Goal: Transaction & Acquisition: Purchase product/service

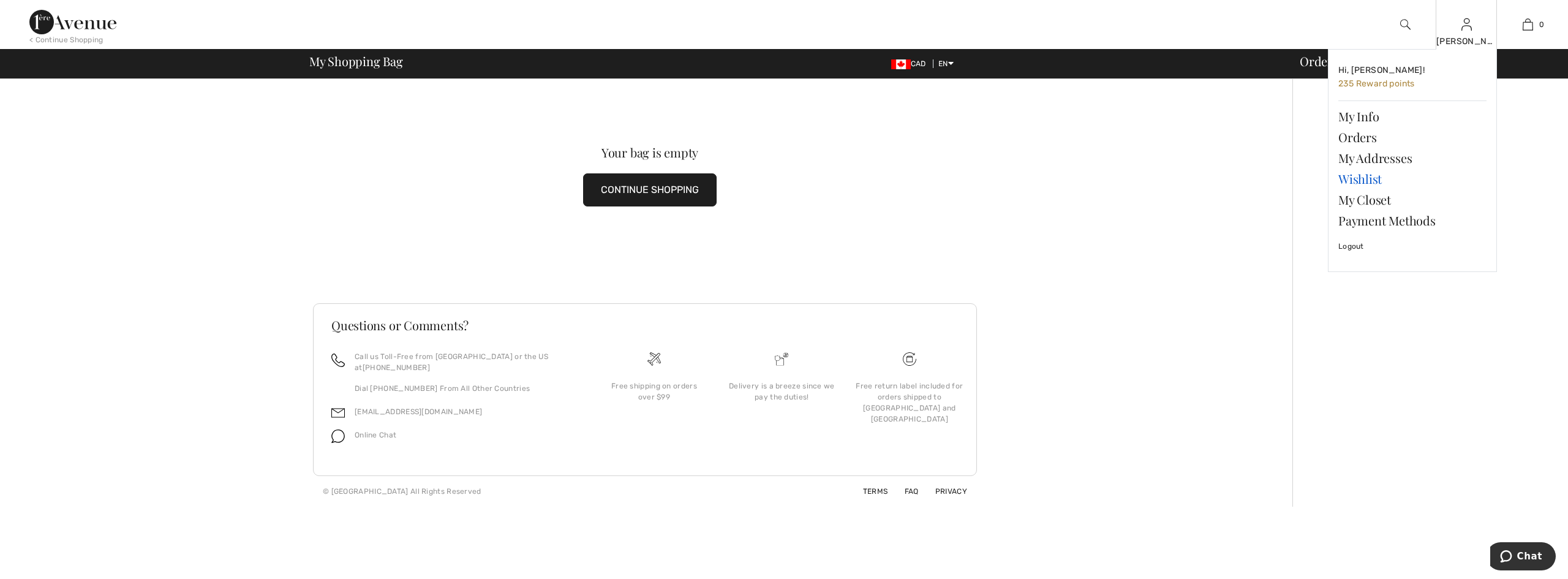
click at [1362, 178] on link "Wishlist" at bounding box center [1413, 179] width 149 height 21
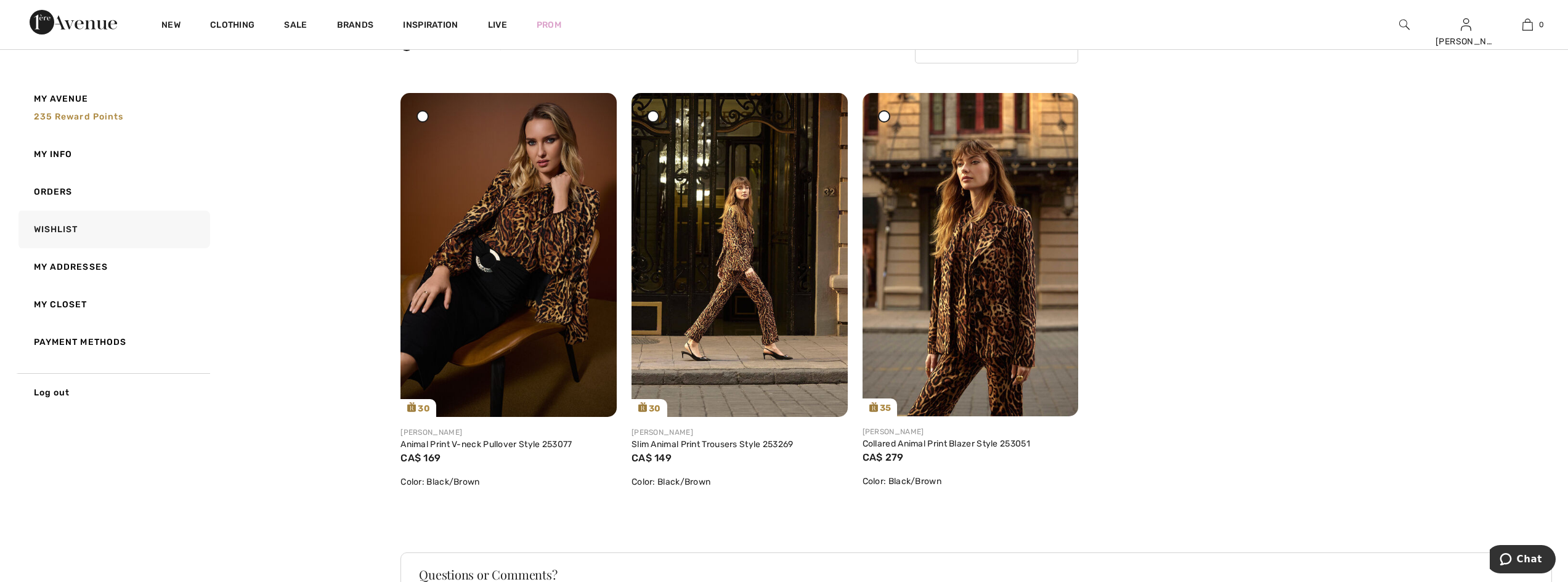
scroll to position [185, 0]
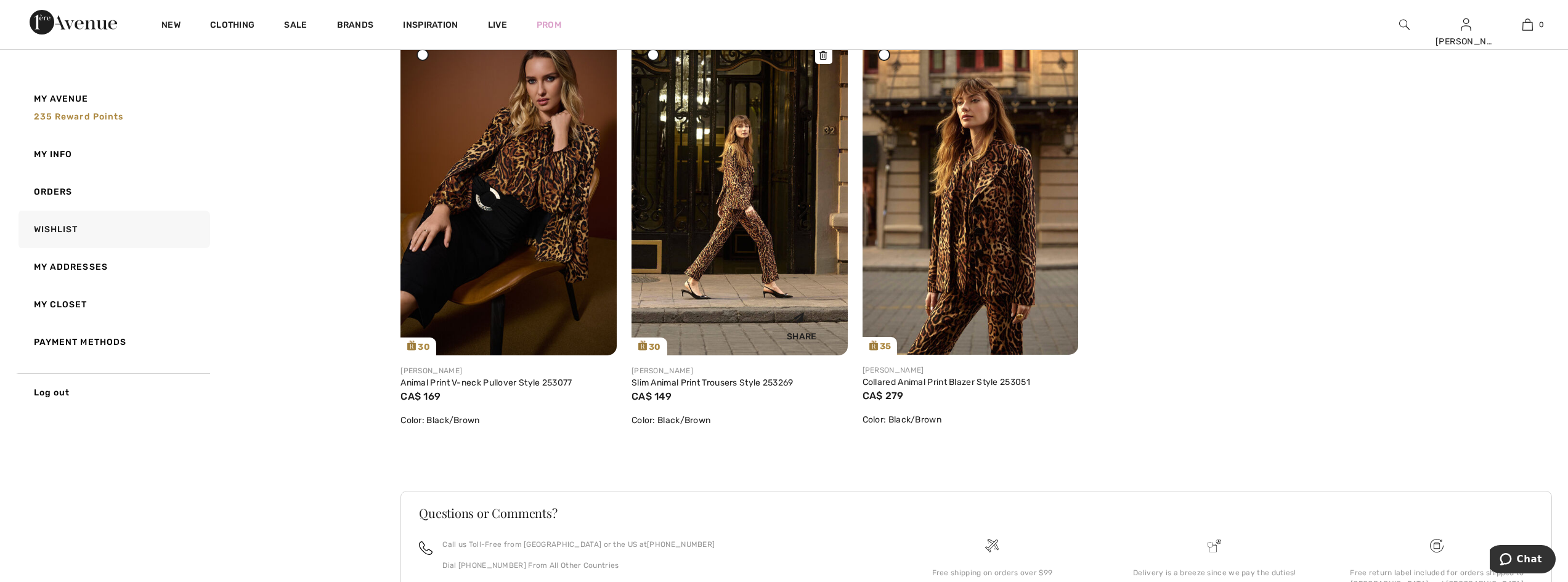
click at [763, 190] on img at bounding box center [739, 193] width 216 height 324
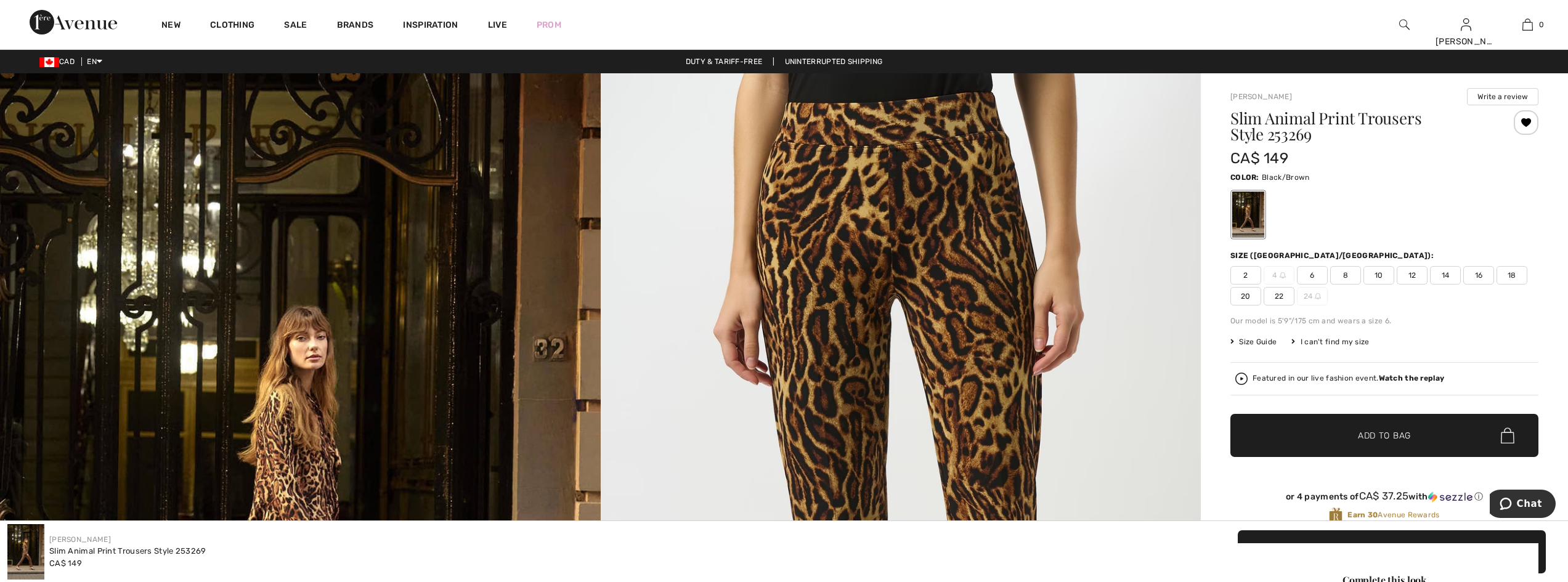
click at [1284, 295] on span "22" at bounding box center [1279, 295] width 30 height 18
click at [1345, 450] on span "✔ Added to Bag Add to Bag" at bounding box center [1383, 435] width 308 height 43
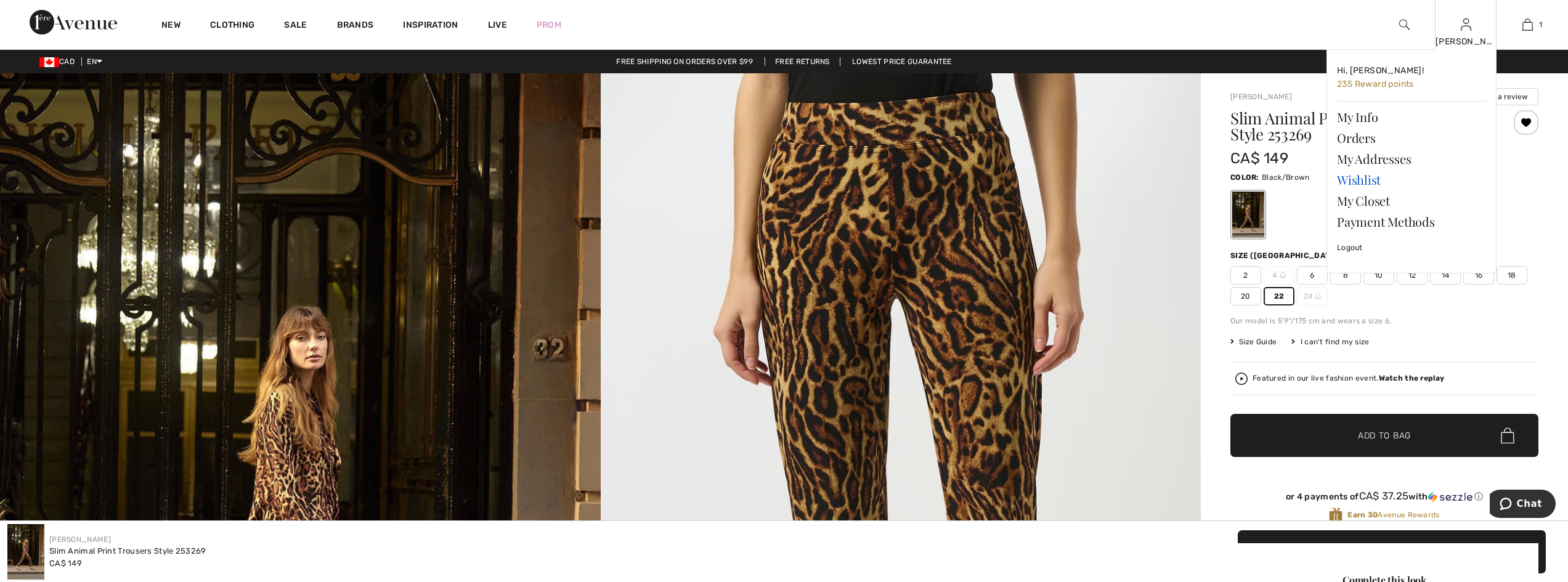
click at [1358, 176] on link "Wishlist" at bounding box center [1411, 180] width 149 height 21
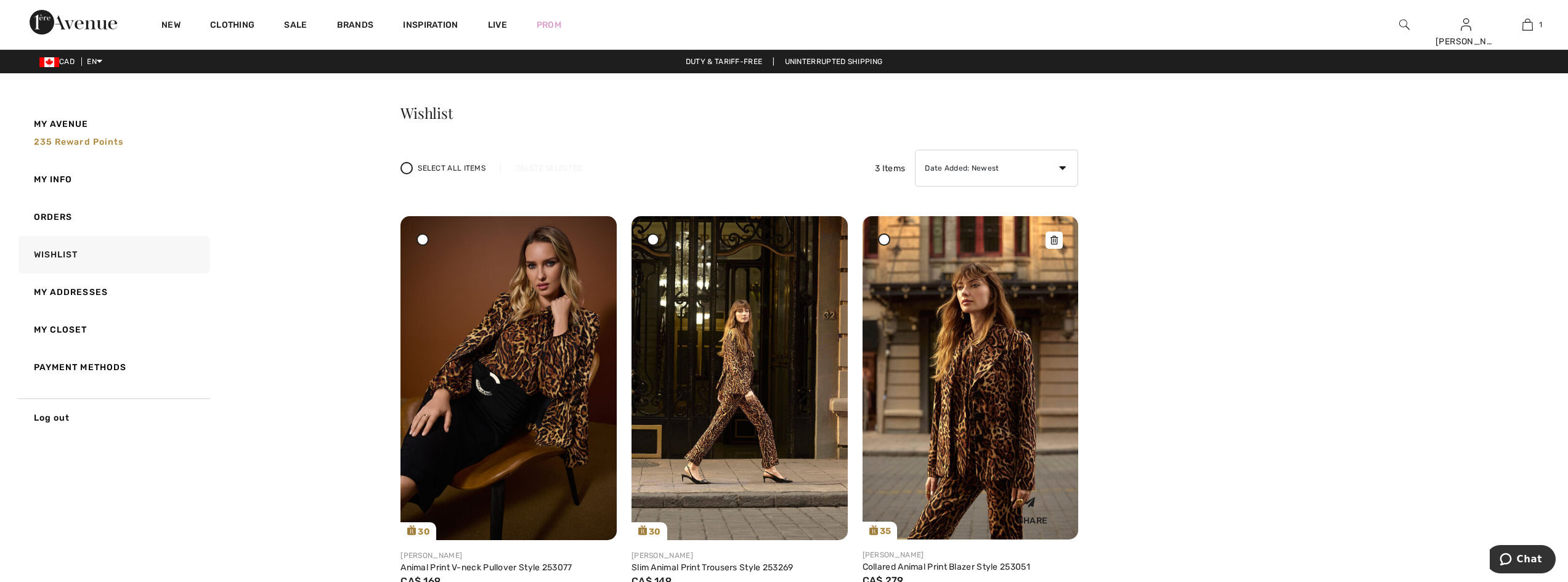
click at [982, 372] on img at bounding box center [970, 378] width 216 height 324
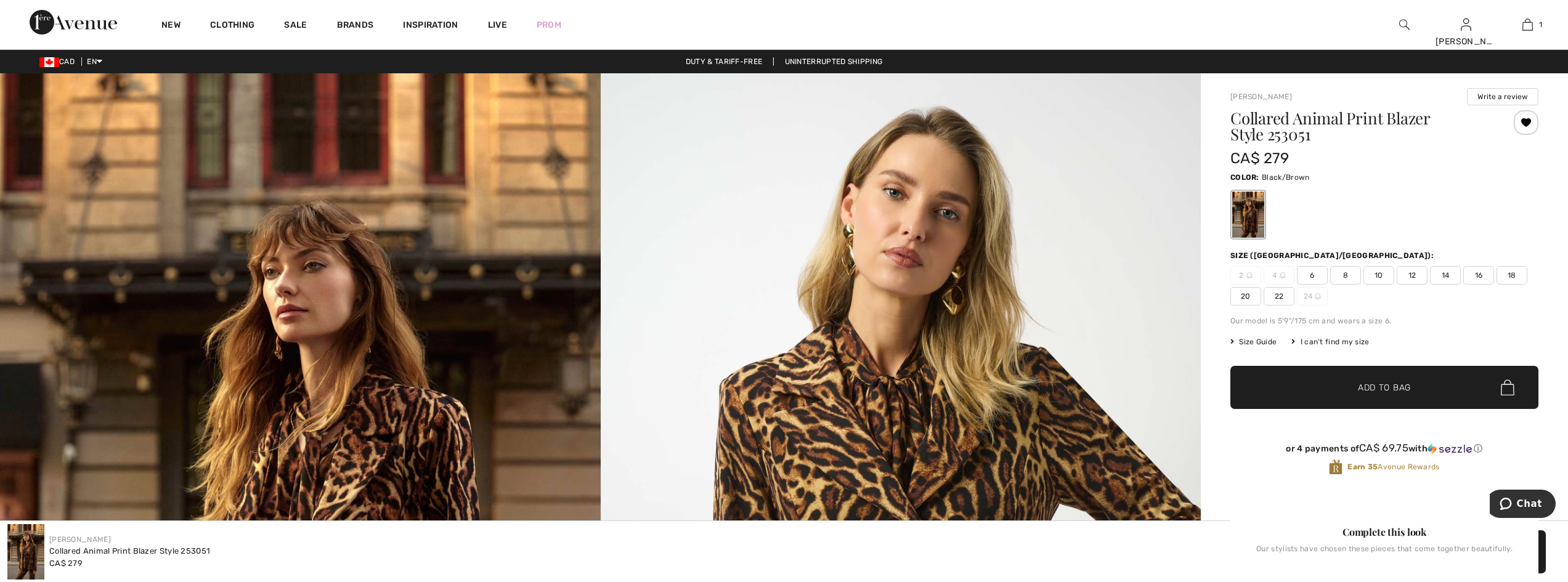
click at [1280, 297] on span "22" at bounding box center [1279, 295] width 30 height 18
click at [1300, 395] on span "✔ Added to Bag Add to Bag" at bounding box center [1383, 387] width 308 height 43
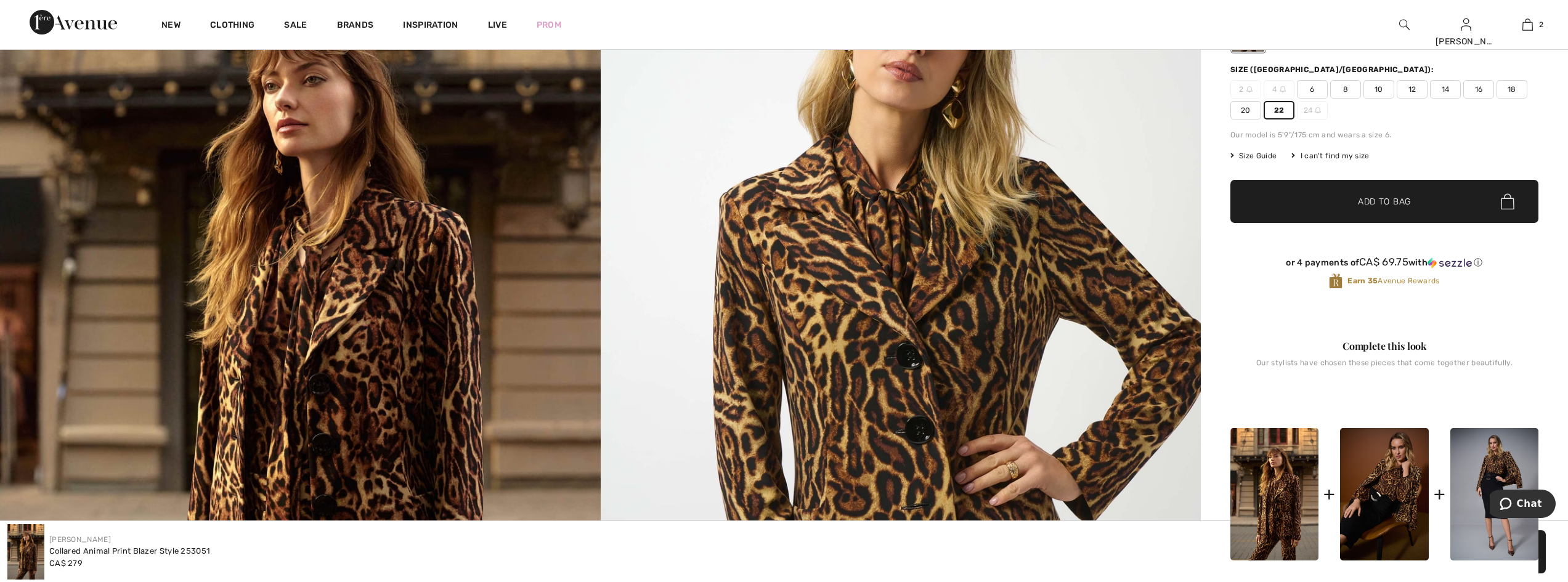
scroll to position [185, 0]
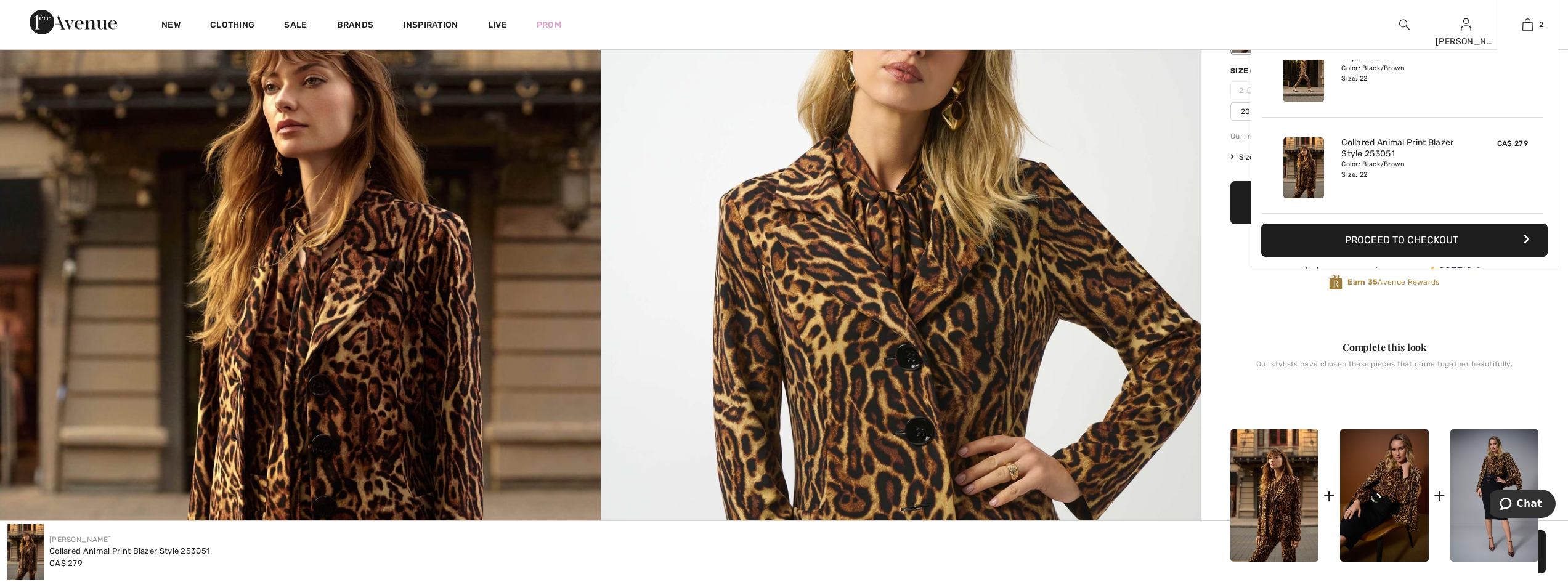
click at [1474, 231] on button "Proceed to Checkout" at bounding box center [1403, 240] width 287 height 33
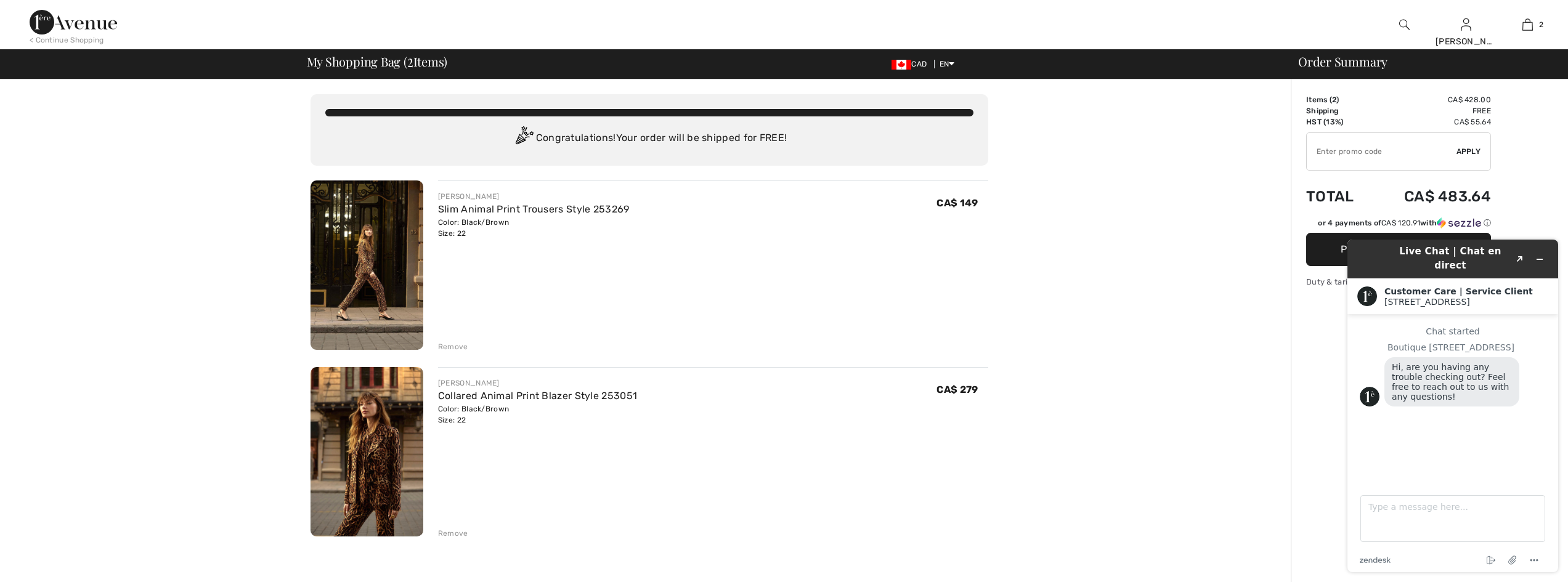
click at [452, 347] on div "Remove" at bounding box center [453, 347] width 30 height 11
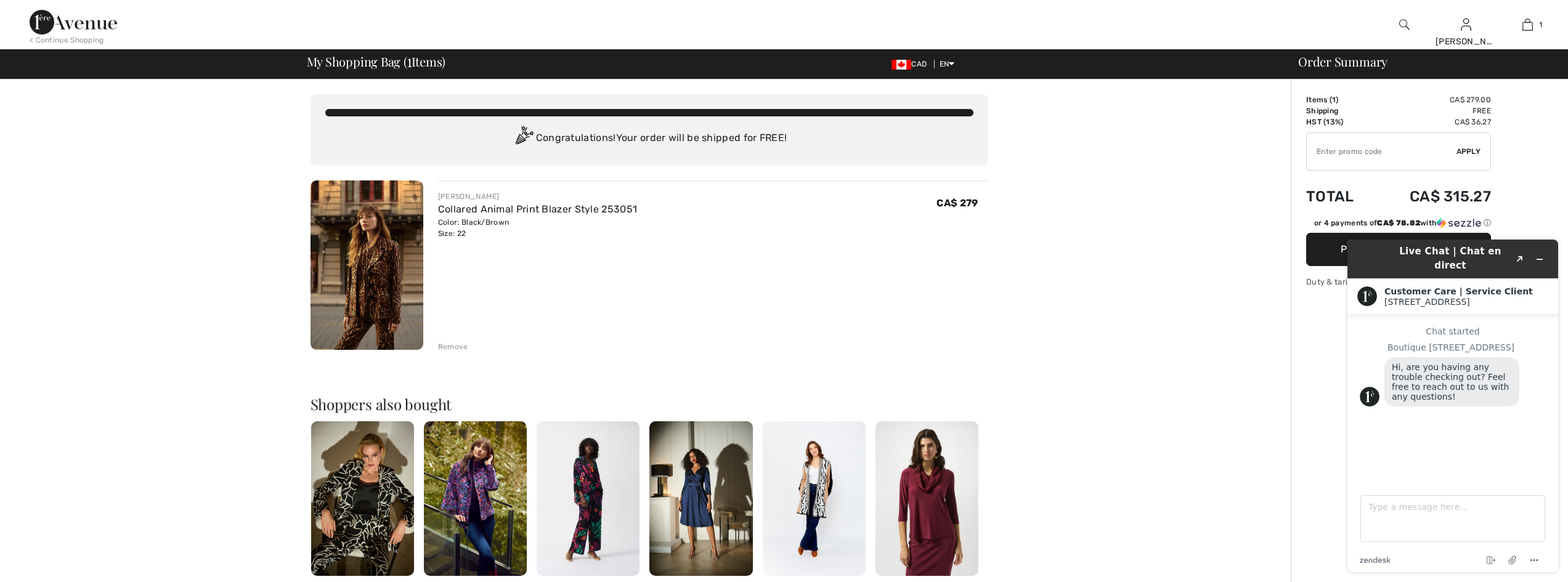
click at [448, 350] on div "Remove" at bounding box center [453, 347] width 30 height 11
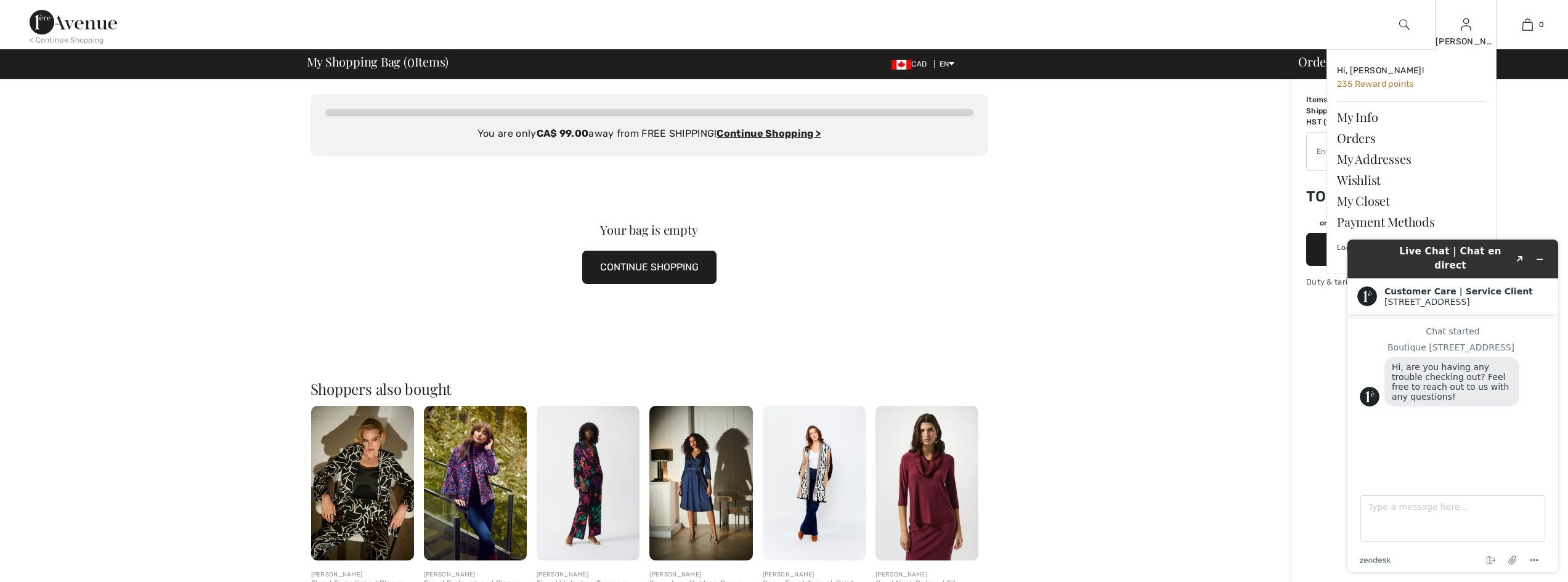
click at [1459, 31] on div "Natalie Hi, Natalie! 235 Reward points My Info Orders My Addresses Wishlist My …" at bounding box center [1465, 25] width 62 height 50
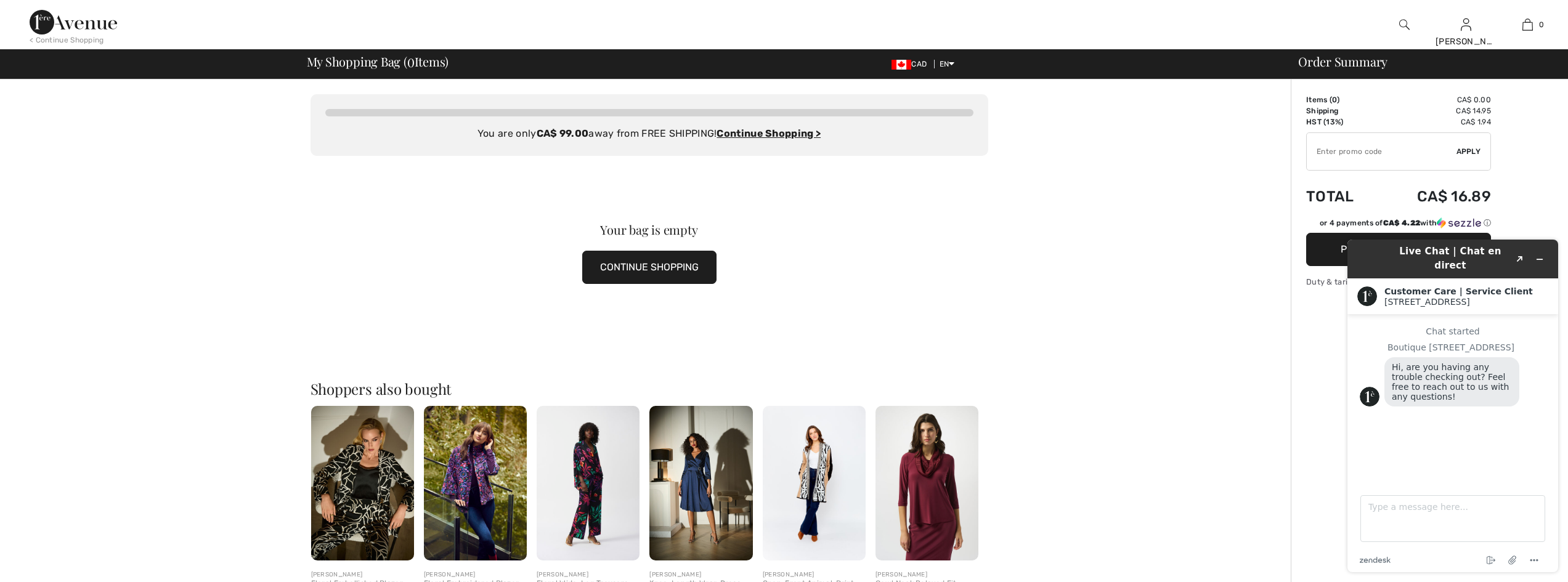
click at [1126, 210] on div "You are only CA$ 99.00 away from FREE SHIPPING! Continue Shopping > Congratulat…" at bounding box center [649, 465] width 1283 height 773
click at [57, 42] on div "< Continue Shopping" at bounding box center [67, 40] width 74 height 11
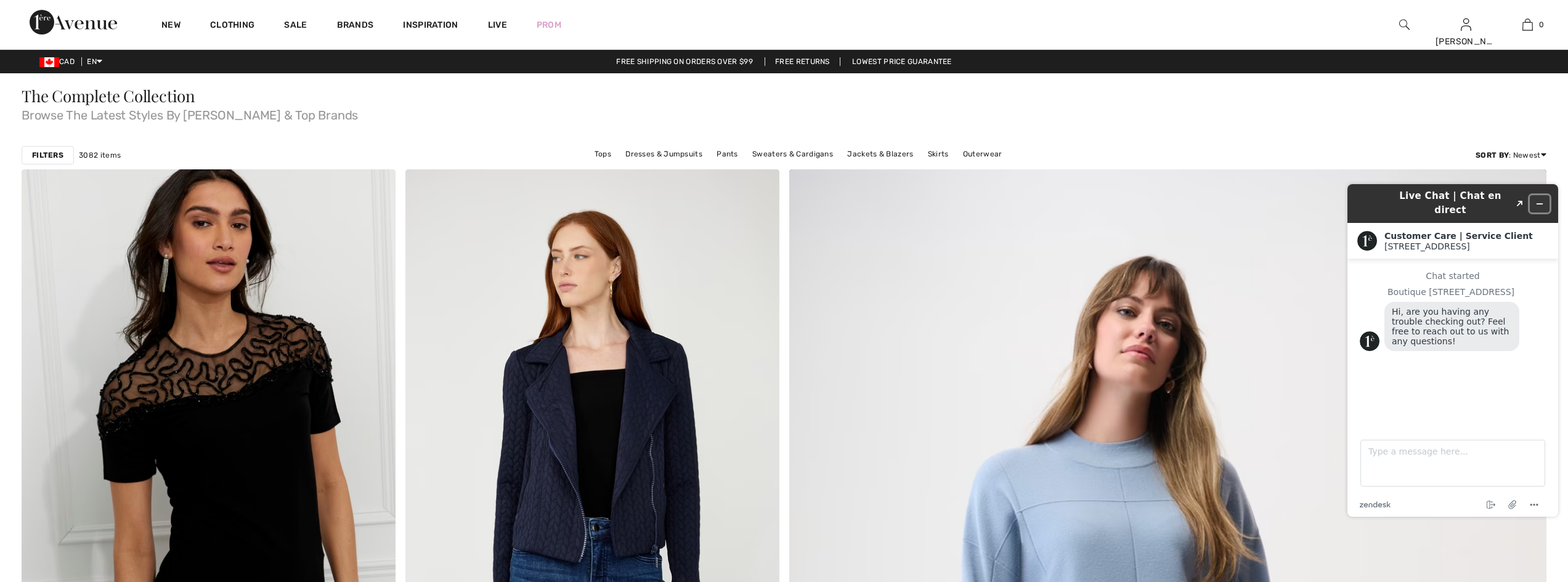
click at [1539, 200] on icon "Minimize widget" at bounding box center [1538, 204] width 9 height 9
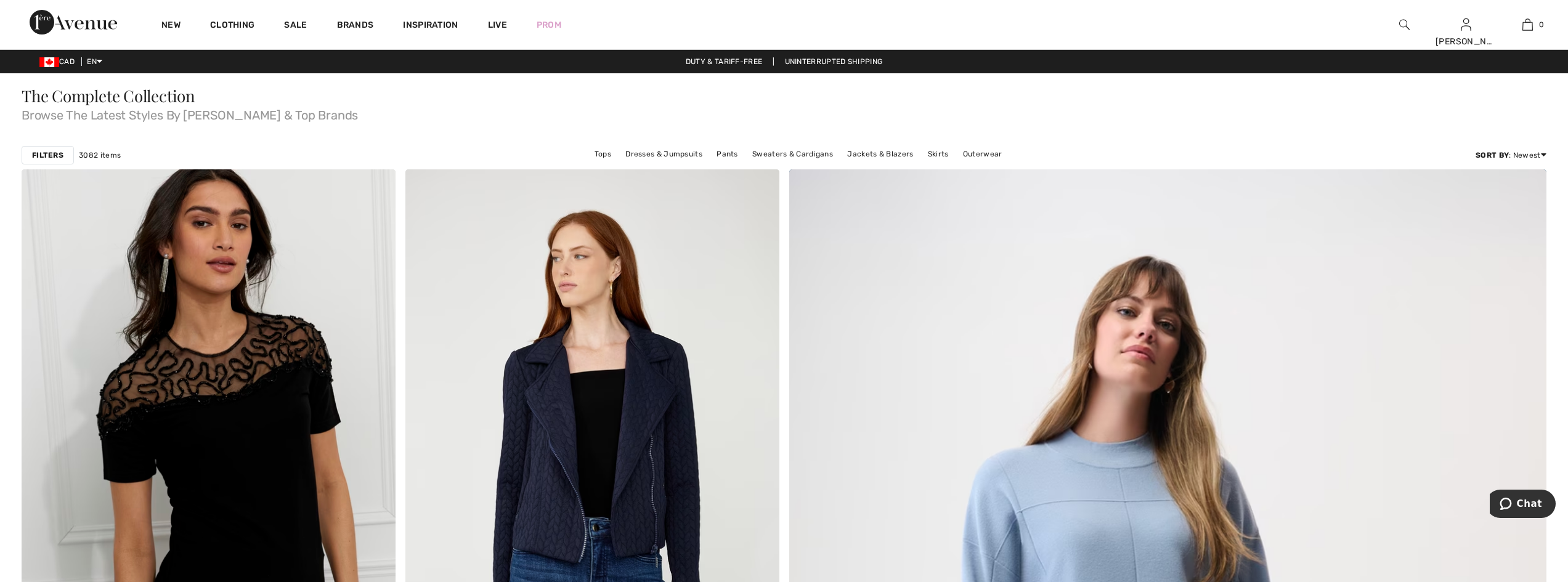
click at [34, 156] on strong "Filters" at bounding box center [48, 155] width 31 height 11
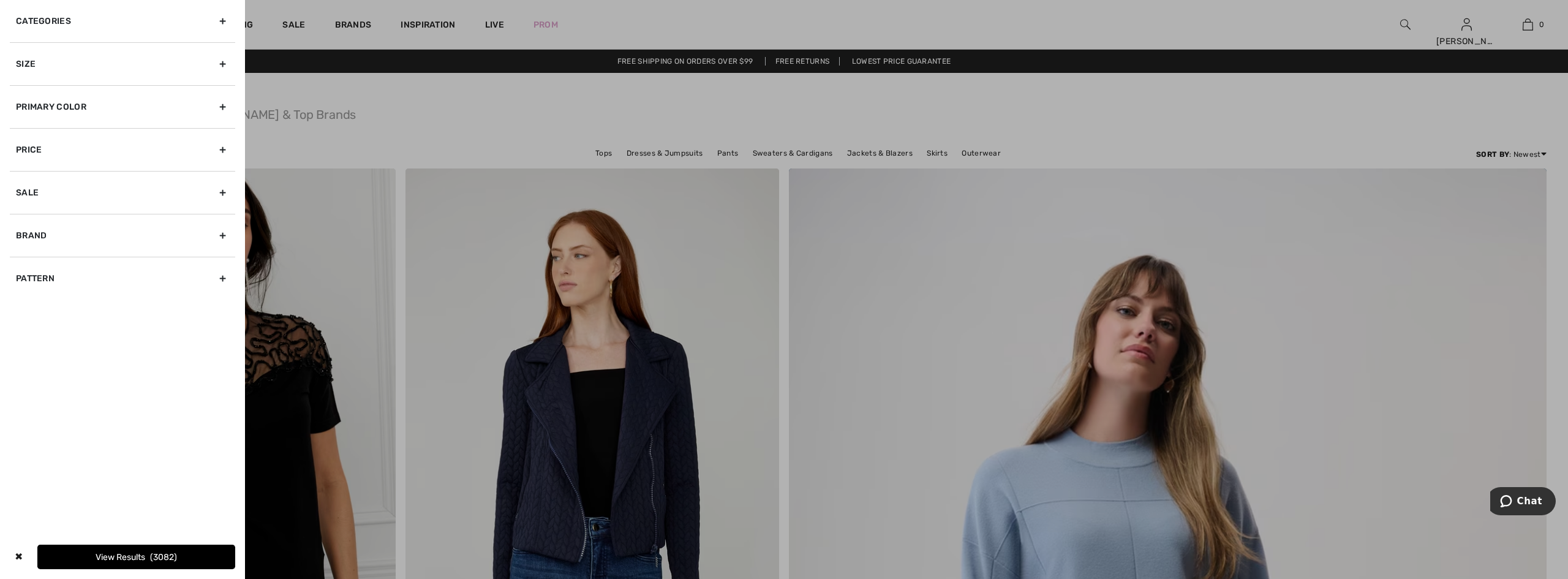
click at [65, 64] on div "Size" at bounding box center [122, 63] width 225 height 43
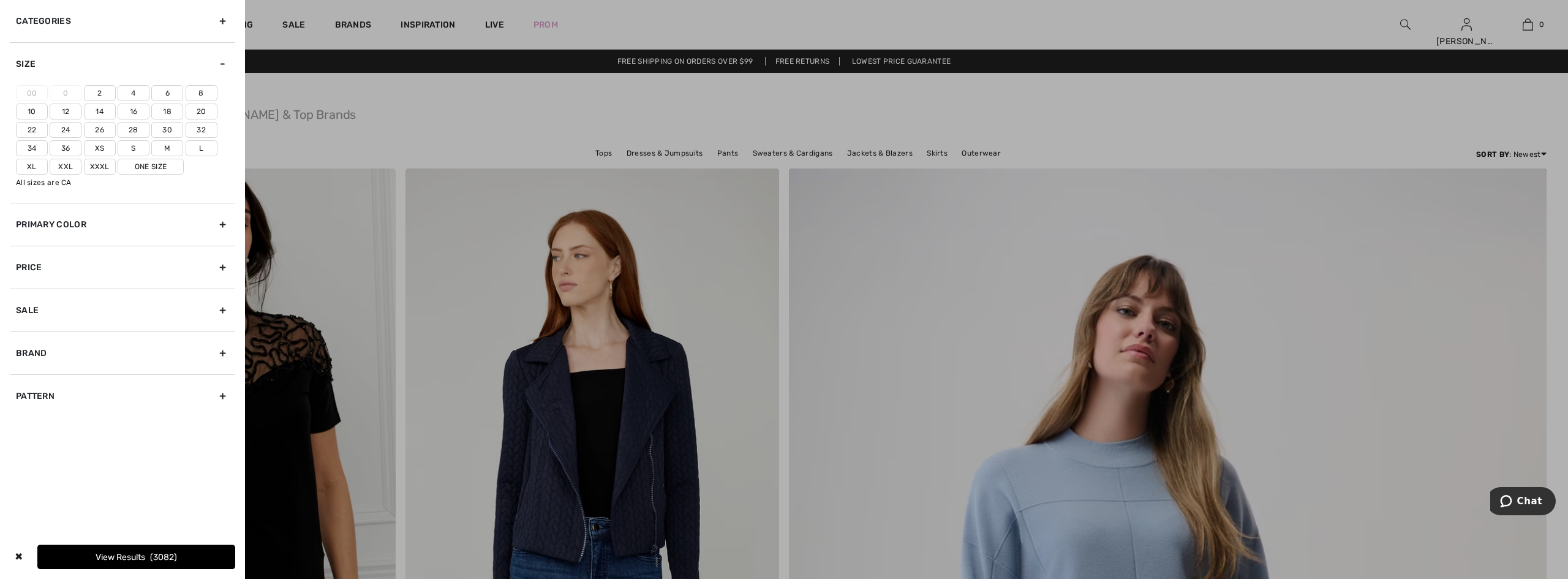
click at [63, 128] on label "24" at bounding box center [65, 130] width 32 height 16
click at [0, 0] on input"] "24" at bounding box center [0, 0] width 0 height 0
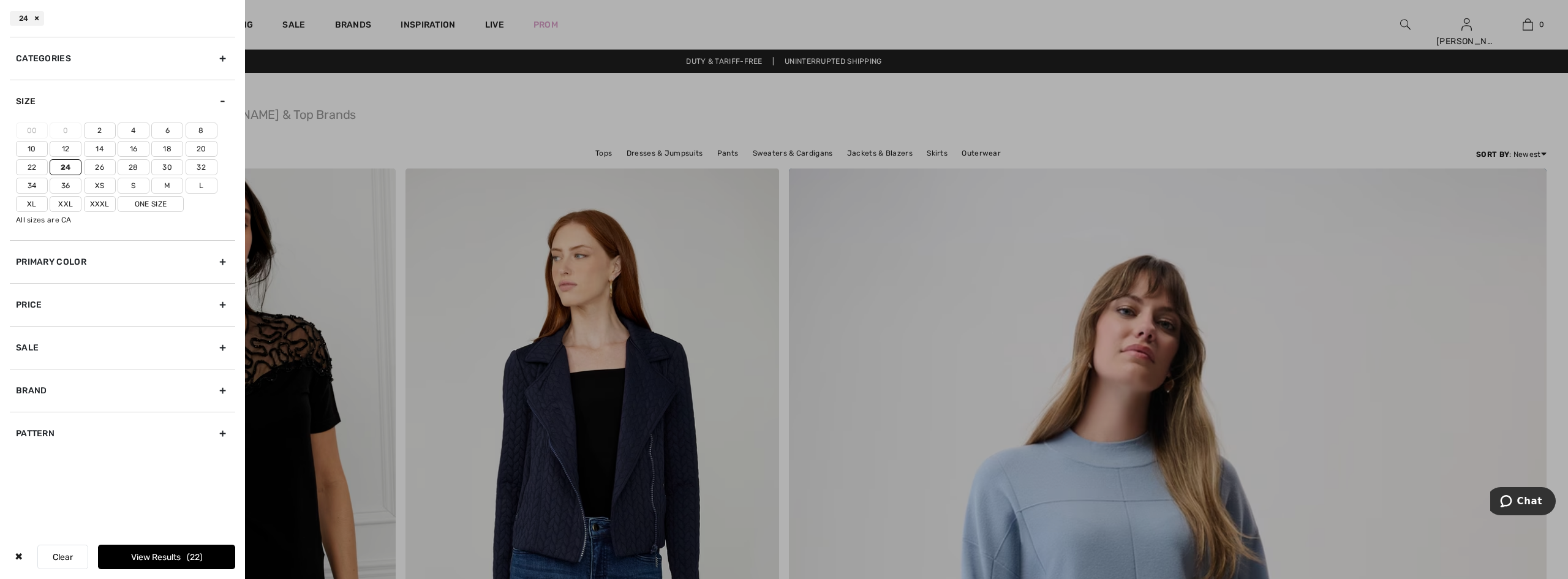
click at [193, 553] on span "22" at bounding box center [194, 557] width 16 height 10
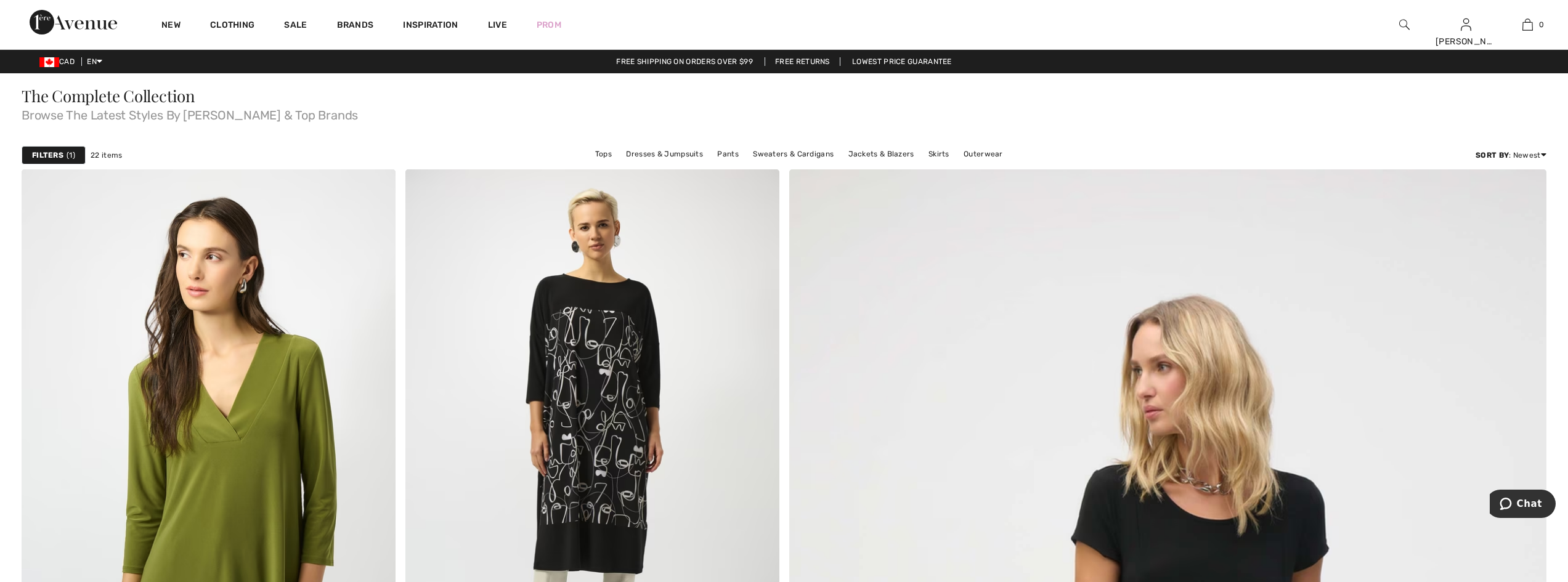
click at [48, 152] on strong "Filters" at bounding box center [48, 155] width 31 height 11
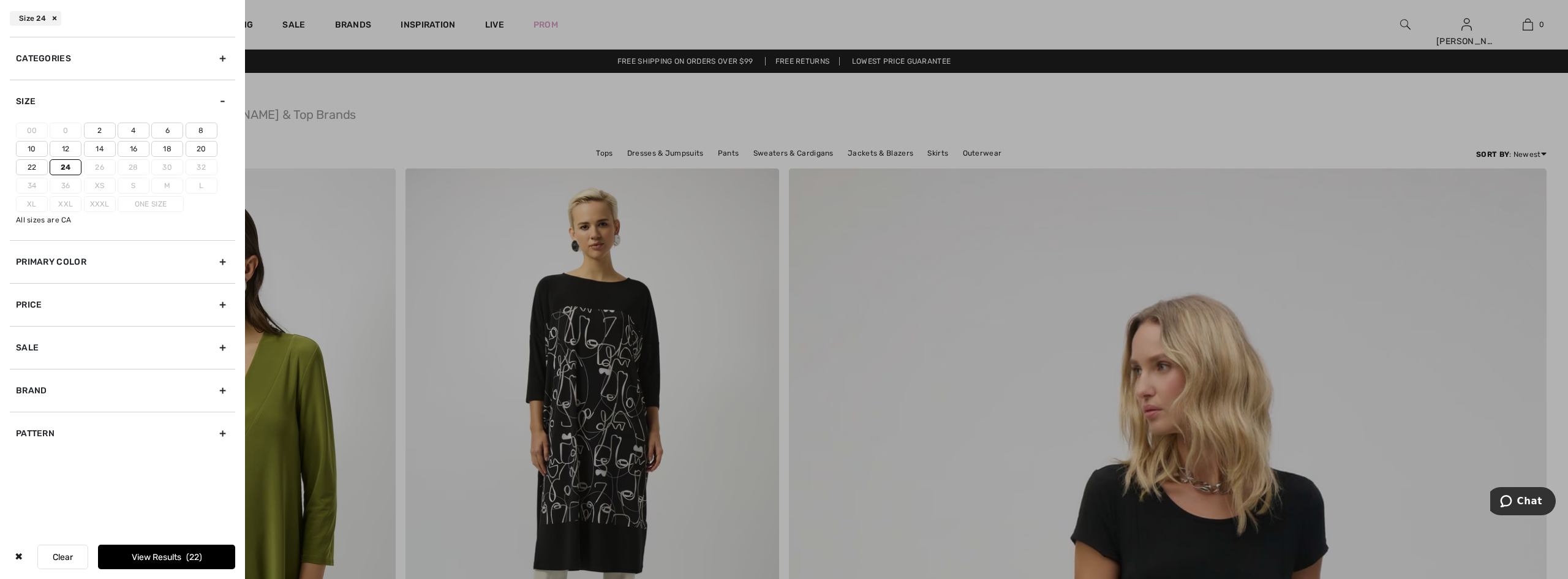
click at [34, 167] on label "22" at bounding box center [32, 167] width 32 height 16
click at [0, 0] on input"] "22" at bounding box center [0, 0] width 0 height 0
click at [51, 262] on div "Primary Color" at bounding box center [122, 262] width 225 height 43
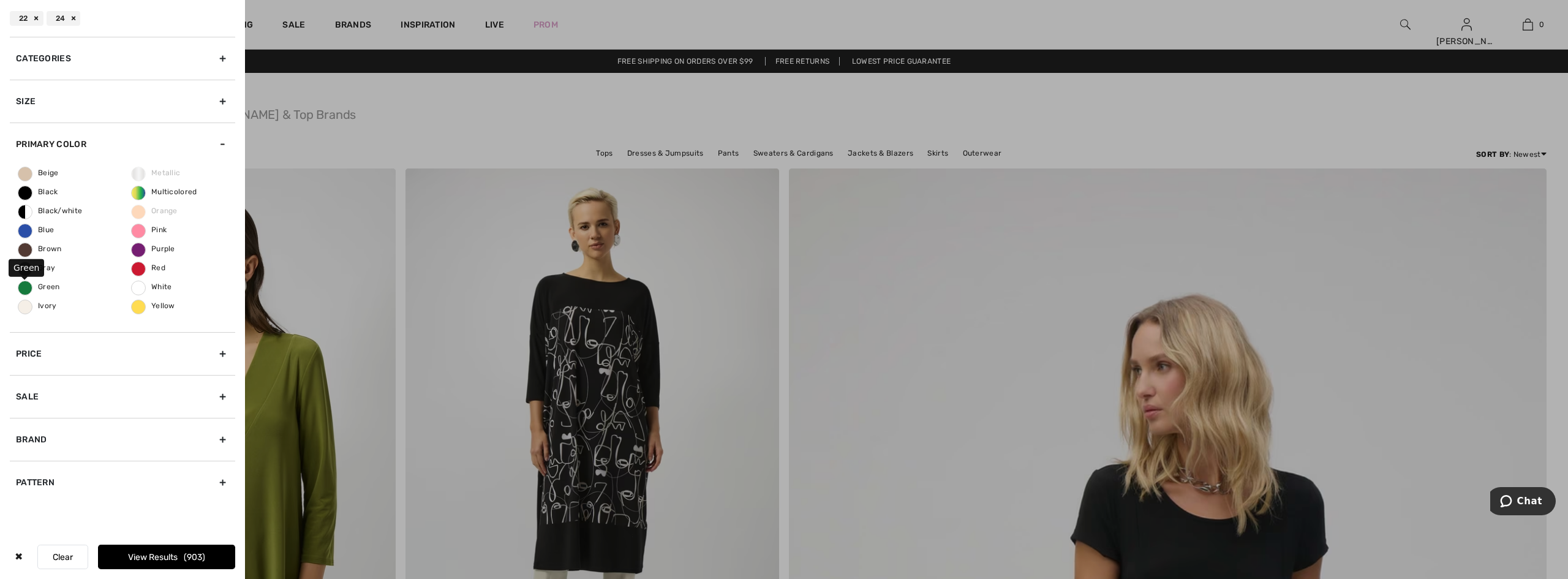
click at [20, 288] on span "Green" at bounding box center [39, 286] width 42 height 9
click at [0, 0] on input "Green" at bounding box center [0, 0] width 0 height 0
click at [68, 429] on div "Brand" at bounding box center [122, 439] width 225 height 43
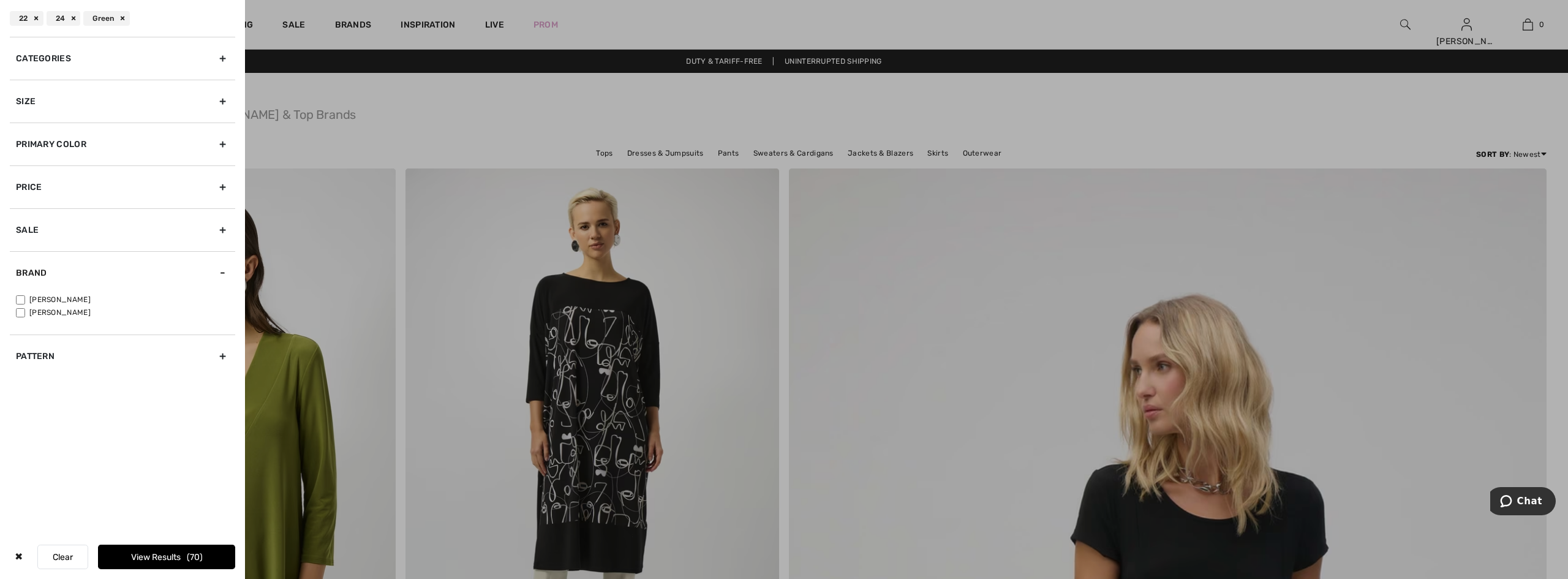
click at [24, 299] on input"] "[PERSON_NAME]" at bounding box center [21, 300] width 9 height 9
checkbox input"] "true"
click at [153, 552] on button "View Results 57" at bounding box center [167, 557] width 137 height 25
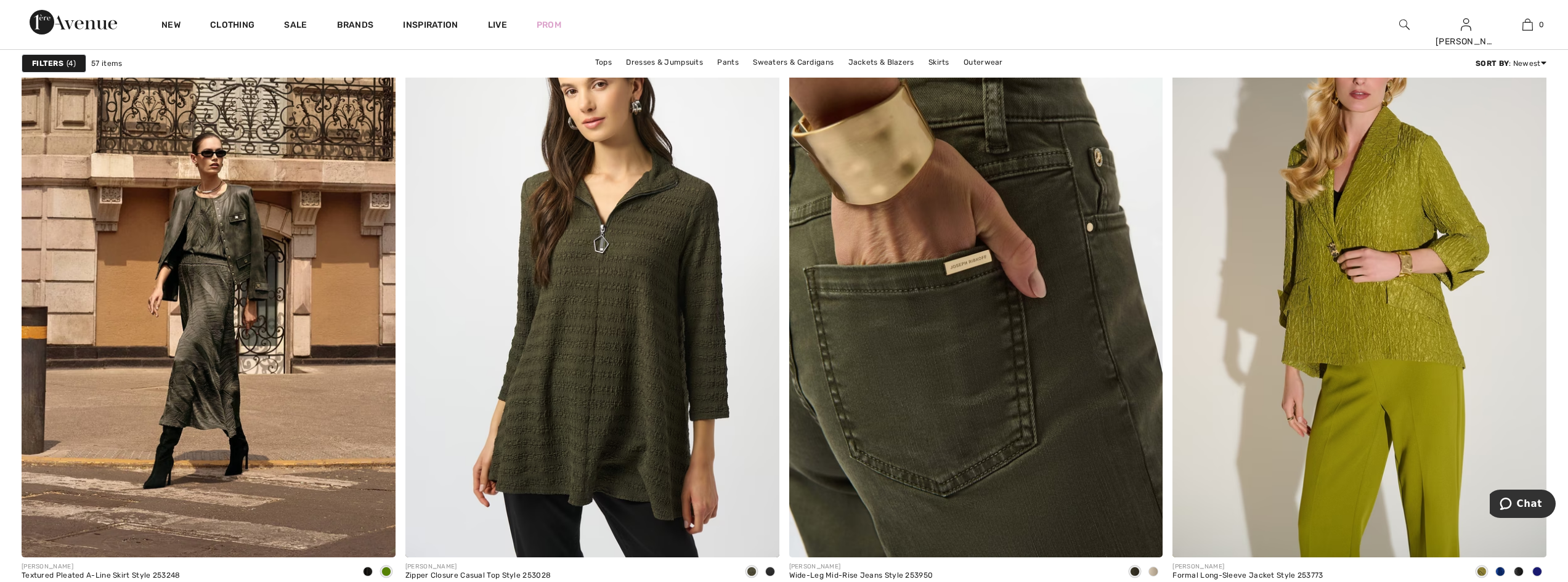
scroll to position [2897, 0]
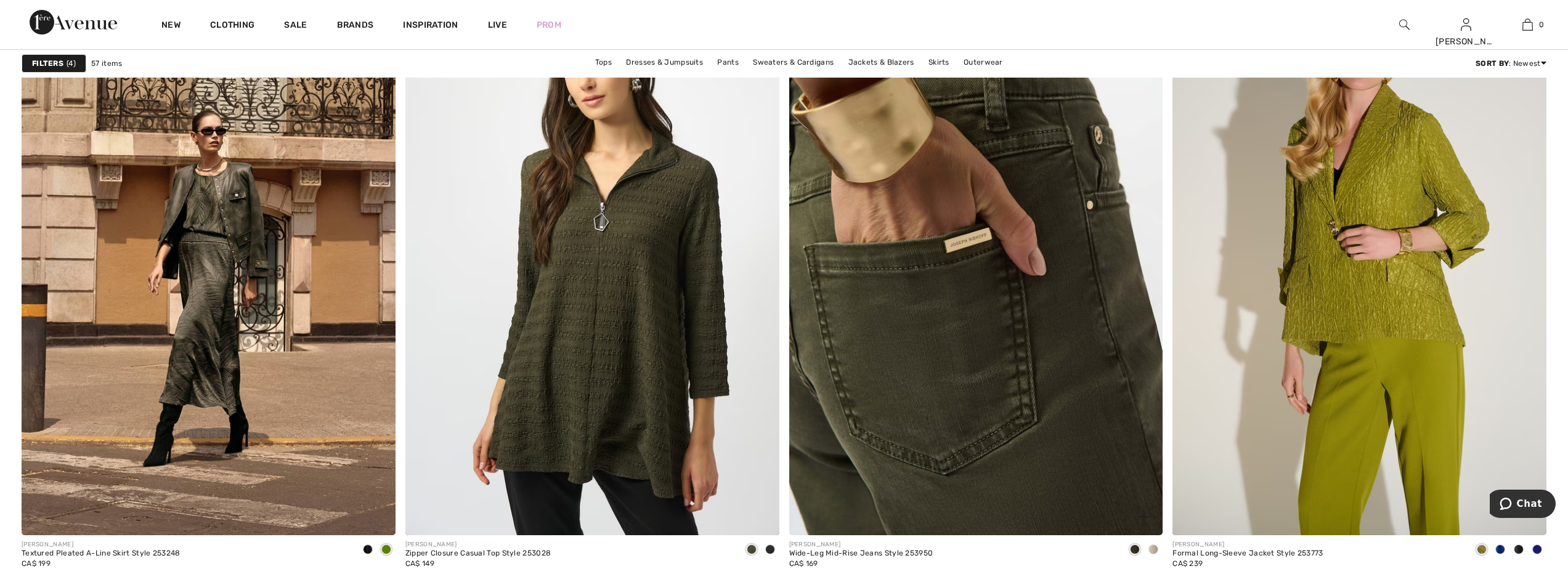
click at [908, 400] on img at bounding box center [976, 254] width 374 height 561
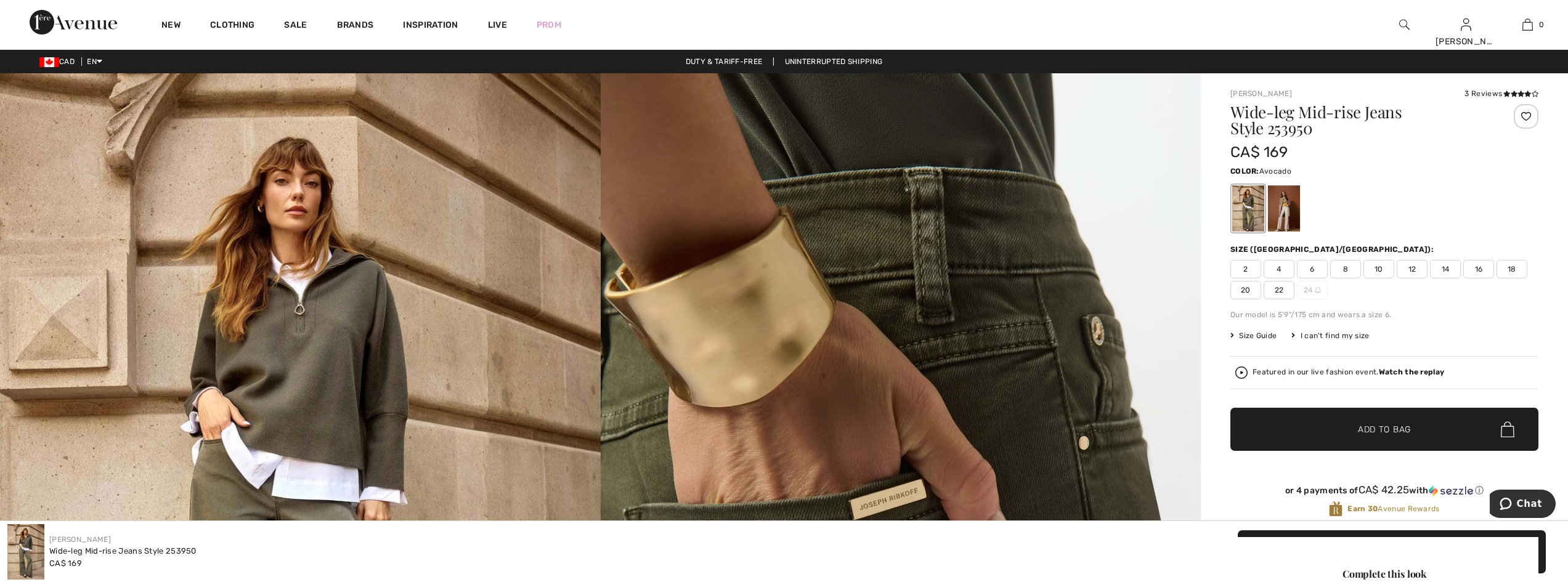
click at [1279, 291] on span "22" at bounding box center [1279, 290] width 30 height 18
click at [1342, 433] on span "✔ Added to Bag" at bounding box center [1365, 430] width 75 height 13
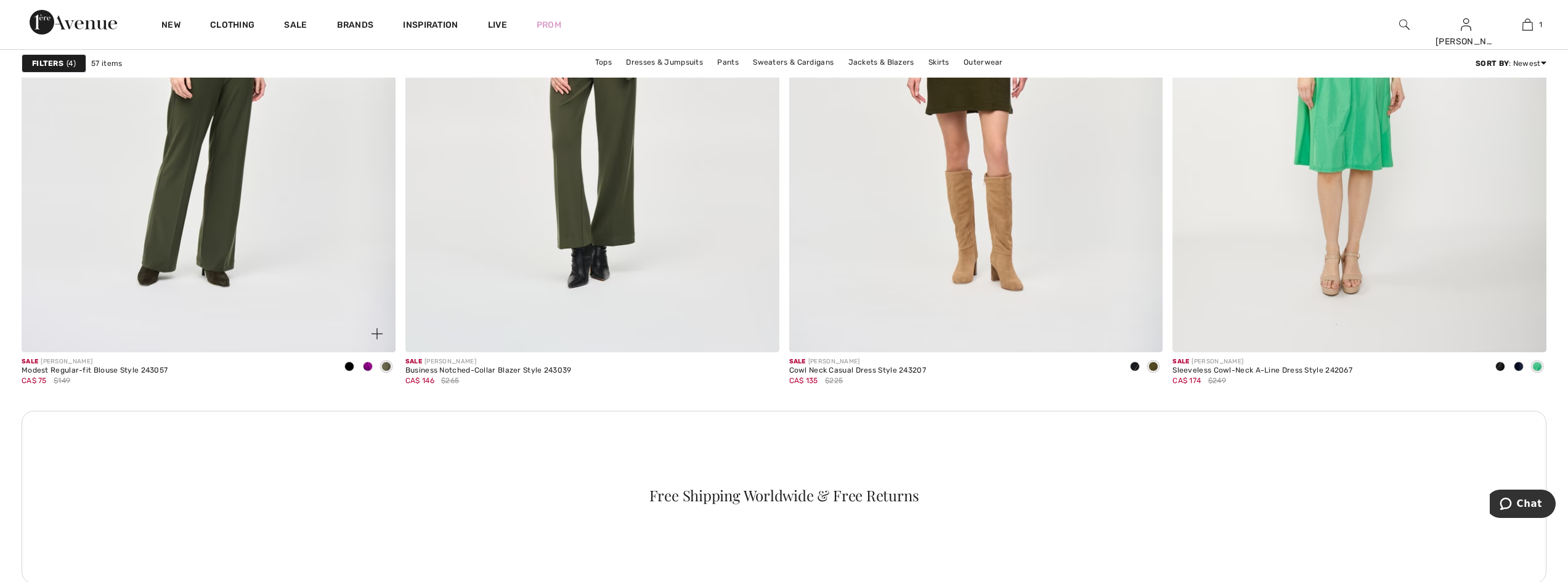
scroll to position [7050, 0]
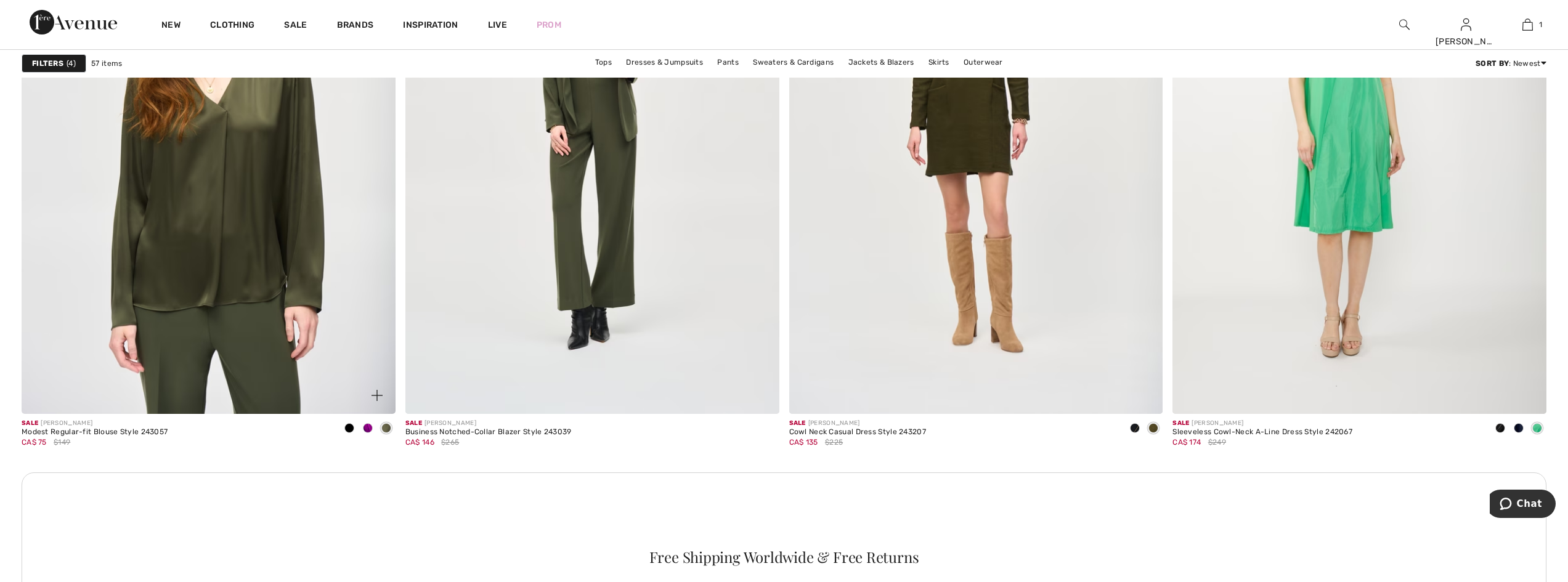
click at [357, 357] on img at bounding box center [208, 133] width 374 height 561
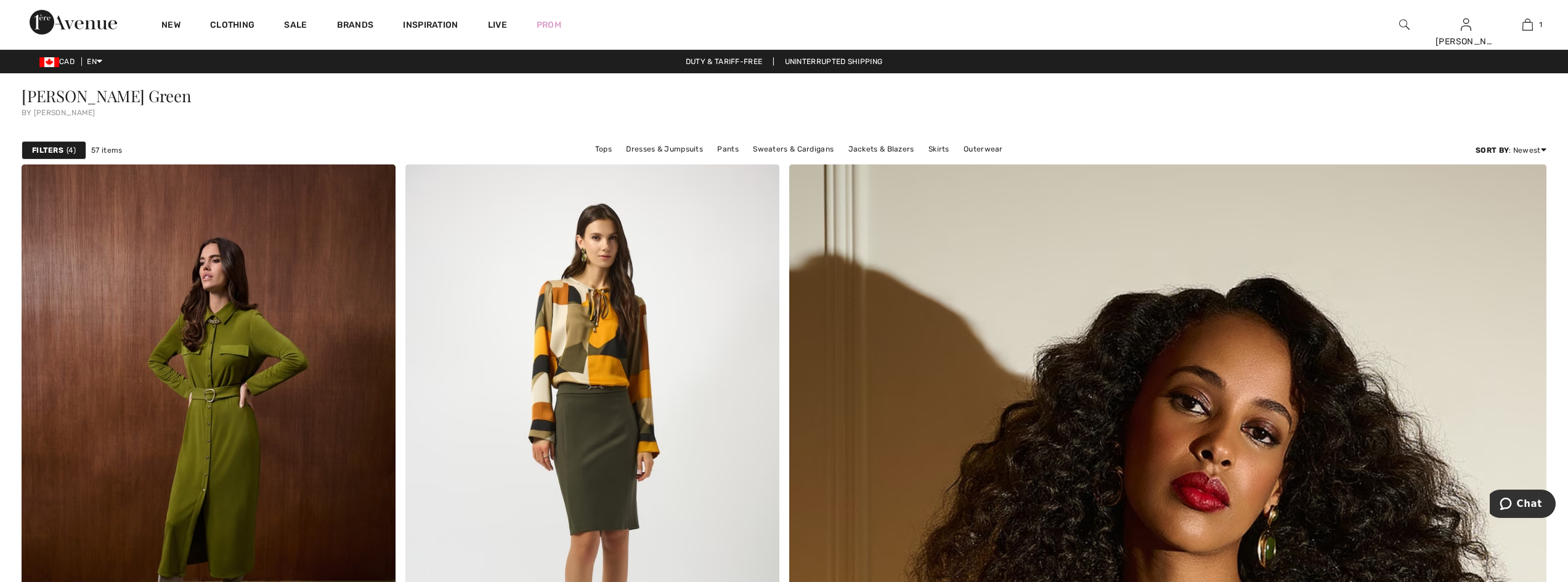
click at [49, 152] on strong "Filters" at bounding box center [48, 151] width 31 height 11
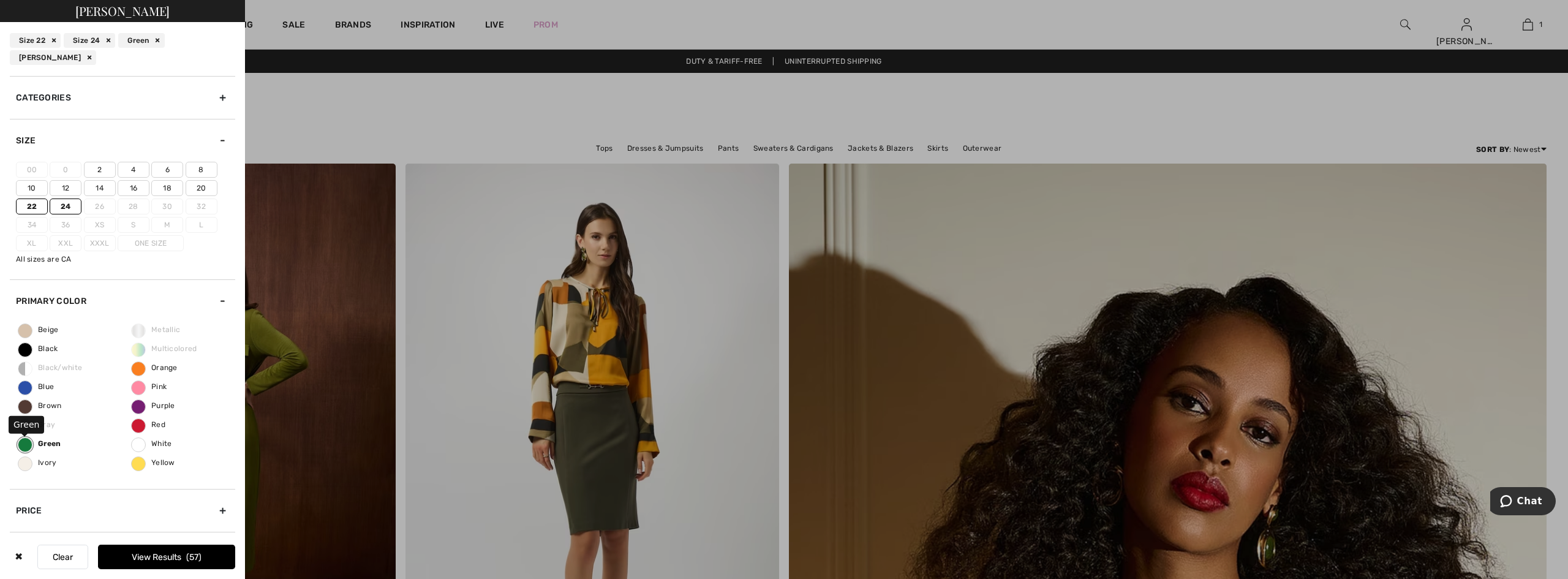
click at [26, 450] on label "Green" at bounding box center [26, 445] width 15 height 15
click at [0, 0] on input "Green" at bounding box center [0, 0] width 0 height 0
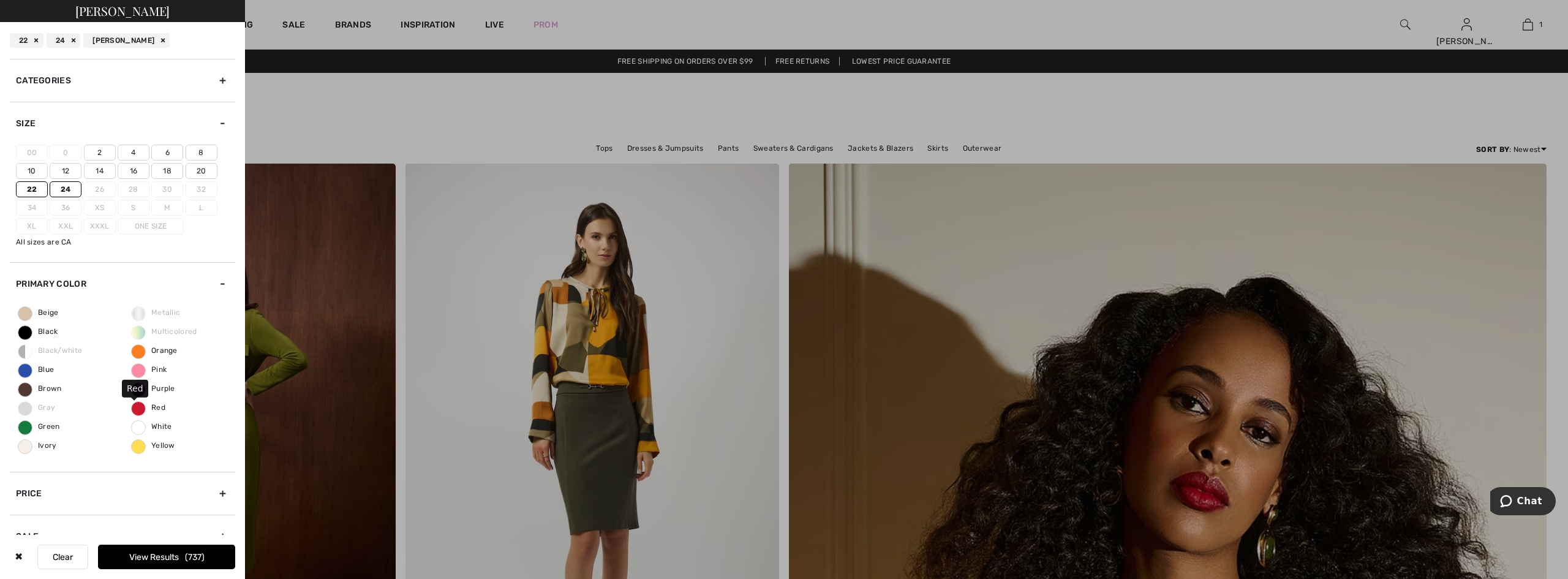
click at [132, 406] on span "Red" at bounding box center [149, 407] width 34 height 9
click at [0, 0] on input "Red" at bounding box center [0, 0] width 0 height 0
click at [168, 550] on button "View Results 52" at bounding box center [167, 557] width 137 height 25
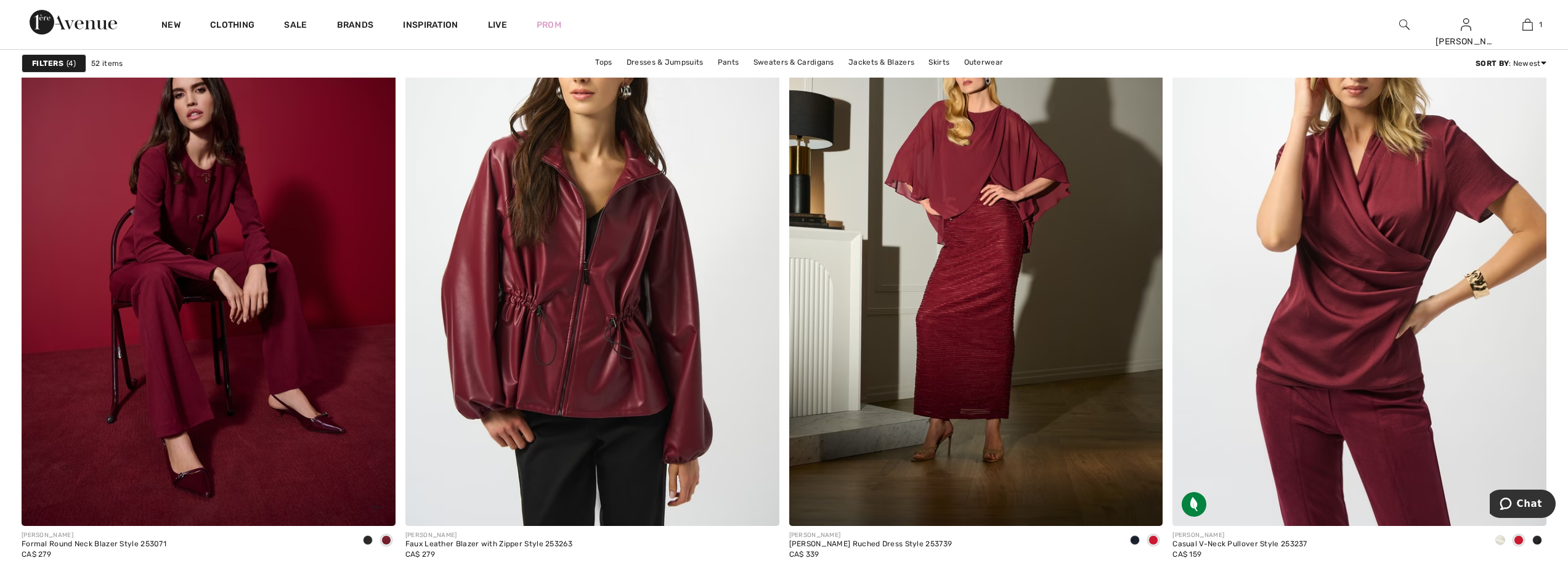
scroll to position [6348, 0]
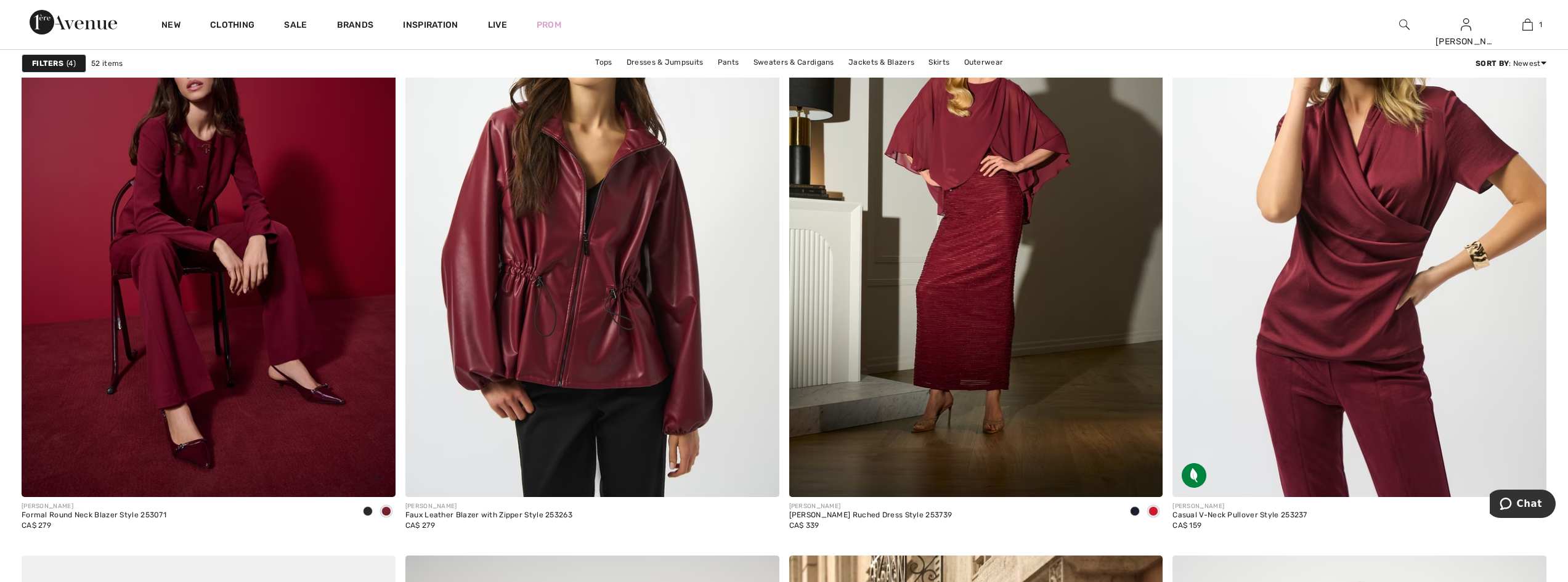
click at [249, 414] on img at bounding box center [208, 216] width 374 height 561
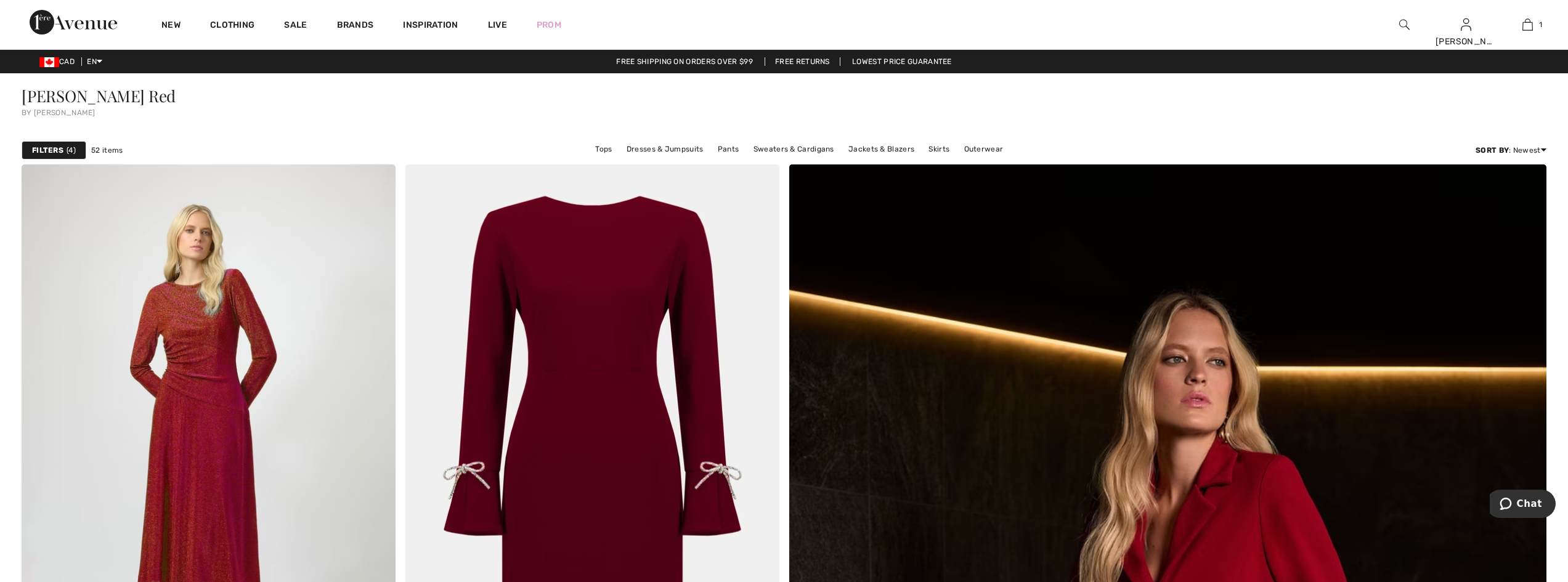
click at [50, 150] on strong "Filters" at bounding box center [48, 151] width 31 height 11
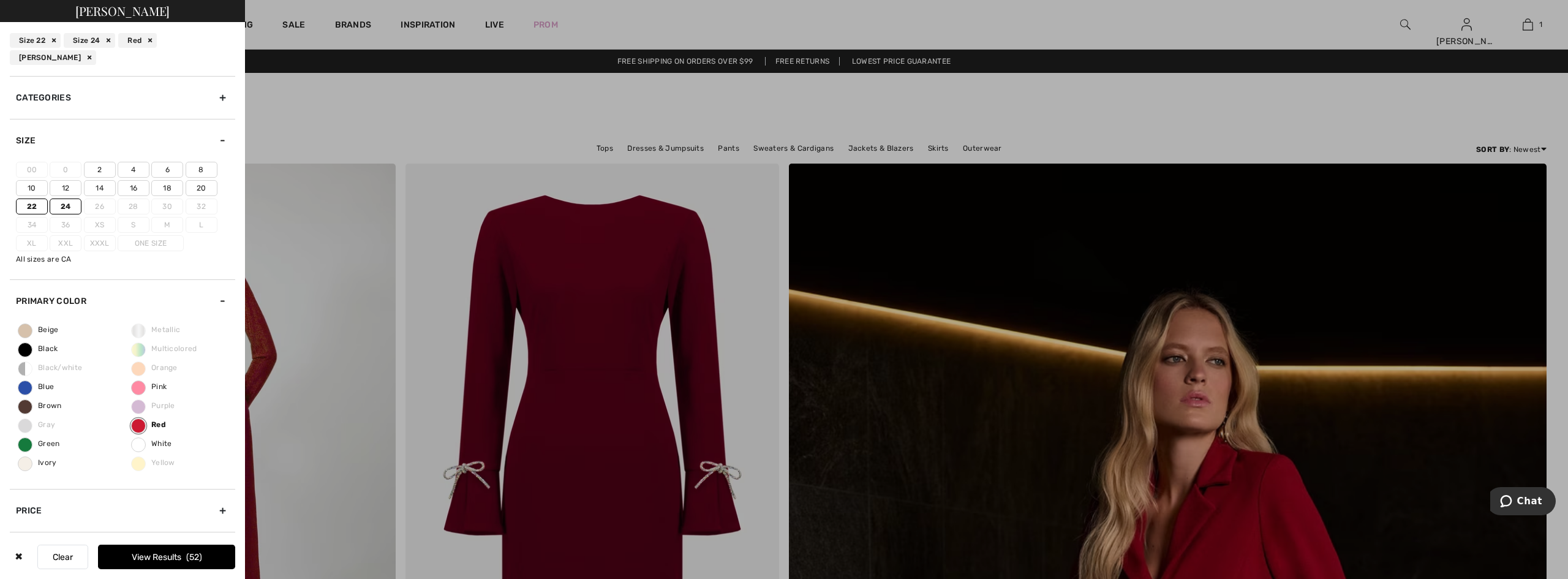
click at [49, 556] on button "Clear" at bounding box center [62, 557] width 51 height 25
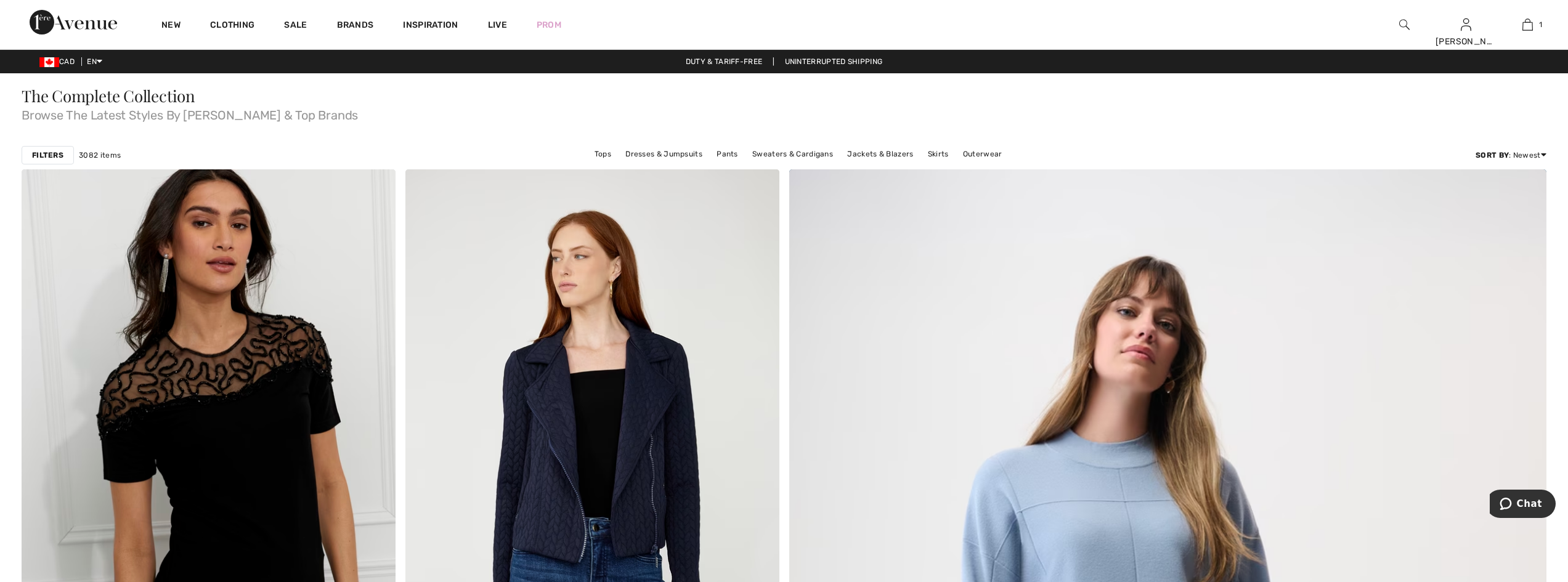
click at [43, 156] on strong "Filters" at bounding box center [48, 155] width 31 height 11
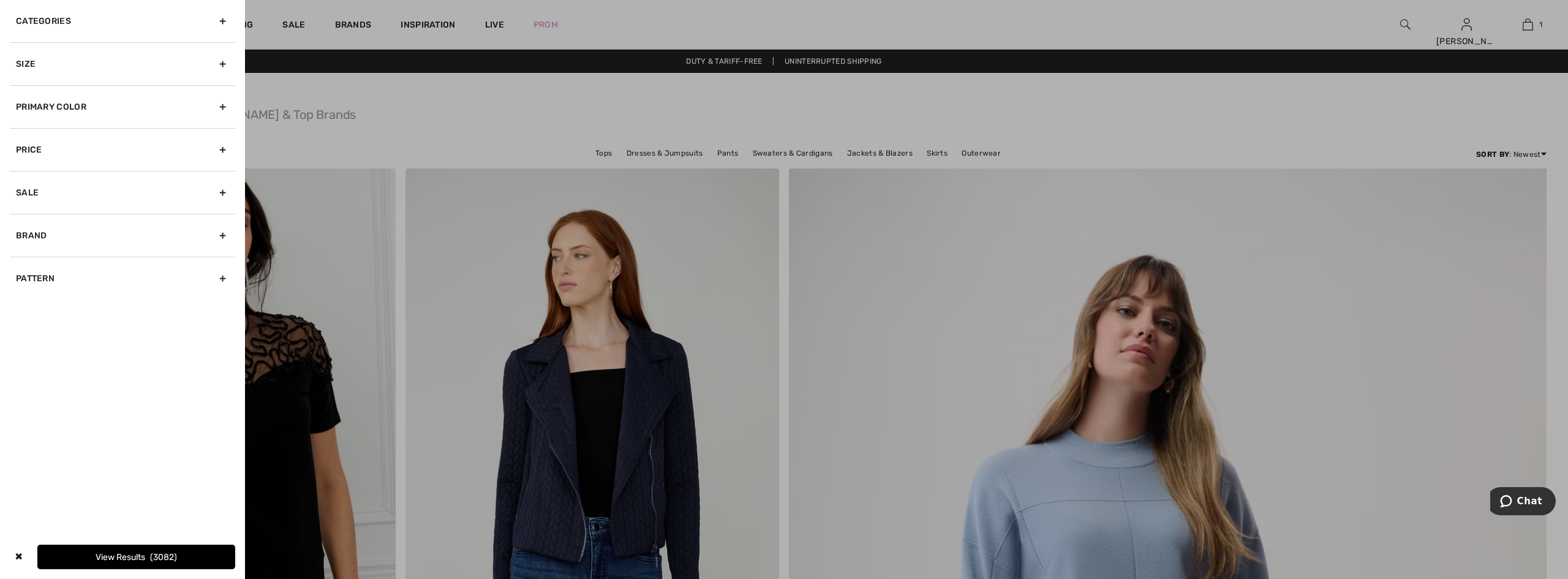
click at [79, 65] on div "Size" at bounding box center [122, 63] width 225 height 43
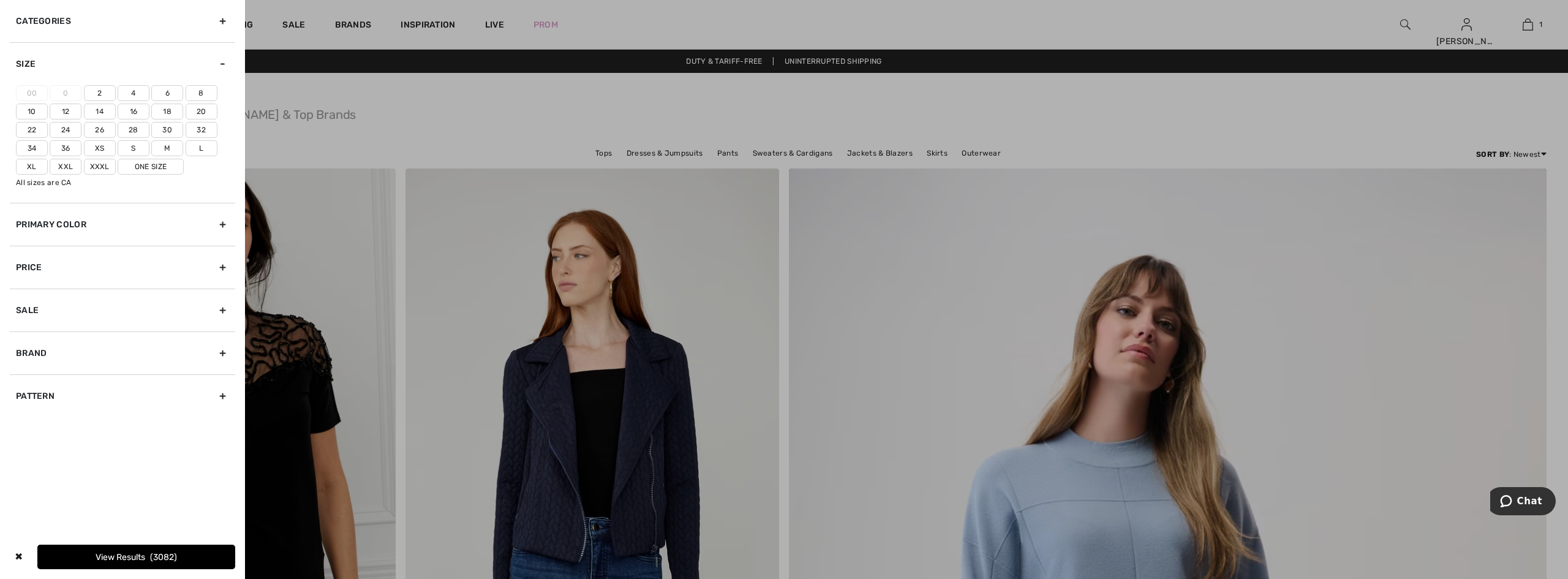
click at [58, 169] on label "Xxl" at bounding box center [65, 167] width 32 height 16
click at [0, 0] on input"] "Xxl" at bounding box center [0, 0] width 0 height 0
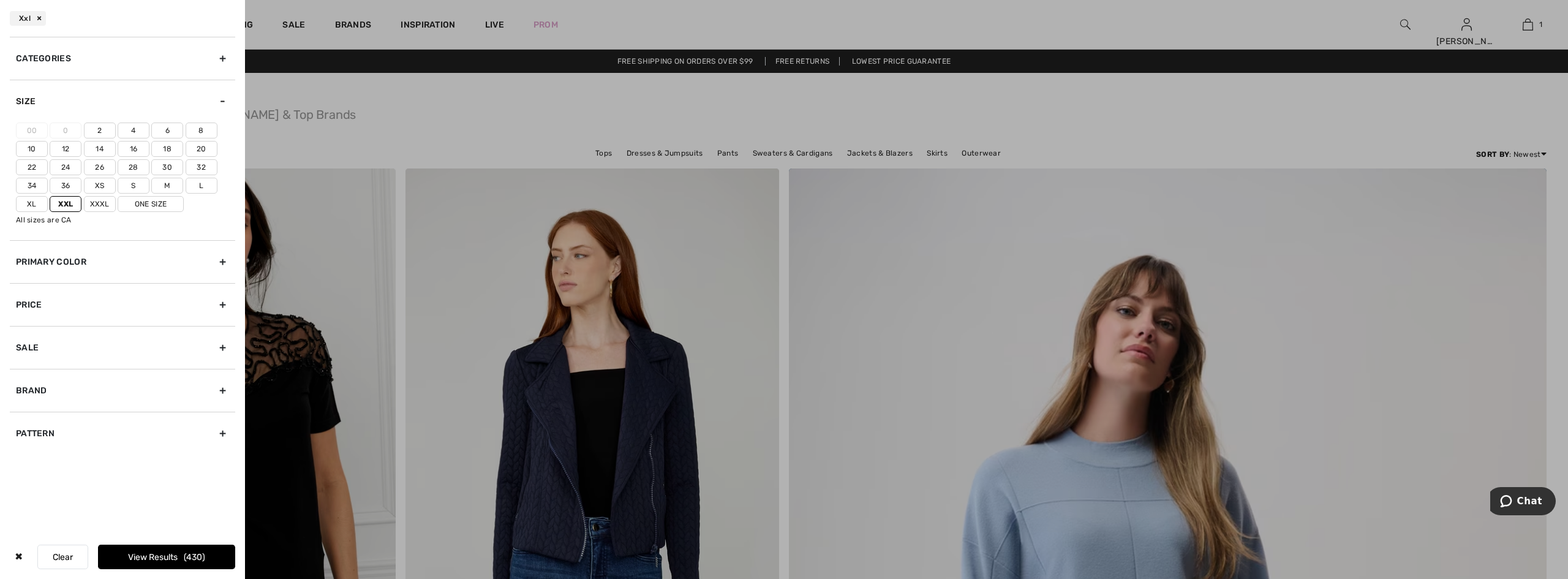
click at [98, 204] on label "Xxxl" at bounding box center [100, 204] width 32 height 16
click at [0, 0] on input"] "Xxxl" at bounding box center [0, 0] width 0 height 0
click at [110, 266] on div "Primary Color" at bounding box center [122, 262] width 225 height 43
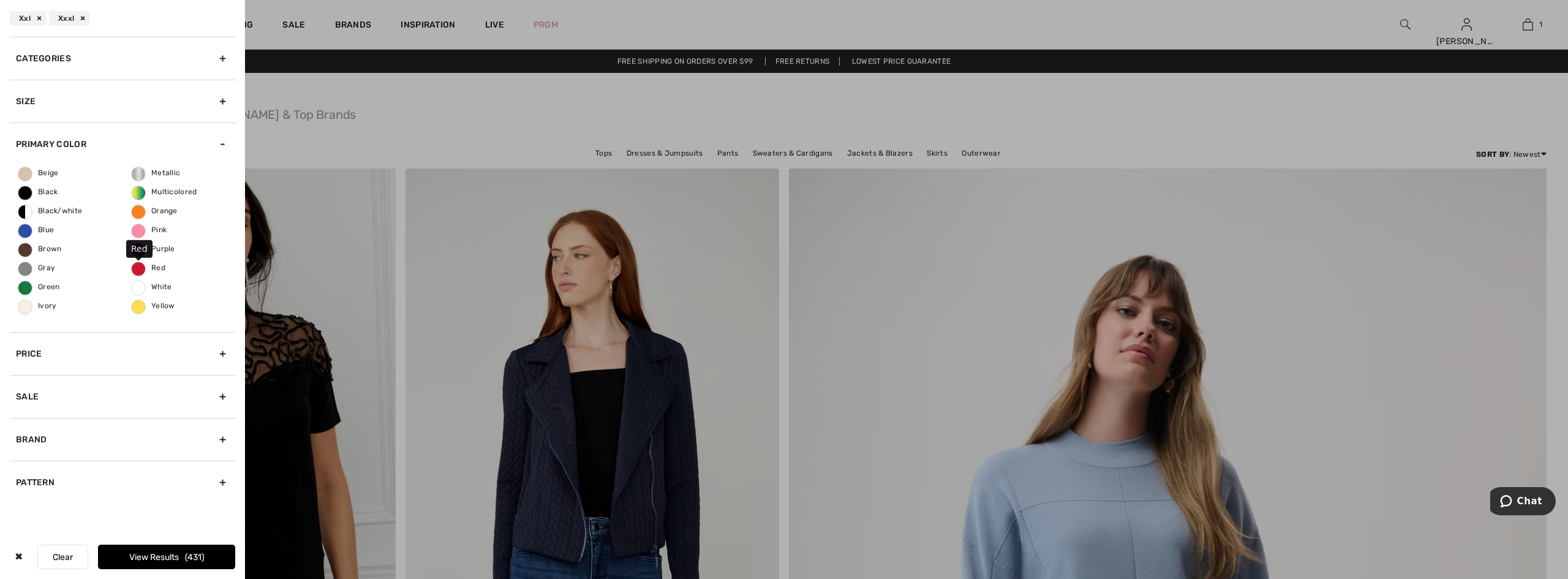
click at [138, 264] on span "Red" at bounding box center [149, 267] width 34 height 9
click at [0, 0] on input "Red" at bounding box center [0, 0] width 0 height 0
click at [105, 440] on div "Brand" at bounding box center [122, 439] width 225 height 43
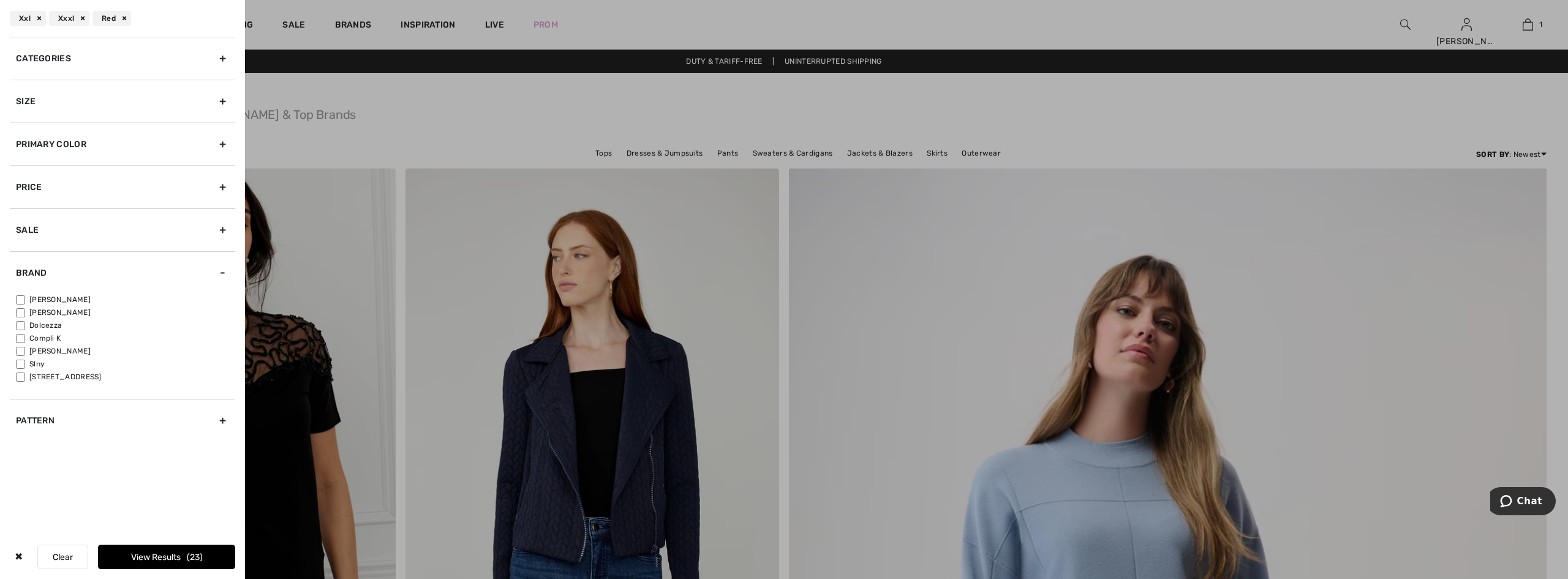
click at [23, 298] on input"] "[PERSON_NAME]" at bounding box center [21, 300] width 9 height 9
checkbox input"] "true"
click at [166, 554] on button "View Results 16" at bounding box center [167, 557] width 137 height 25
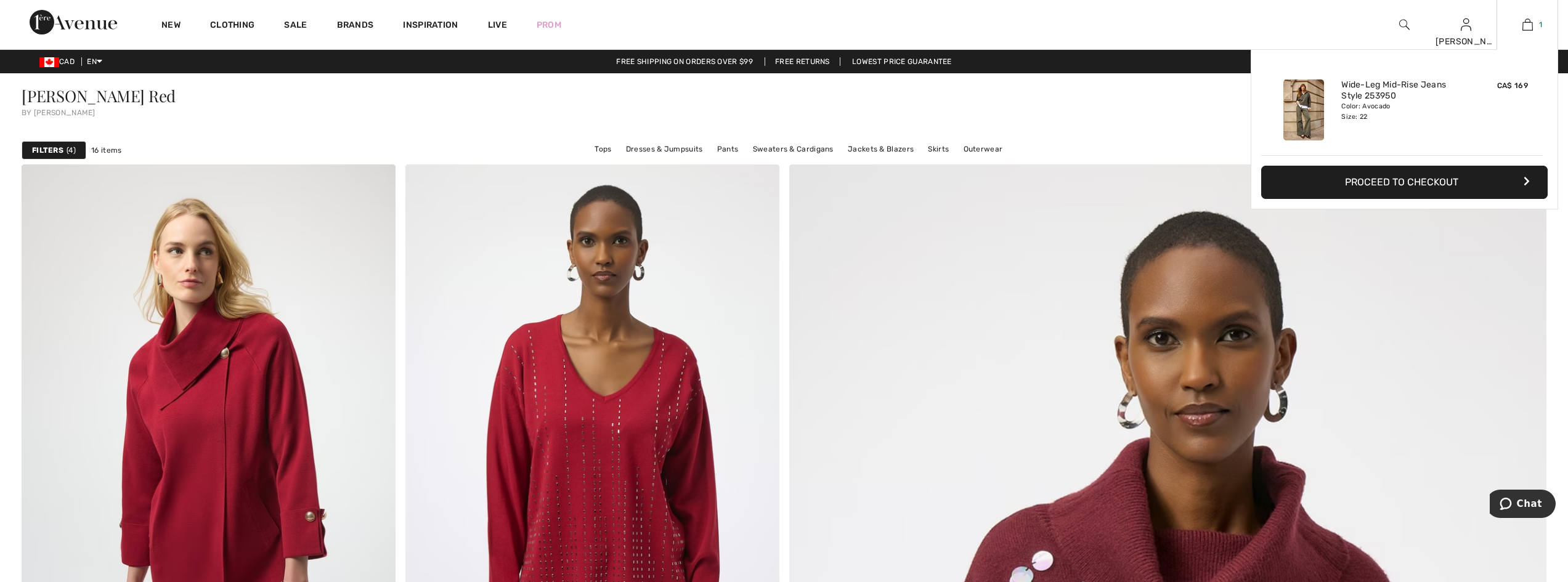
click at [1522, 30] on img at bounding box center [1527, 25] width 10 height 15
click at [1495, 173] on button "Proceed to Checkout" at bounding box center [1403, 182] width 287 height 33
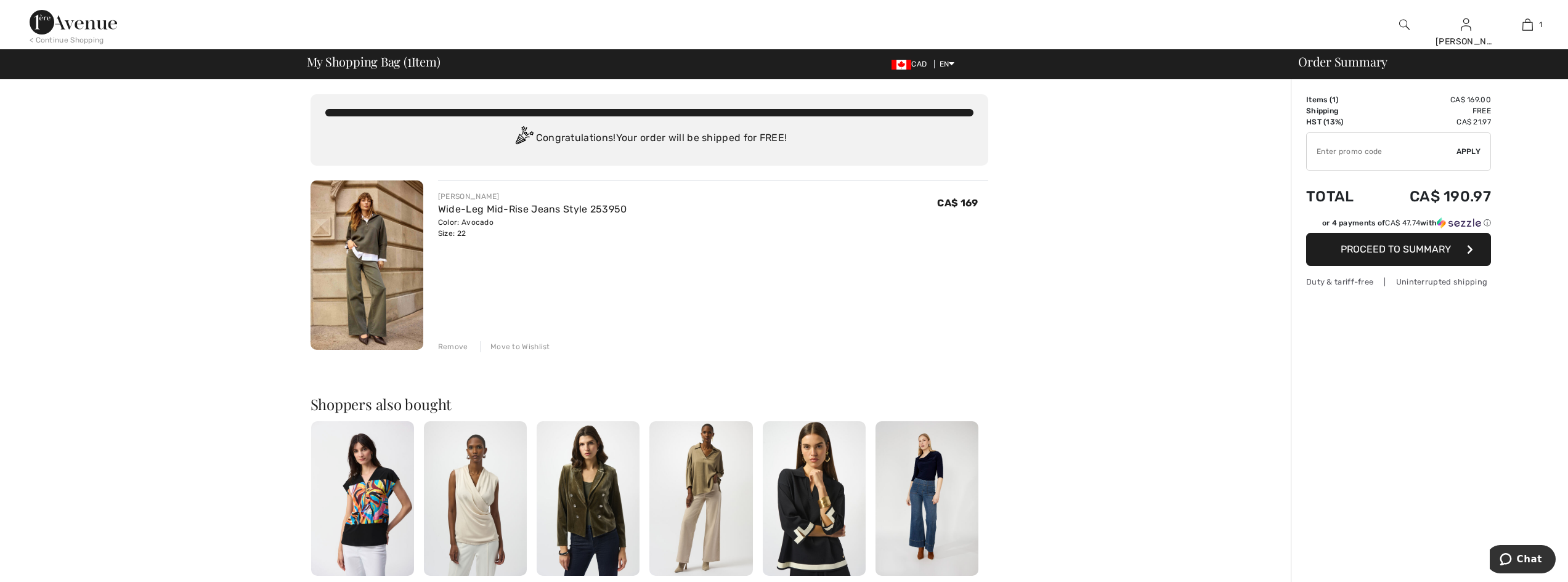
click at [364, 269] on img at bounding box center [367, 266] width 112 height 170
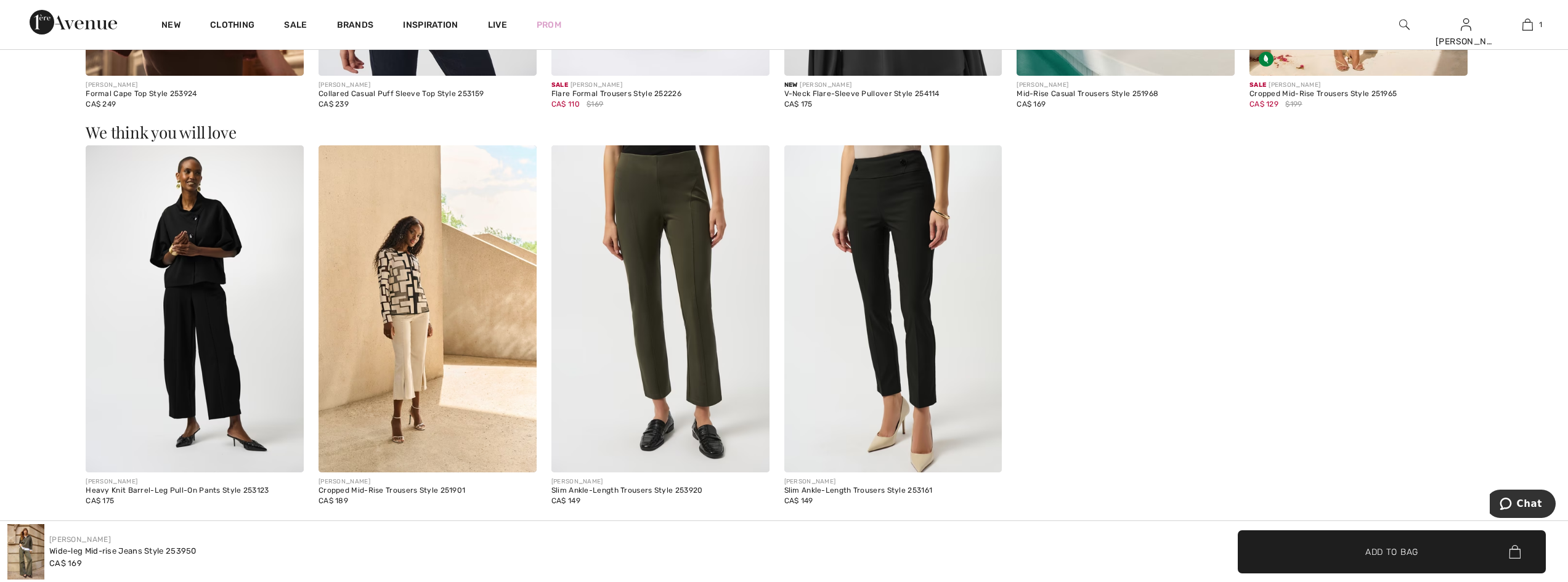
scroll to position [2465, 0]
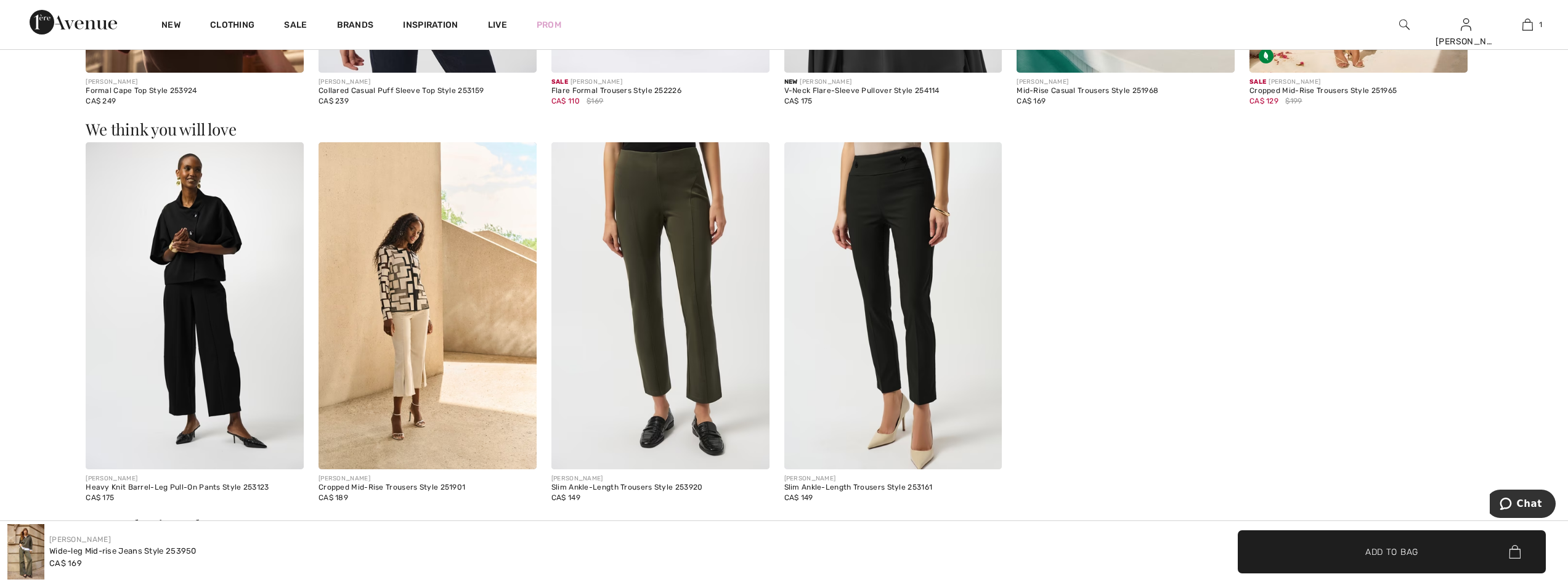
click at [193, 384] on img at bounding box center [194, 306] width 218 height 328
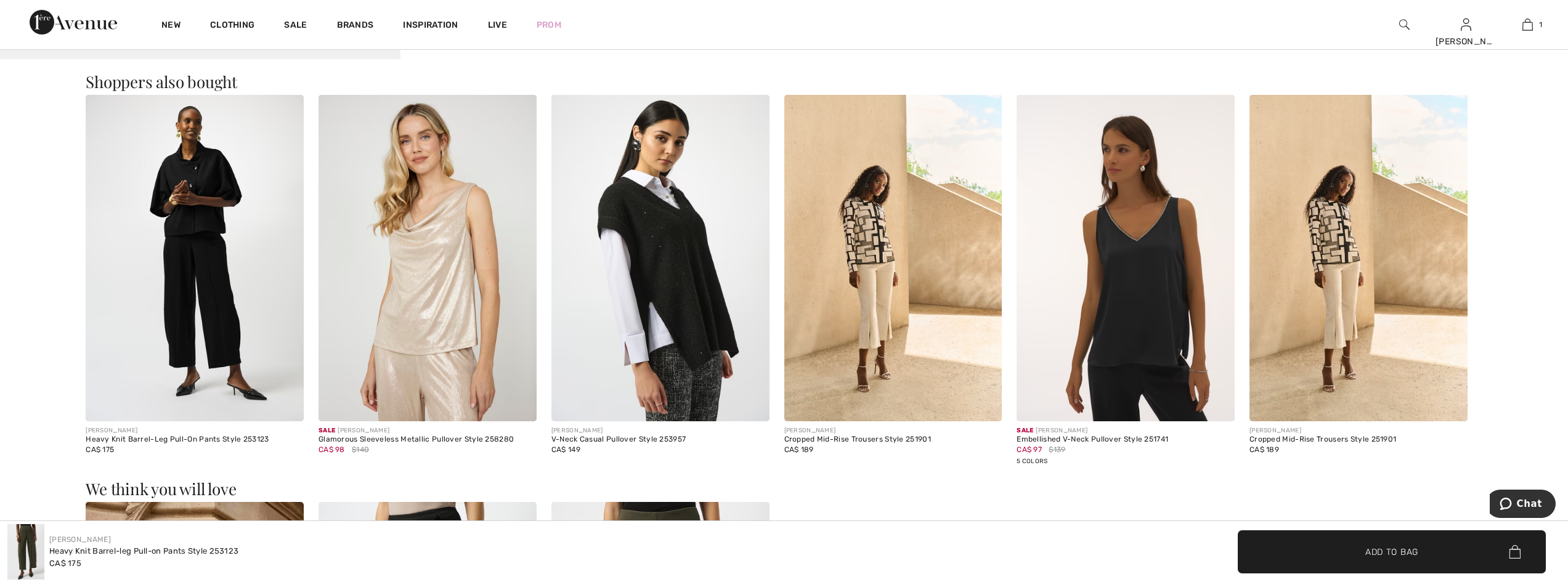
scroll to position [1726, 0]
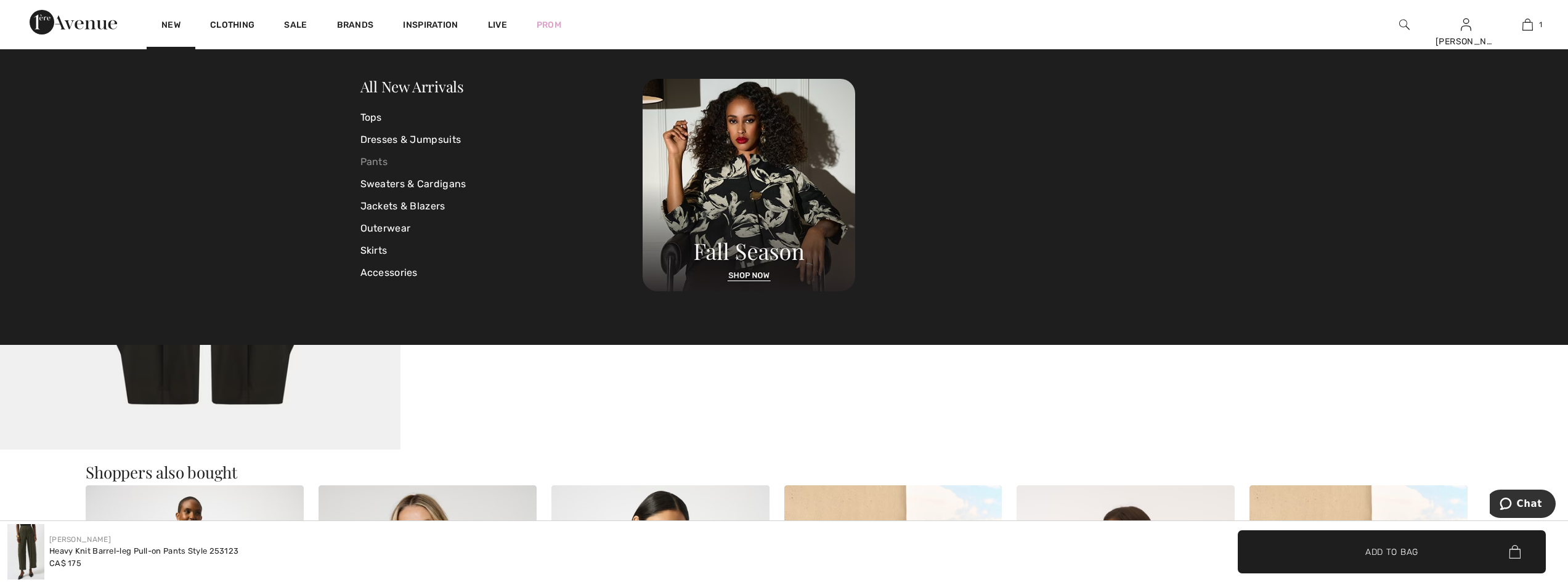
click at [378, 154] on link "Pants" at bounding box center [501, 162] width 283 height 22
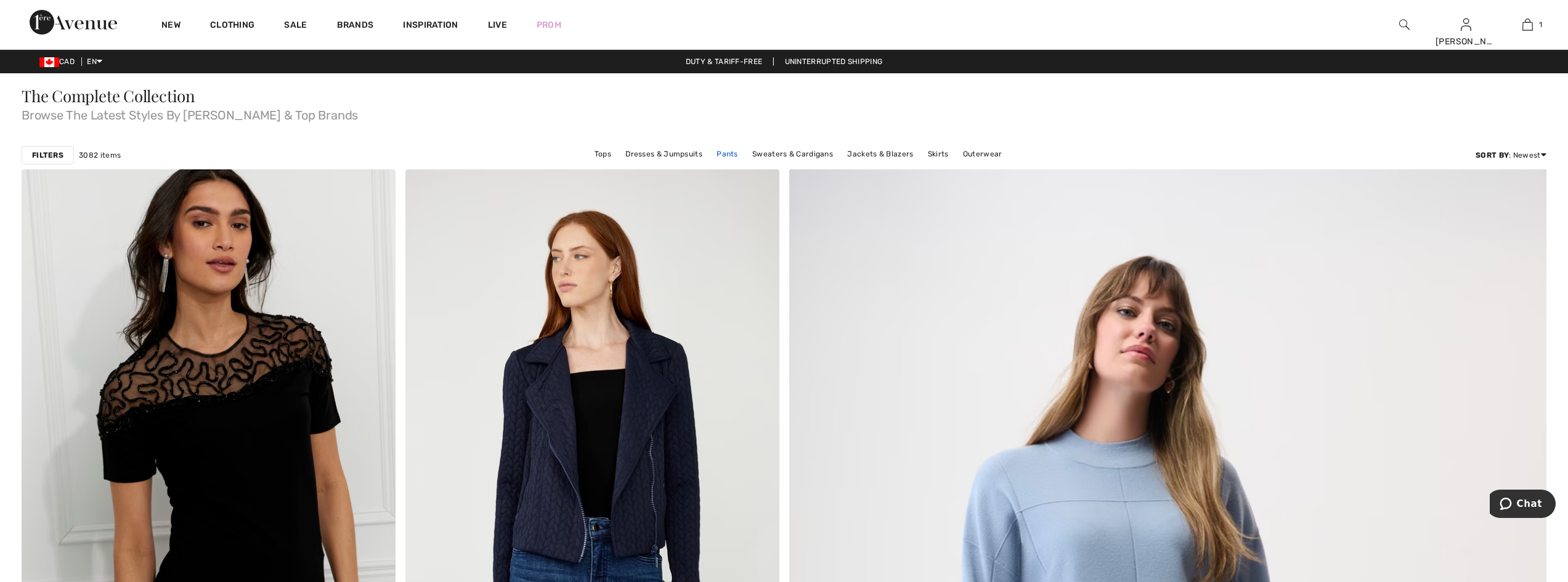
click at [720, 153] on link "Pants" at bounding box center [727, 153] width 34 height 16
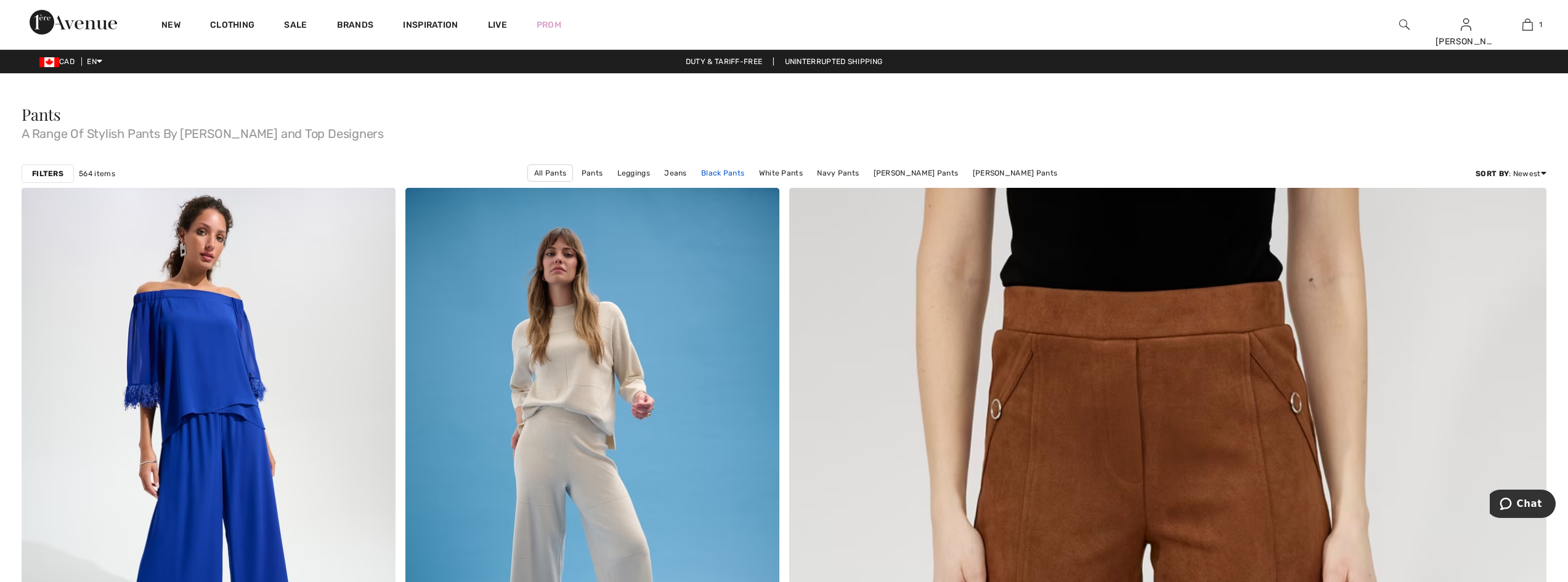
click at [737, 174] on link "Black Pants" at bounding box center [723, 172] width 55 height 16
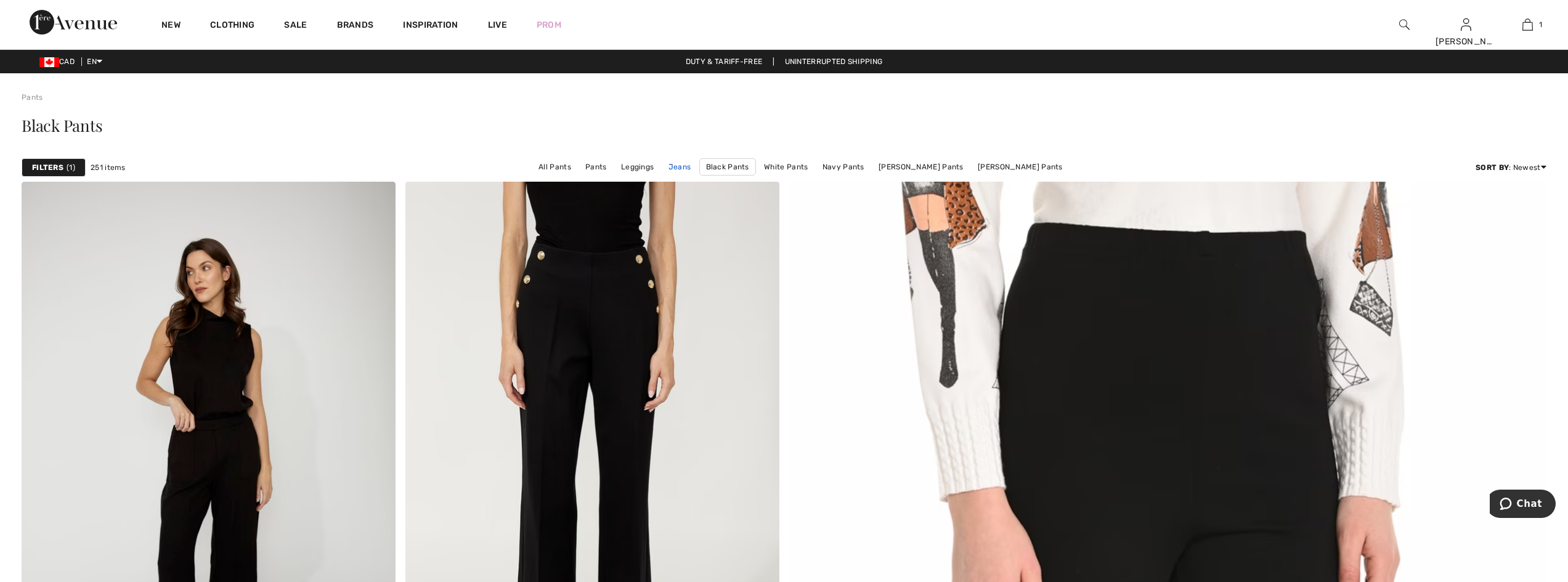
click at [692, 165] on link "Jeans" at bounding box center [680, 167] width 35 height 16
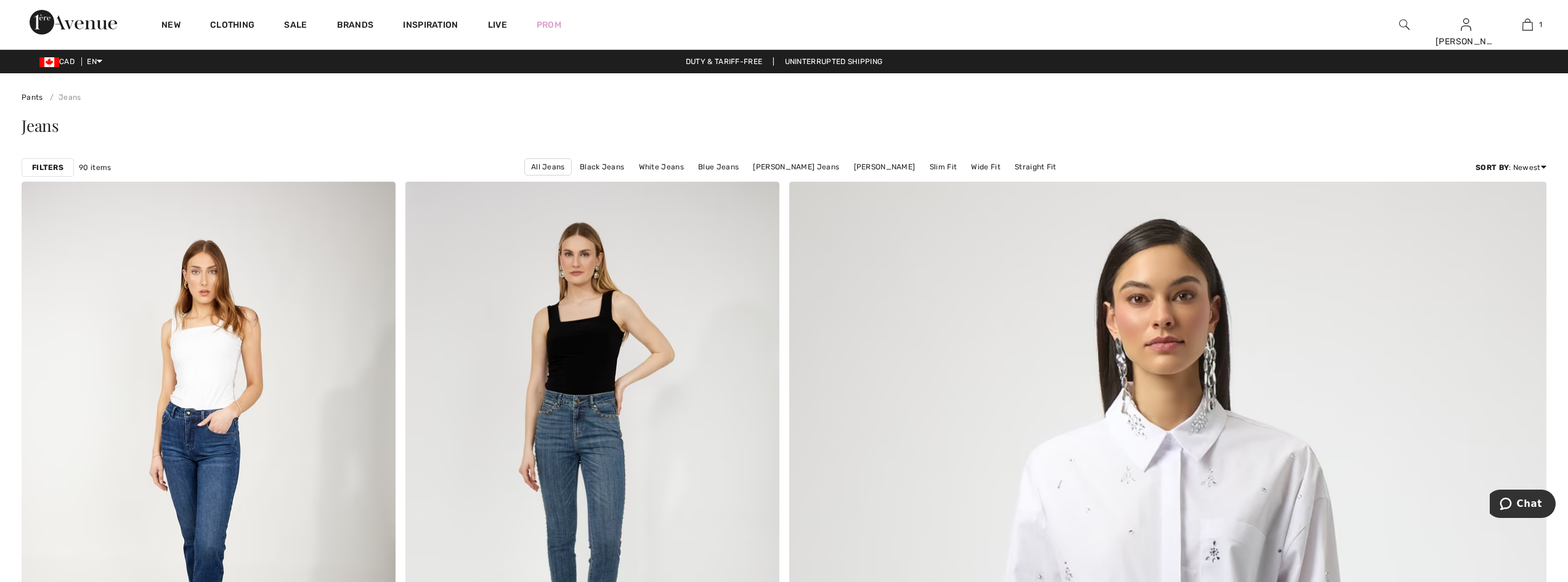
click at [44, 167] on strong "Filters" at bounding box center [48, 168] width 31 height 11
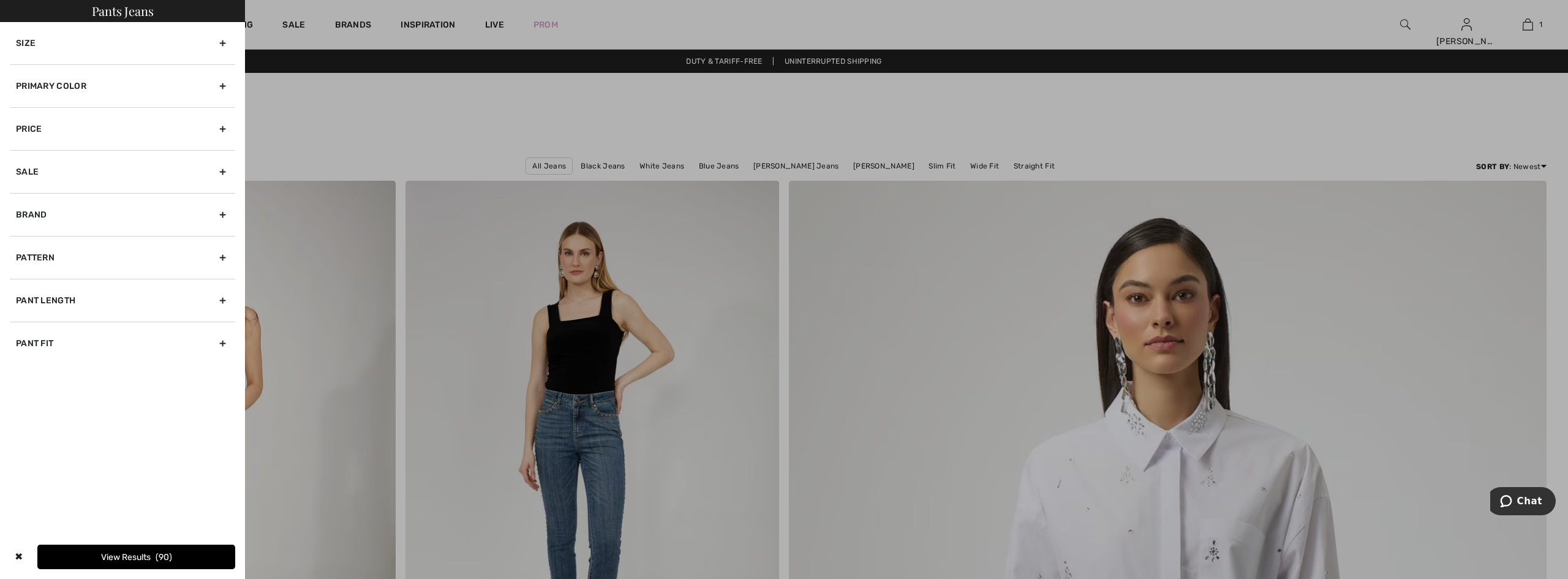
click at [185, 53] on div "Size" at bounding box center [122, 43] width 225 height 43
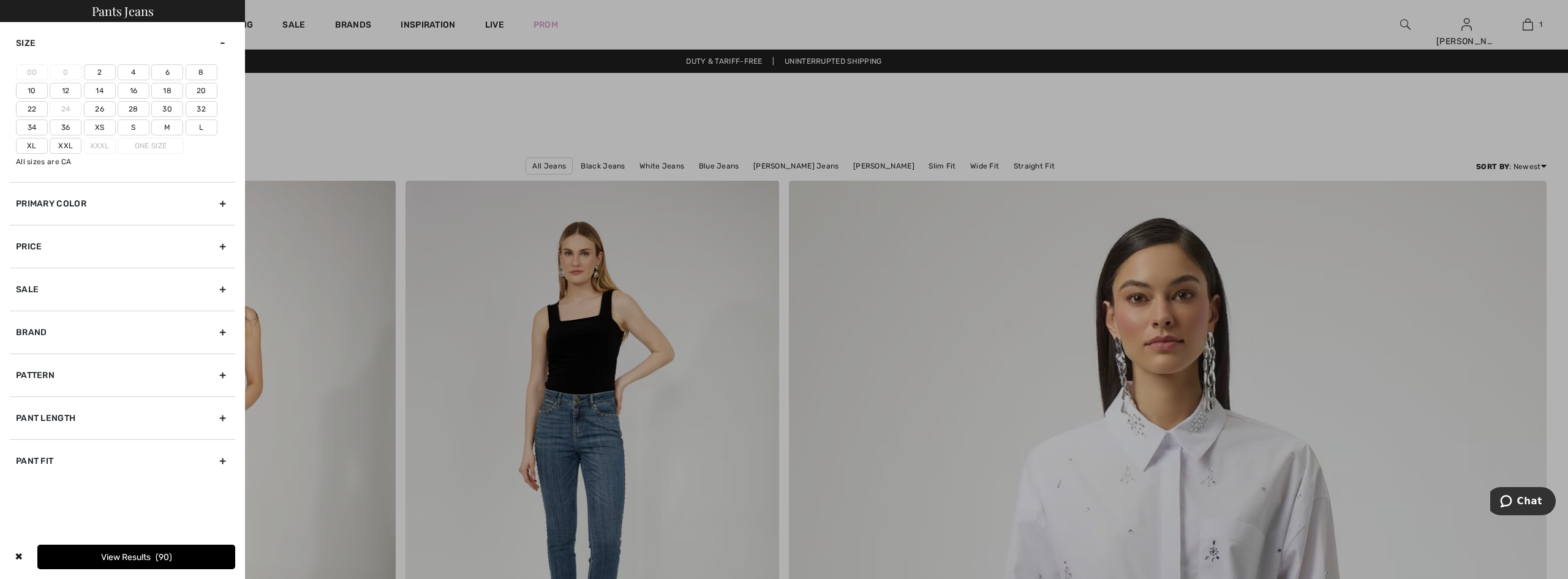
click at [103, 108] on label "26" at bounding box center [100, 109] width 32 height 16
click at [0, 0] on input"] "26" at bounding box center [0, 0] width 0 height 0
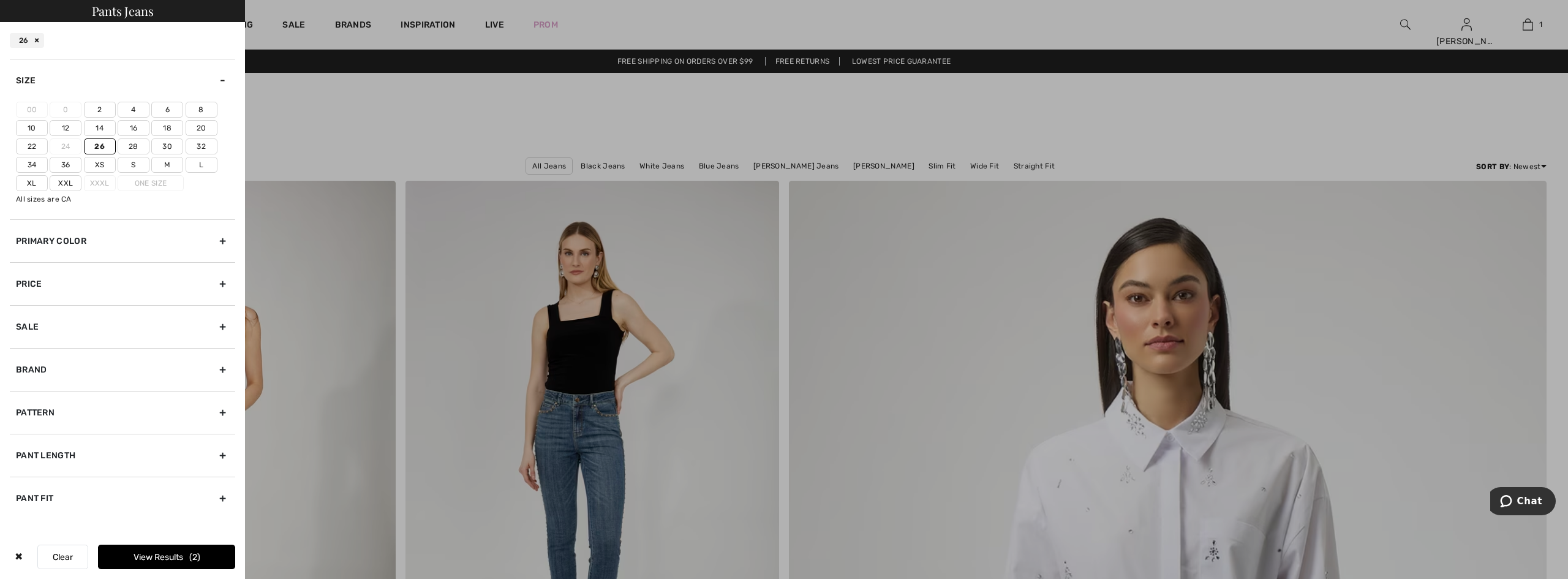
click at [103, 146] on label "26" at bounding box center [100, 146] width 32 height 16
click at [0, 0] on input"] "26" at bounding box center [0, 0] width 0 height 0
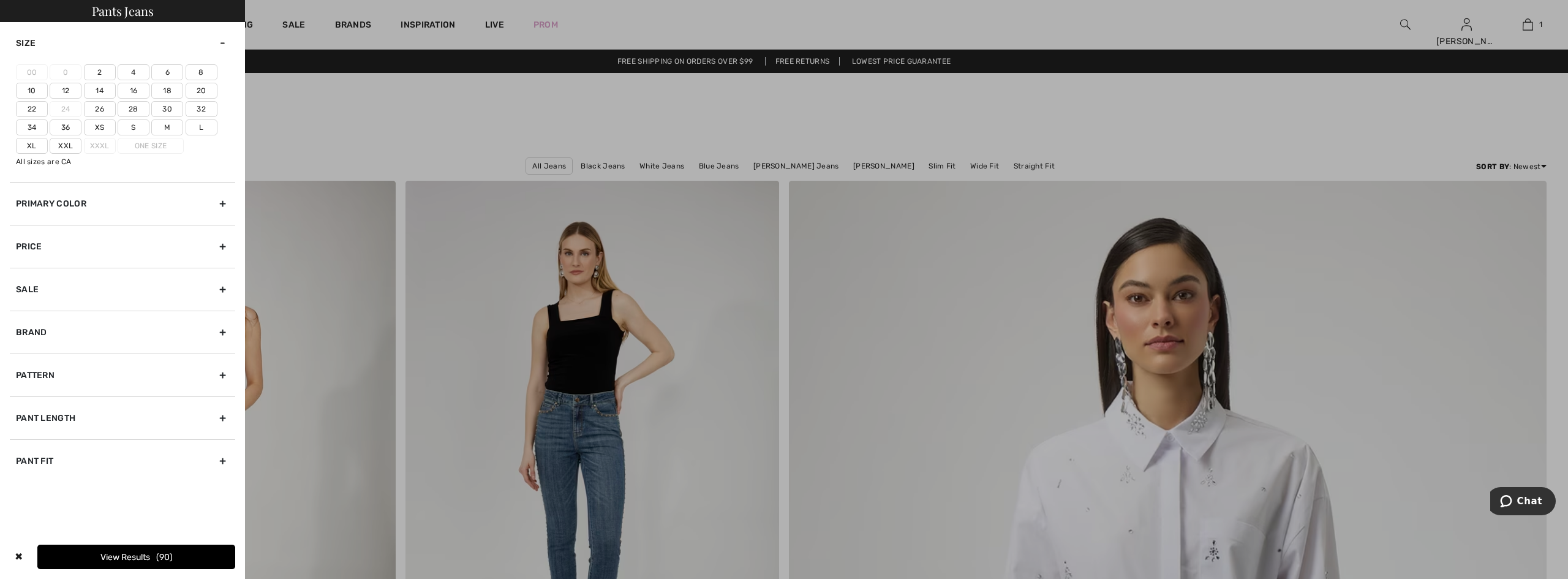
click at [30, 109] on label "22" at bounding box center [32, 109] width 32 height 16
click at [0, 0] on input"] "22" at bounding box center [0, 0] width 0 height 0
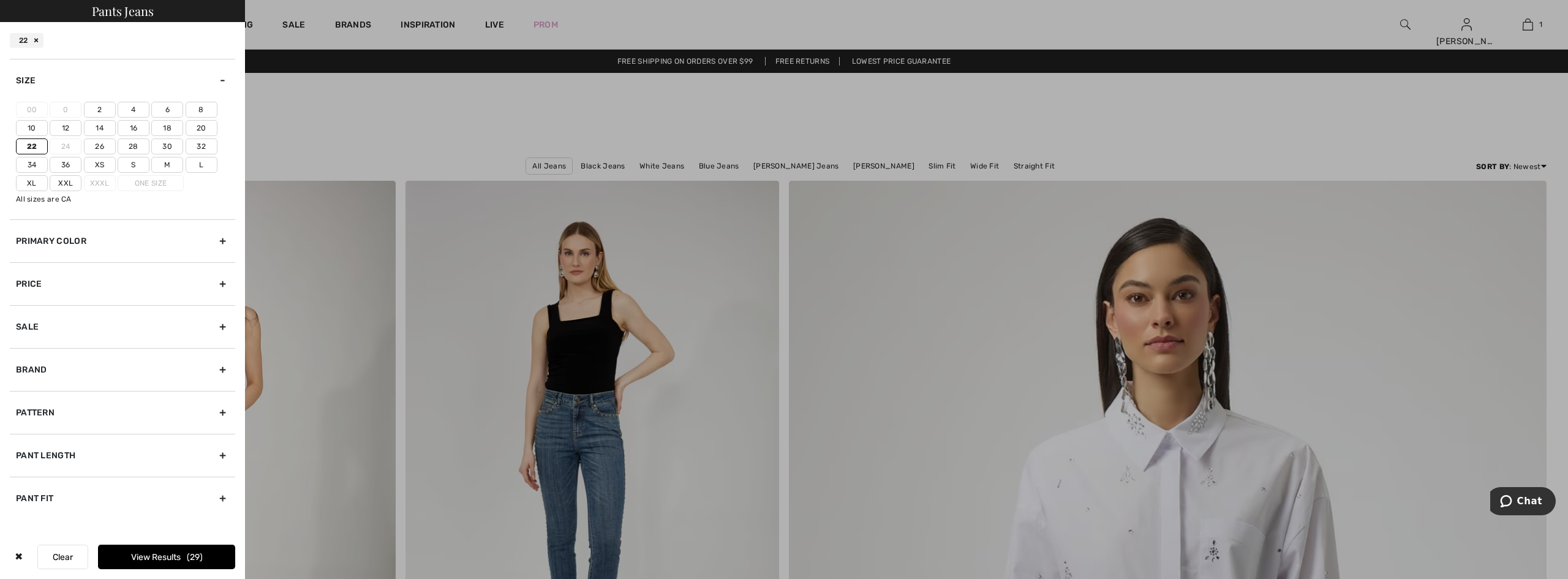
click at [86, 237] on div "Primary Color" at bounding box center [122, 241] width 225 height 43
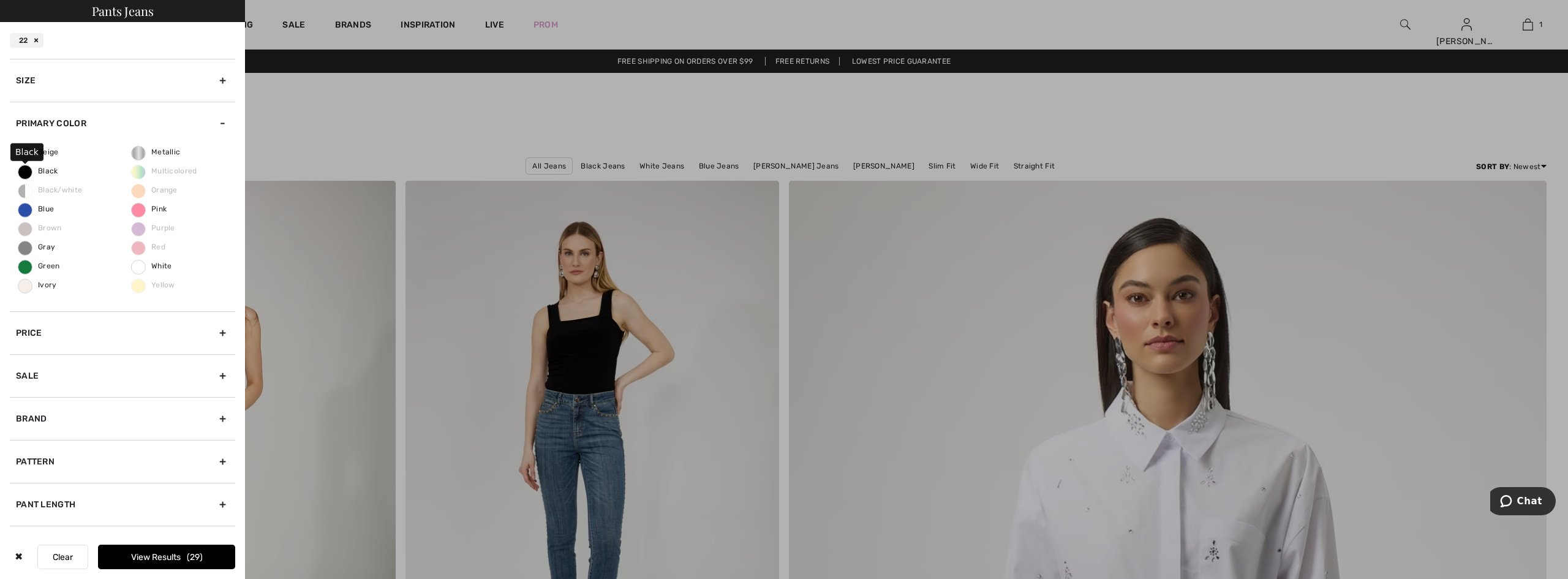
click at [24, 169] on span "Black" at bounding box center [38, 171] width 40 height 9
click at [0, 0] on input "Black" at bounding box center [0, 0] width 0 height 0
click at [148, 560] on button "View Results 7" at bounding box center [167, 557] width 137 height 25
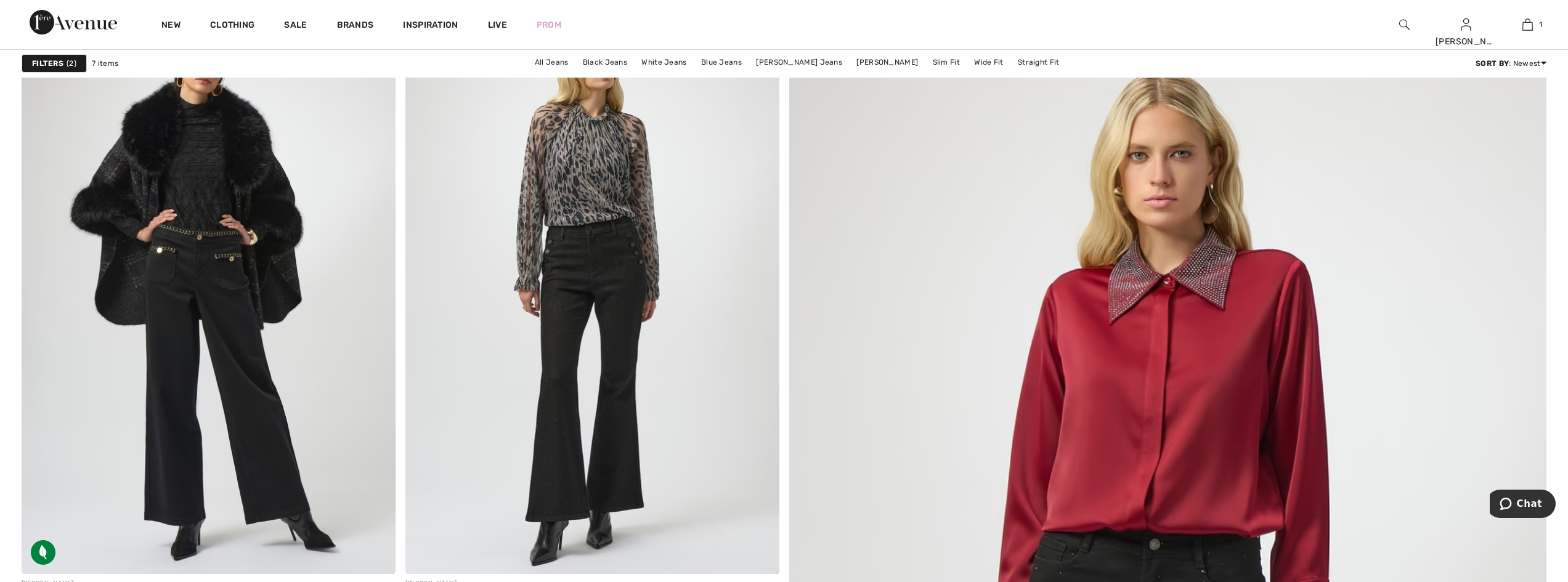
scroll to position [123, 0]
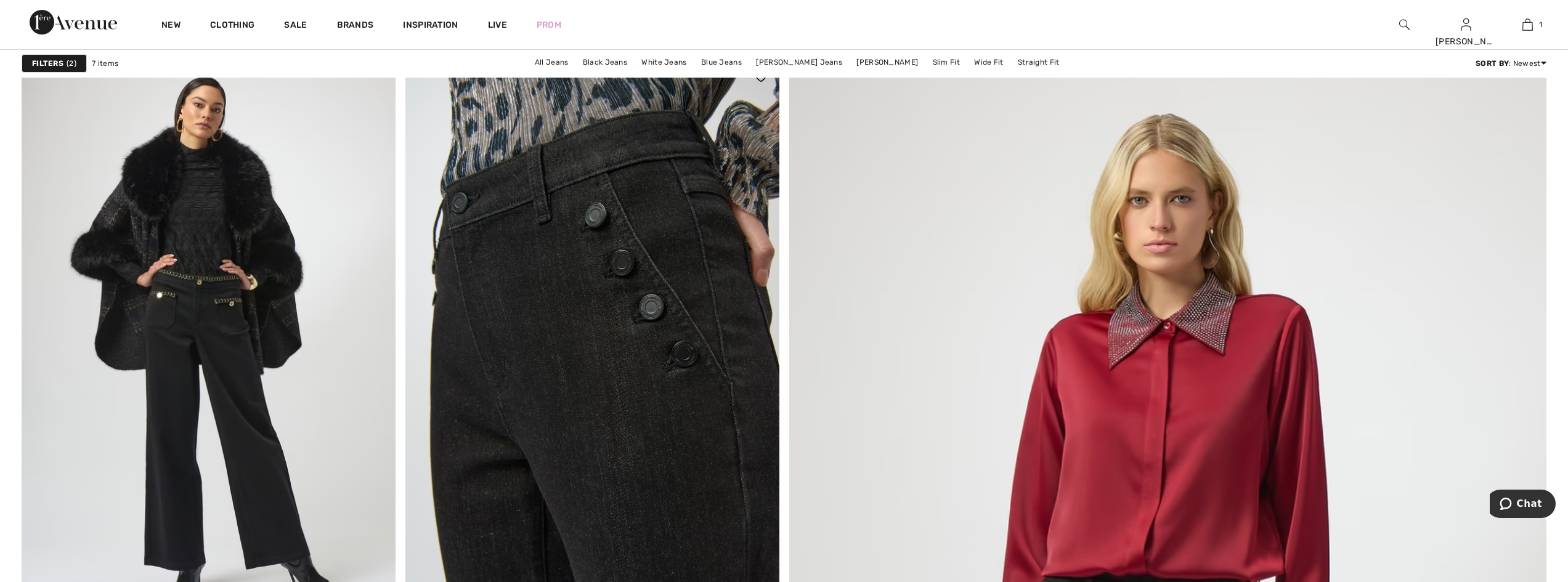
click at [605, 391] on img at bounding box center [592, 338] width 374 height 561
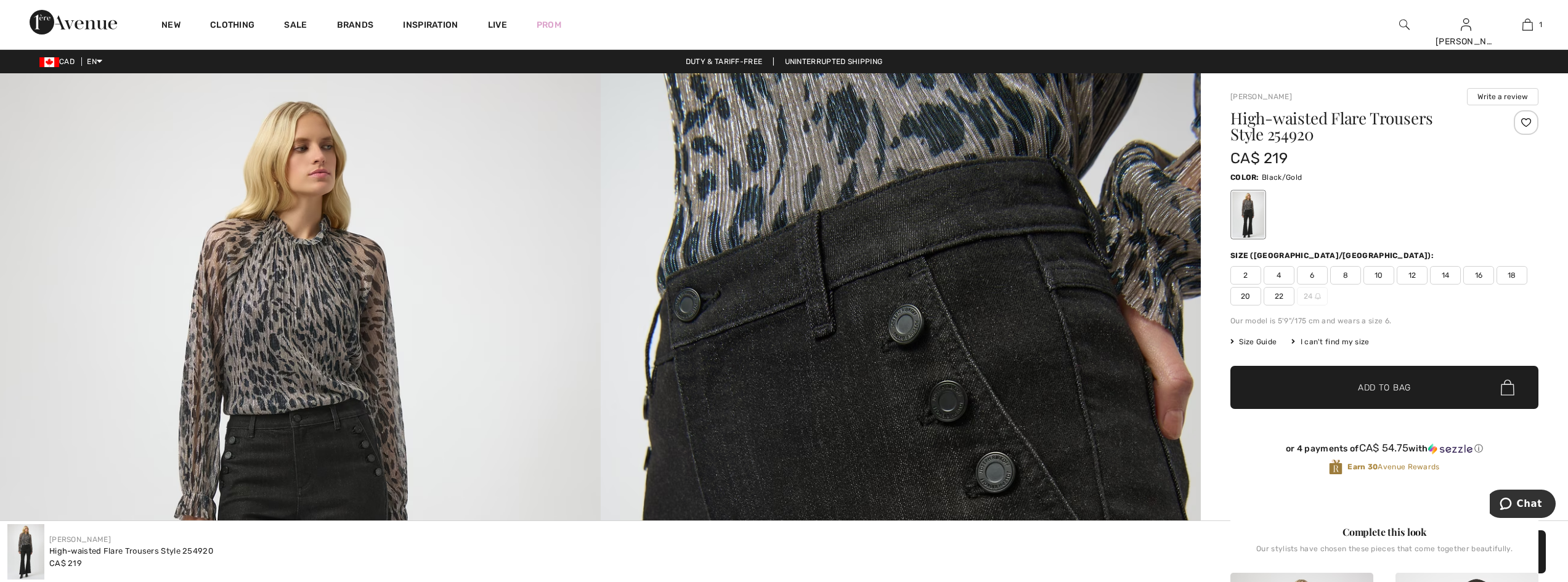
click at [1280, 296] on span "22" at bounding box center [1279, 295] width 30 height 18
click at [1353, 381] on span "✔ Added to Bag" at bounding box center [1365, 388] width 75 height 13
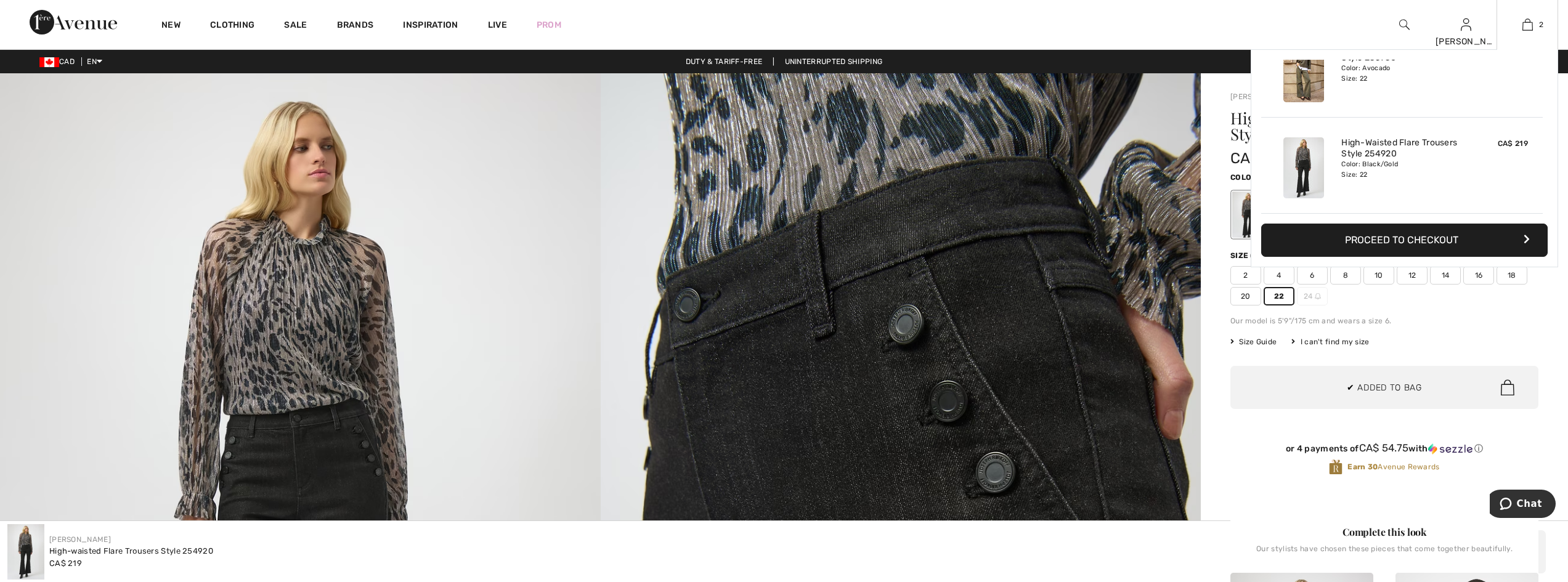
click at [1373, 232] on button "Proceed to Checkout" at bounding box center [1403, 240] width 287 height 33
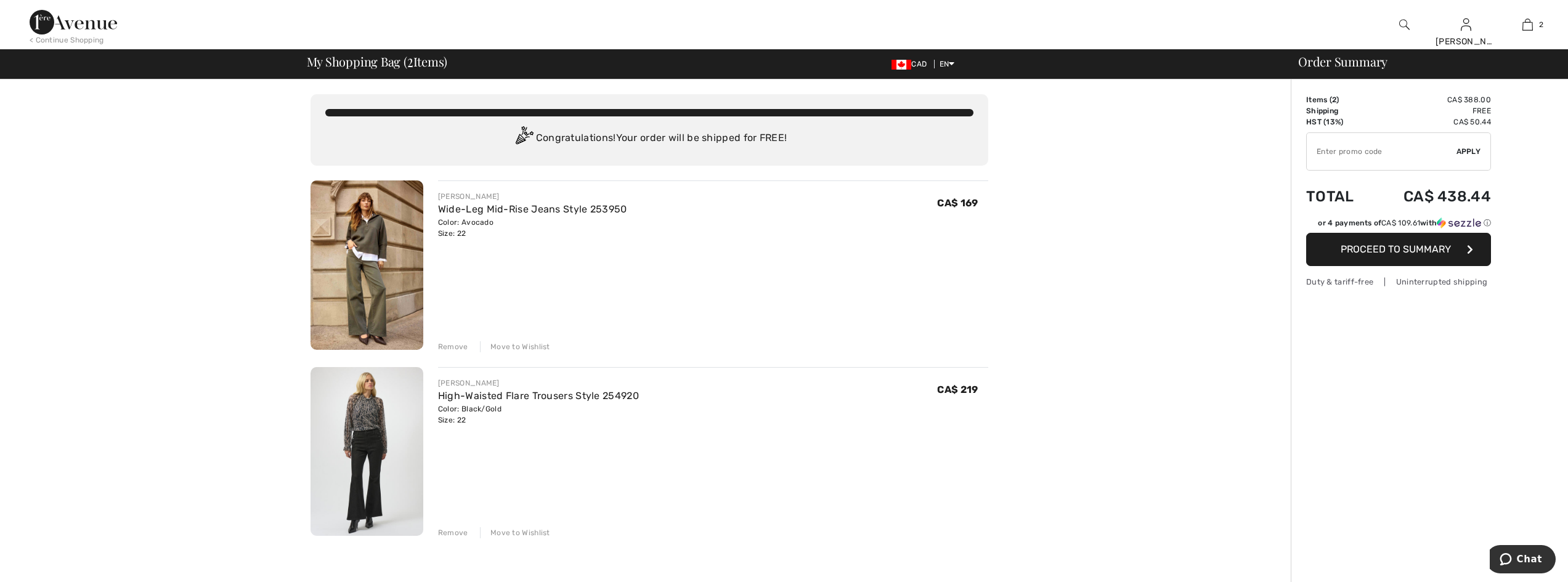
click at [458, 349] on div "Remove" at bounding box center [453, 347] width 30 height 11
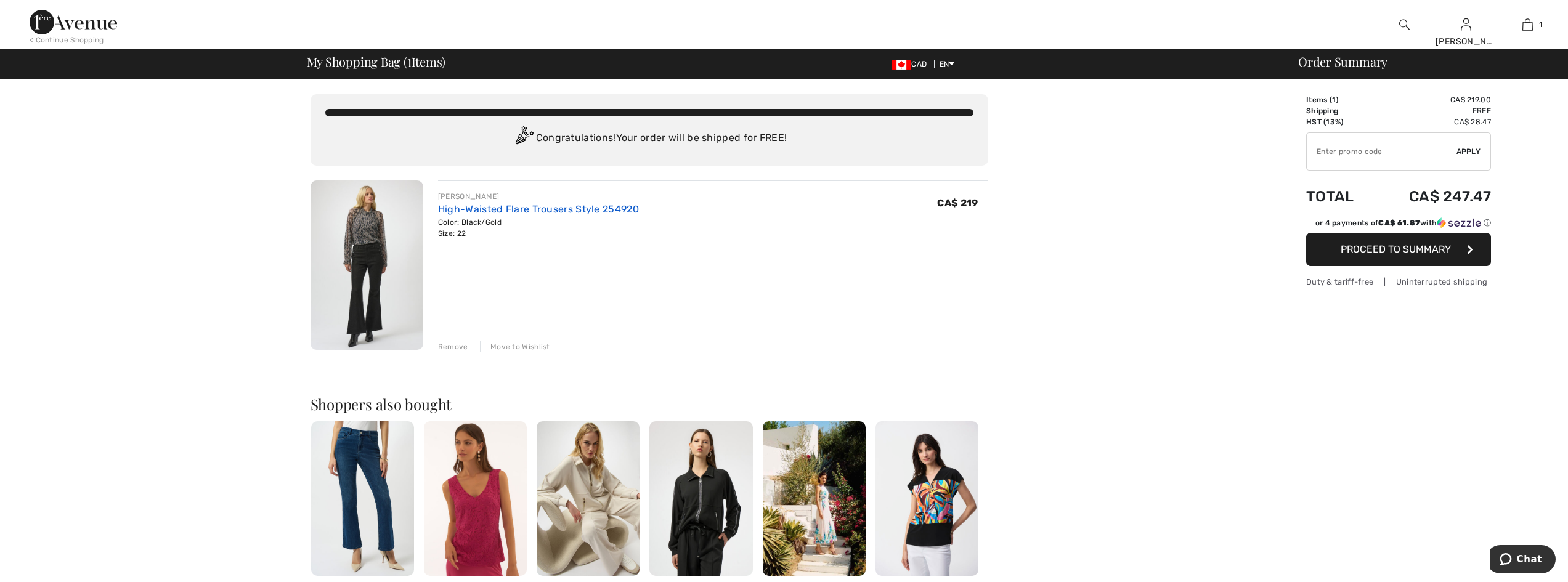
click at [468, 205] on link "High-Waisted Flare Trousers Style 254920" at bounding box center [538, 210] width 201 height 11
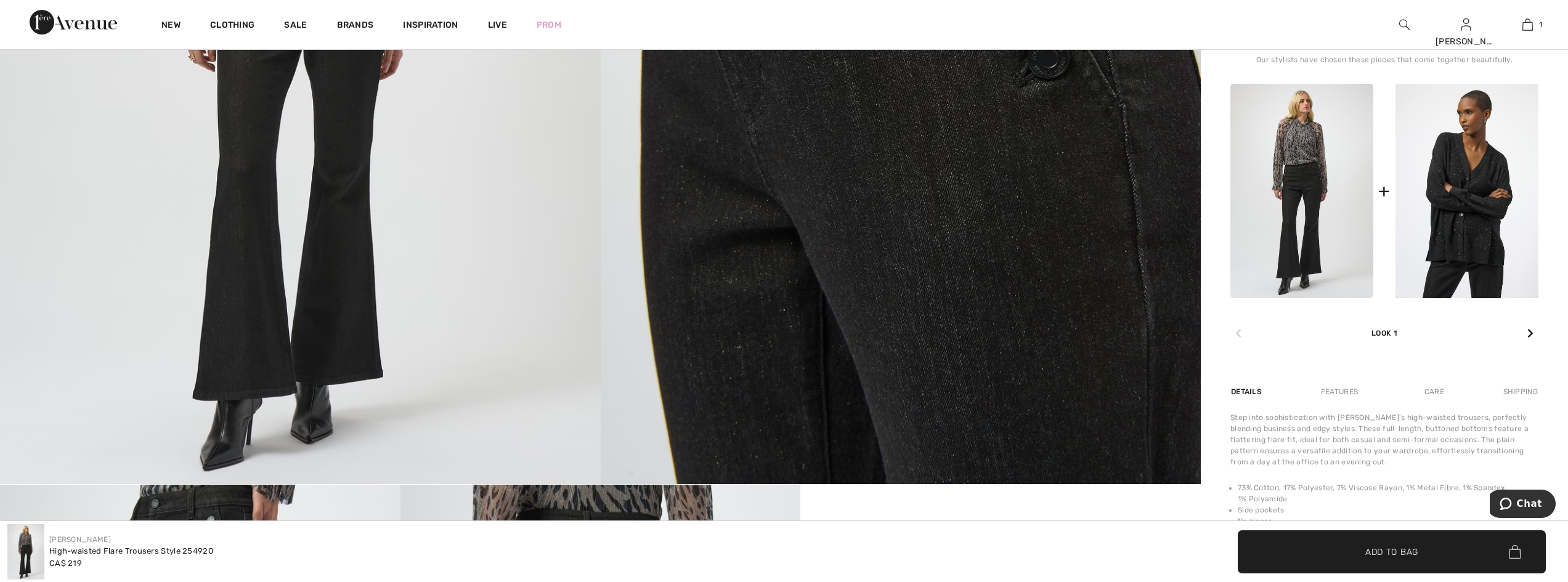
scroll to position [431, 0]
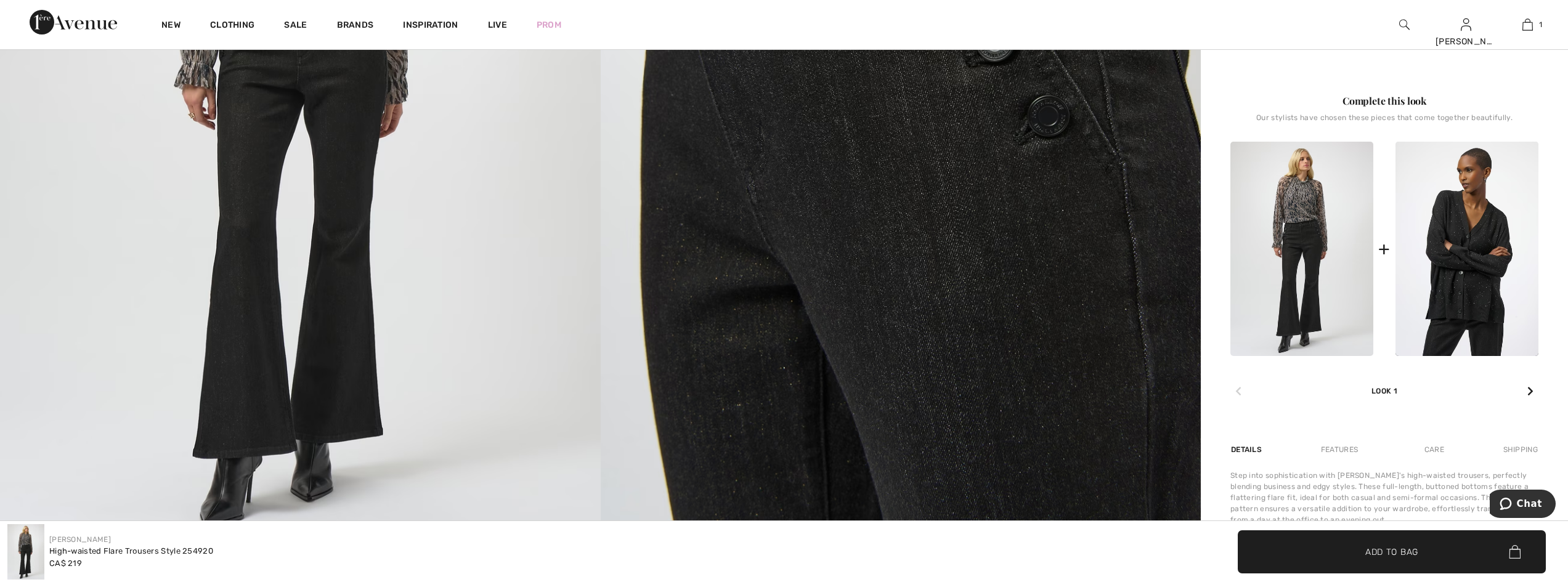
click at [1533, 389] on icon at bounding box center [1530, 391] width 6 height 10
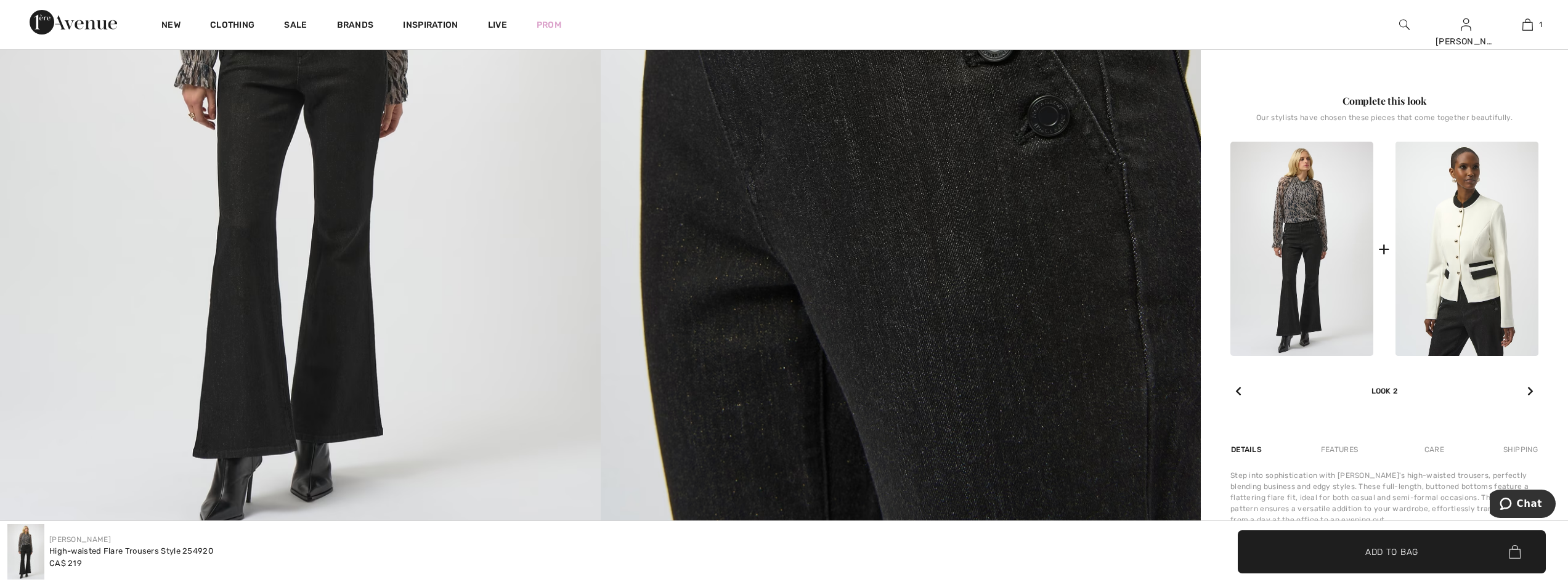
click at [1533, 389] on icon at bounding box center [1530, 391] width 6 height 10
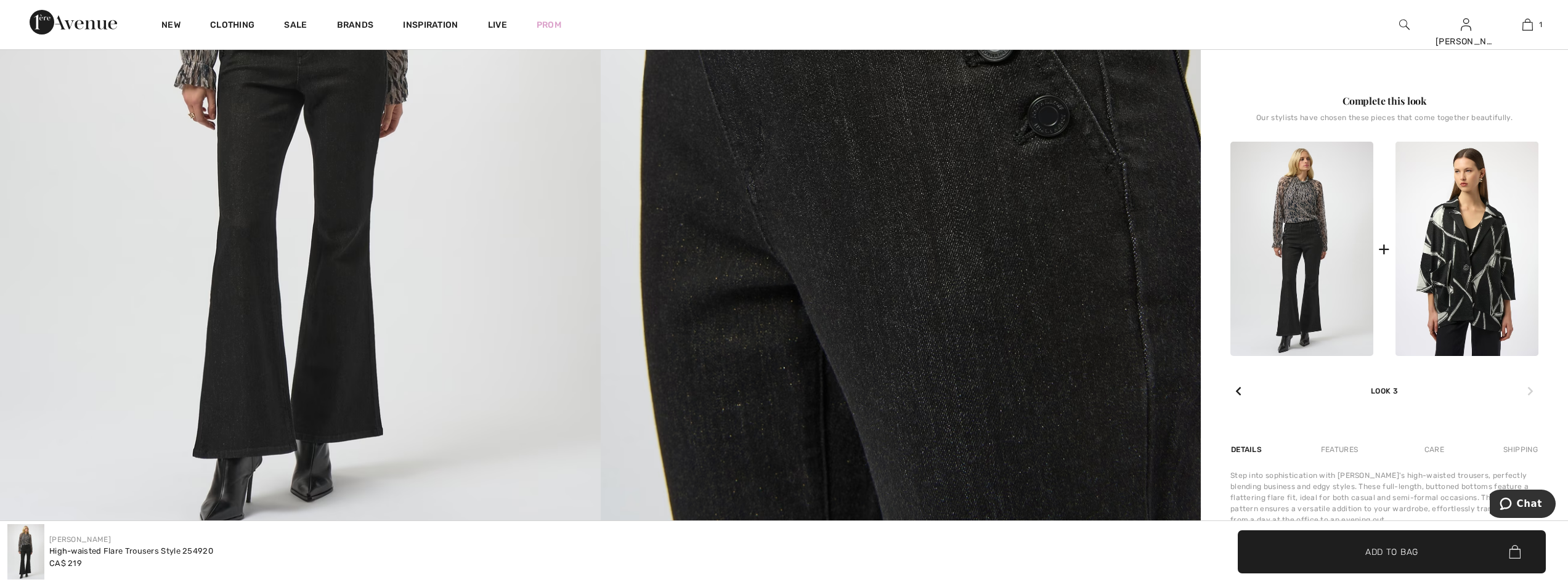
click at [1533, 389] on icon at bounding box center [1530, 391] width 6 height 10
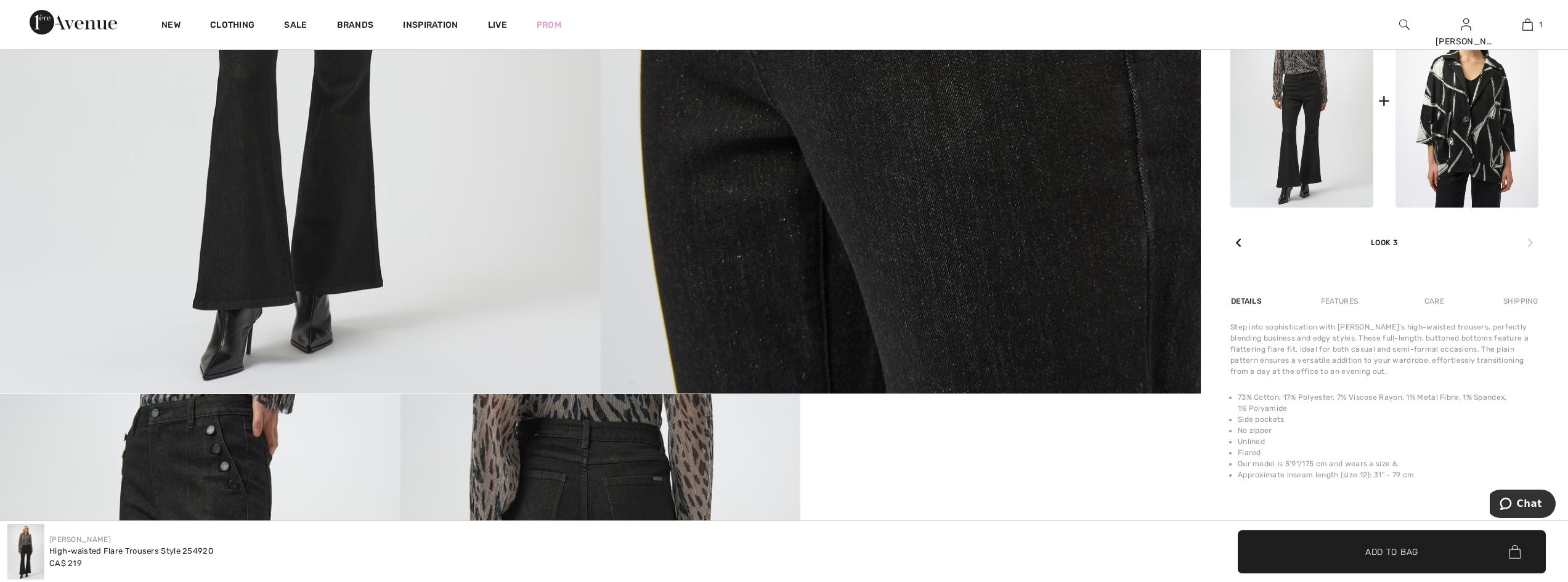
scroll to position [678, 0]
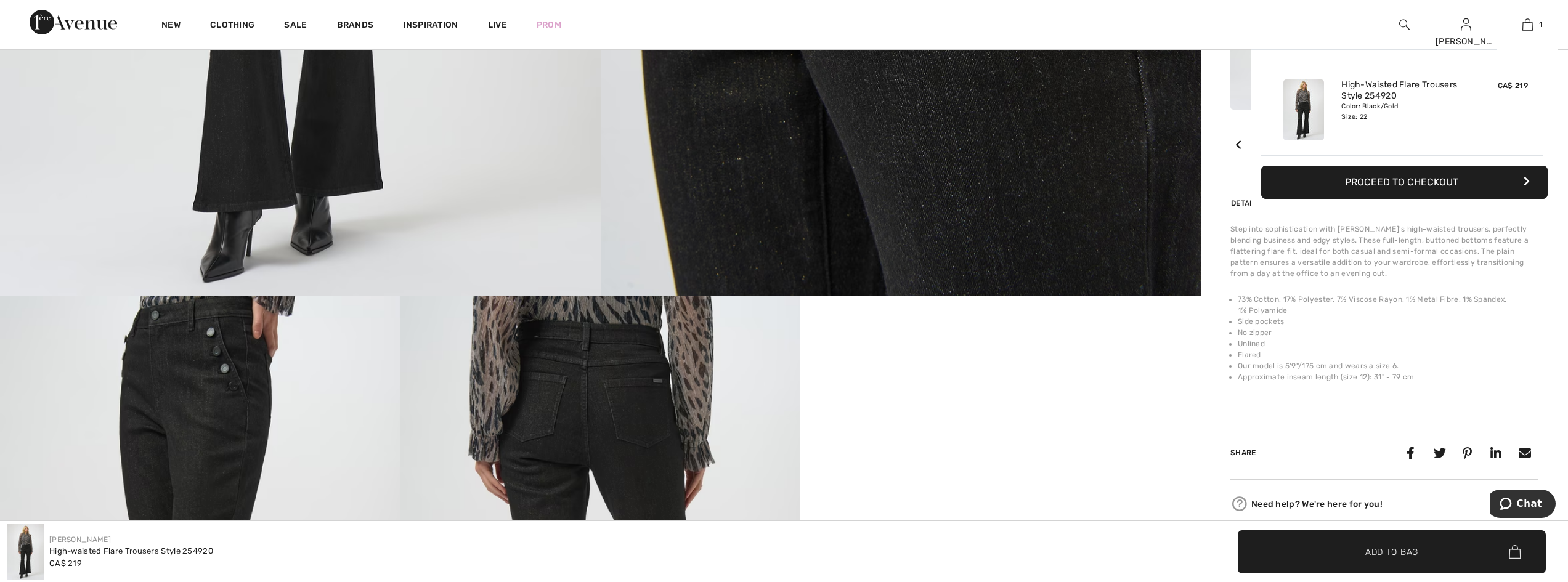
click at [1479, 188] on button "Proceed to Checkout" at bounding box center [1403, 182] width 287 height 33
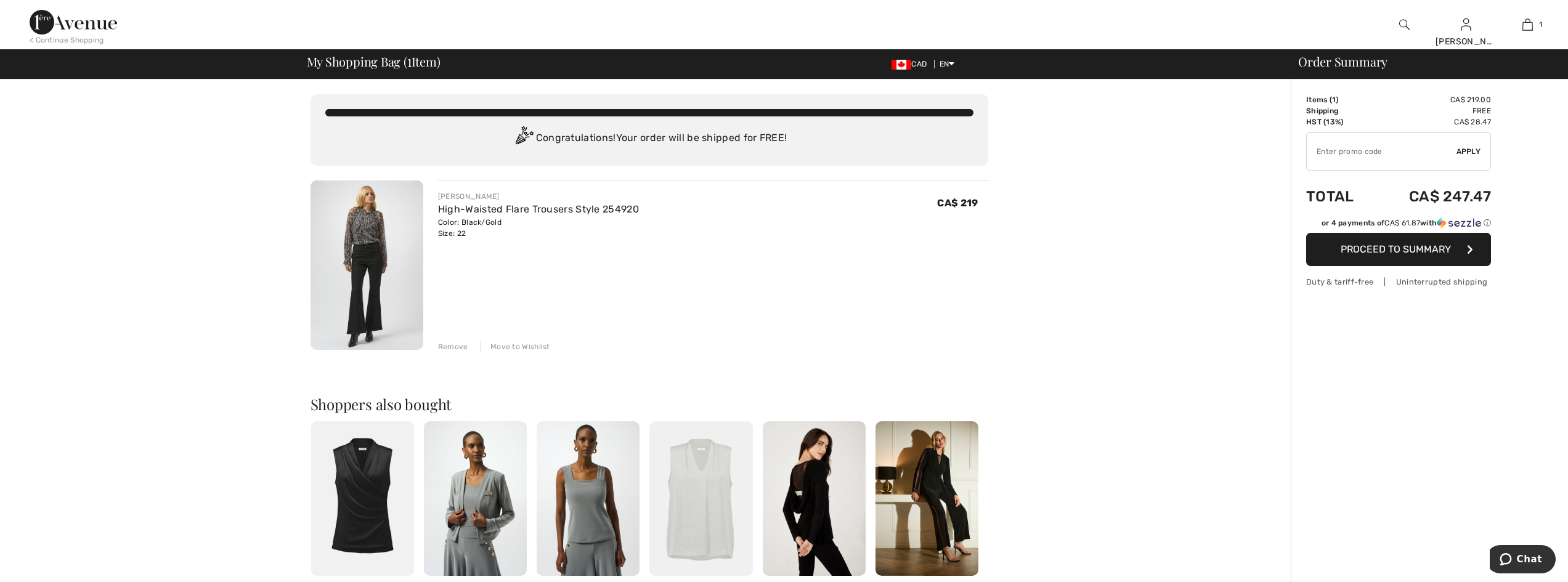
click at [1325, 150] on input "TEXT" at bounding box center [1380, 151] width 149 height 37
type input "GC005047671"
click at [1466, 148] on span "Apply" at bounding box center [1468, 151] width 25 height 11
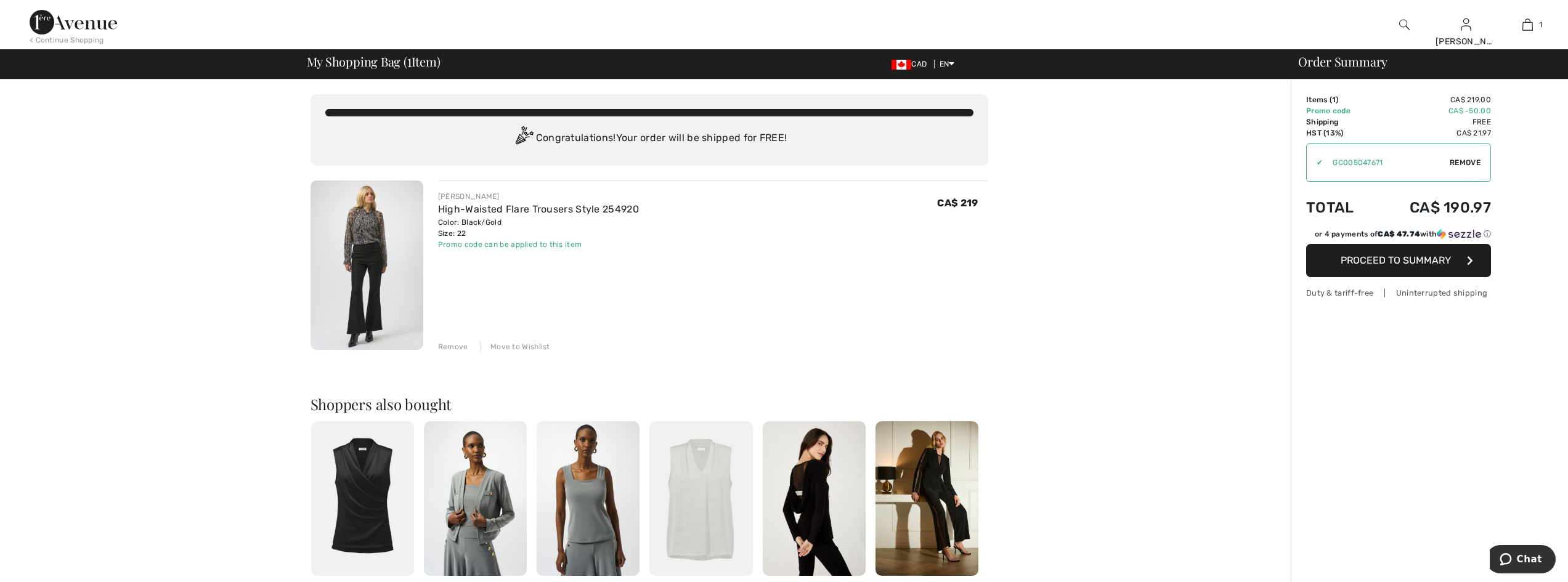
click at [1416, 263] on span "Proceed to Summary" at bounding box center [1396, 260] width 110 height 11
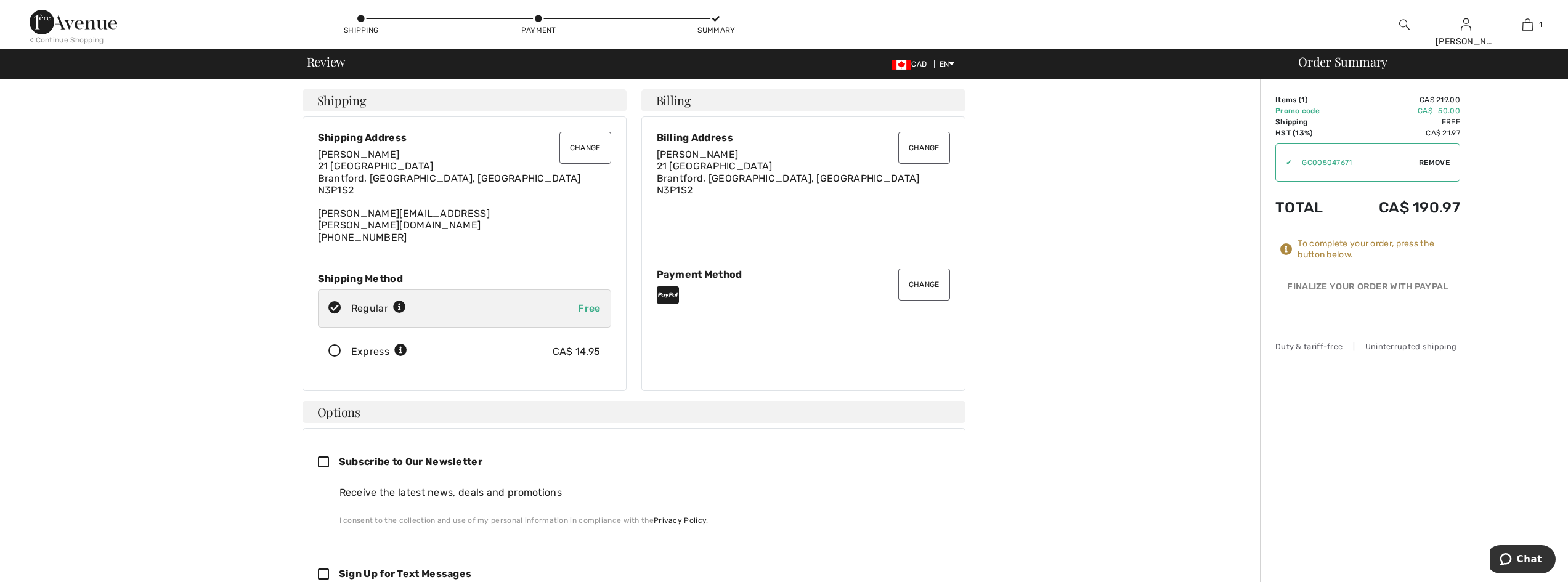
click at [581, 151] on button "Change" at bounding box center [585, 148] width 51 height 32
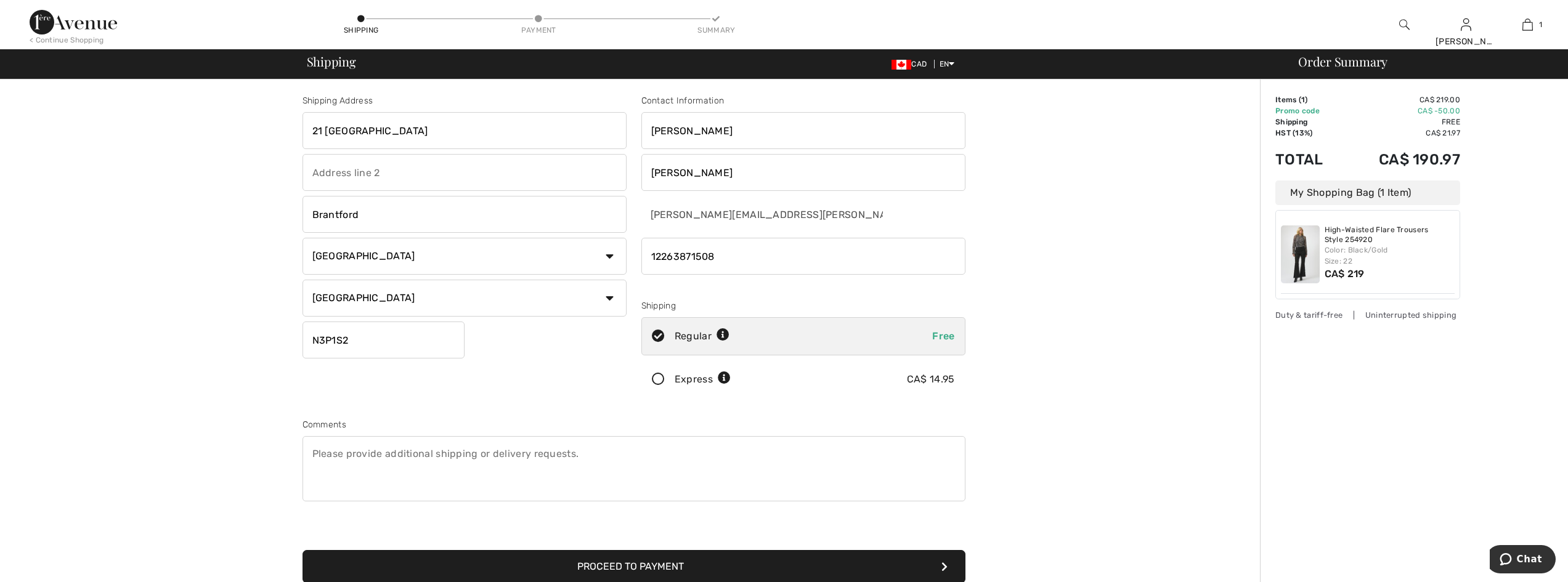
click at [732, 253] on input "phone" at bounding box center [804, 256] width 324 height 37
type input "1"
type input "+"
type input "2269204571"
click at [744, 569] on button "Proceed to Payment" at bounding box center [634, 567] width 663 height 33
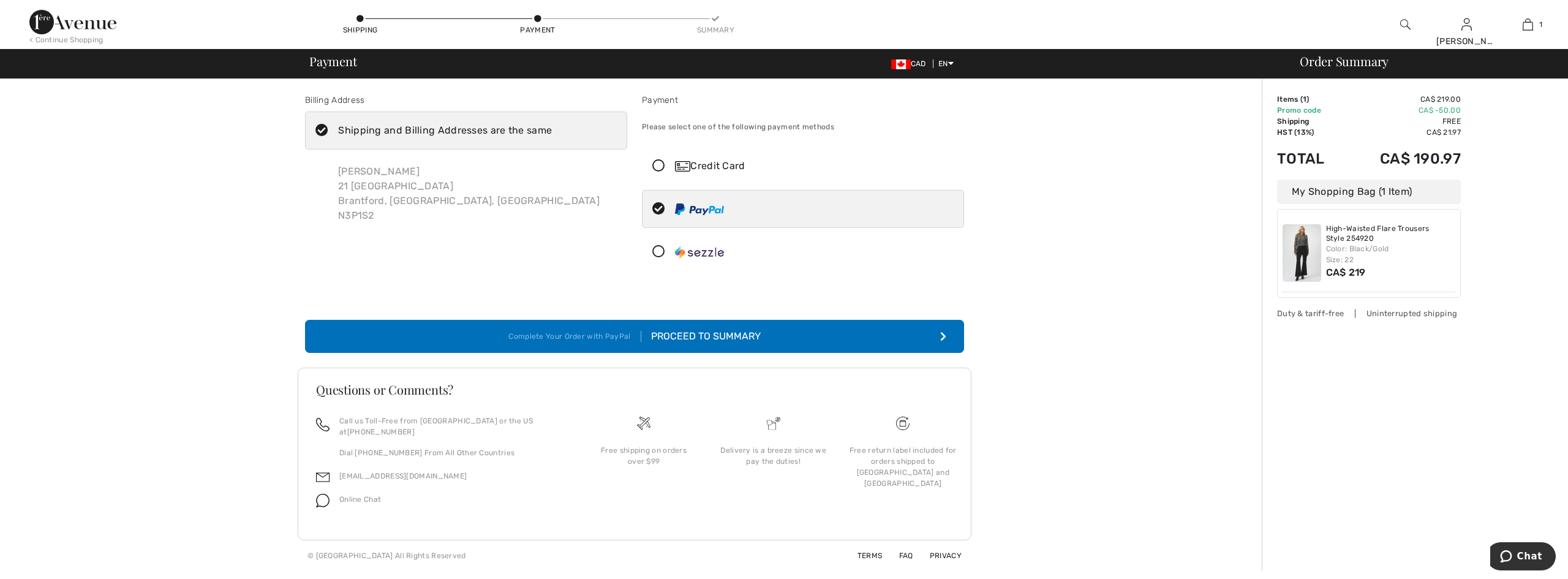
click at [707, 338] on div "Proceed to Summary" at bounding box center [701, 336] width 119 height 15
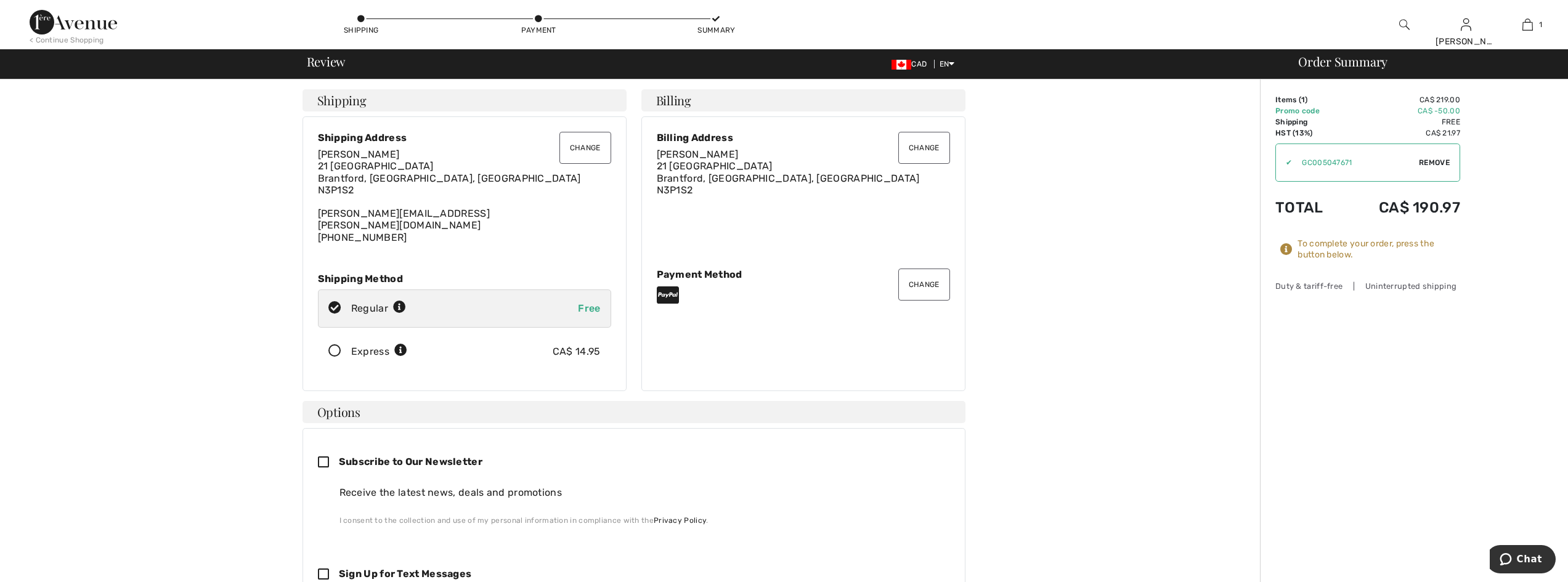
scroll to position [31, 0]
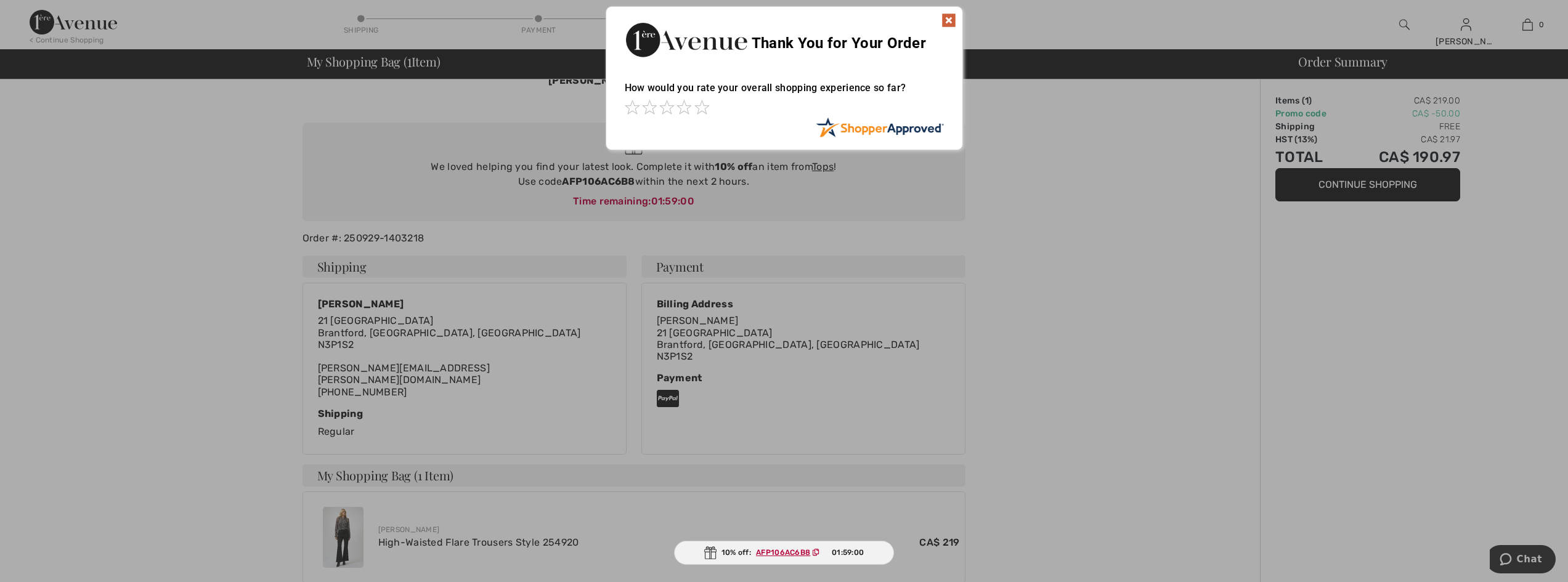
click at [944, 13] on img at bounding box center [949, 21] width 15 height 15
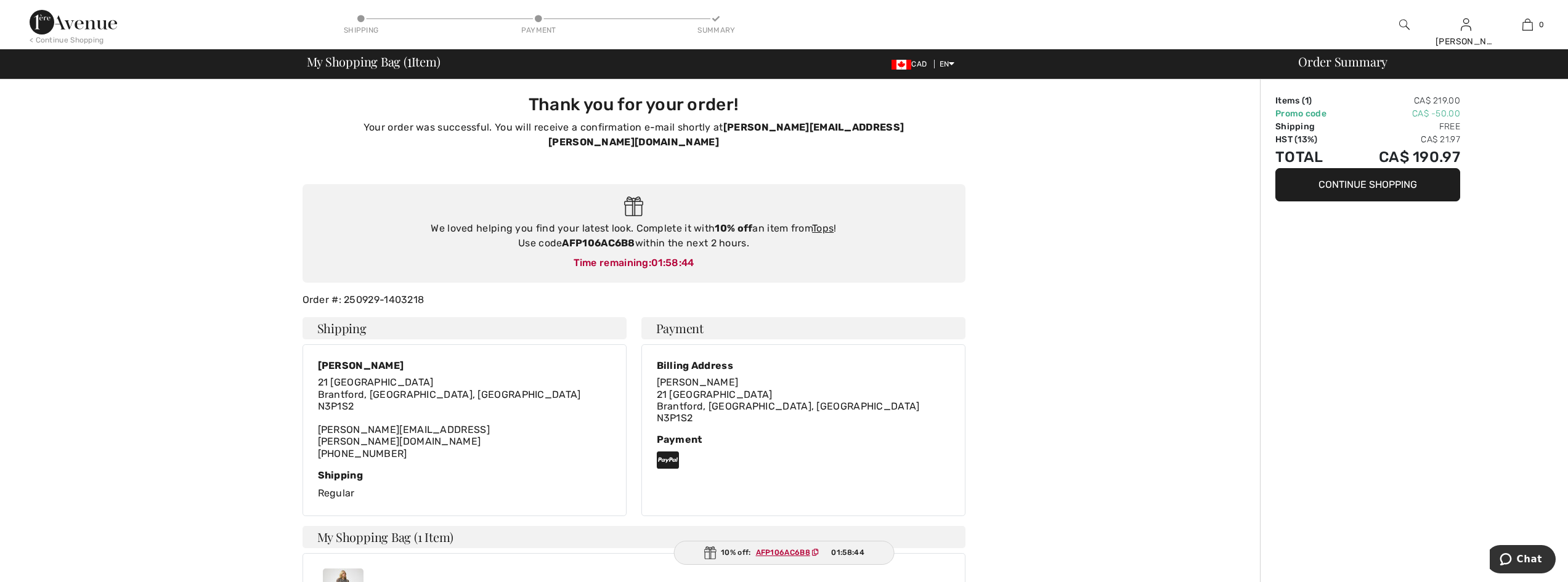
click at [582, 237] on strong "AFP106AC6B8" at bounding box center [598, 243] width 72 height 11
drag, startPoint x: 564, startPoint y: 228, endPoint x: 637, endPoint y: 227, distance: 73.0
click at [637, 227] on div "We loved helping you find your latest look. Complete it with 10% off an item fr…" at bounding box center [634, 235] width 638 height 30
